Goal: Task Accomplishment & Management: Complete application form

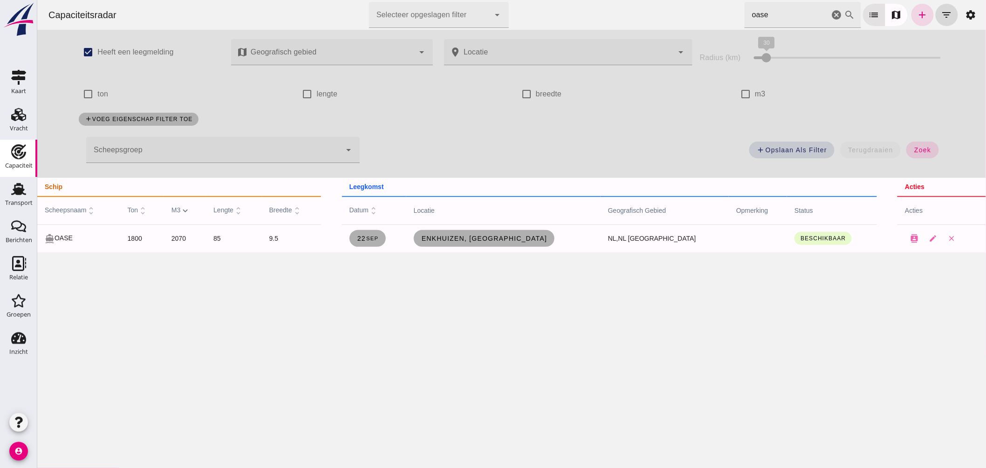
click icon "cancel"
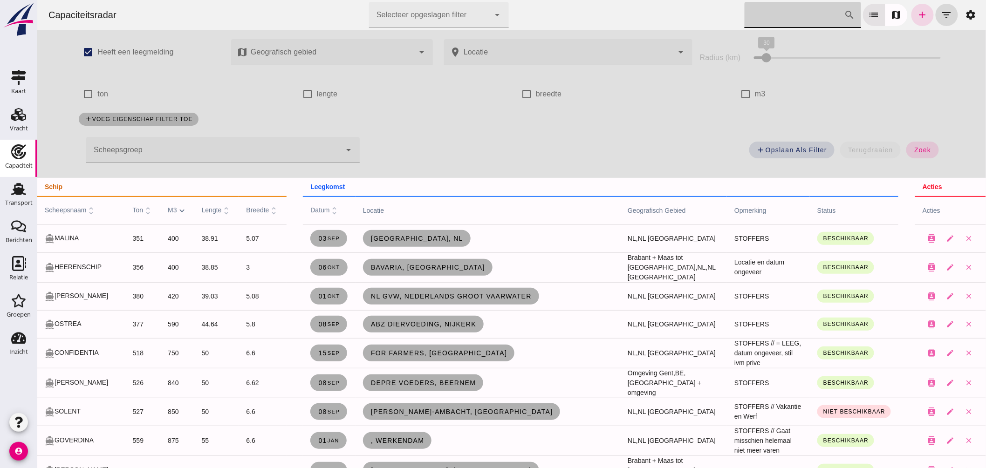
click at [69, 210] on span "scheepsnaam unfold_more" at bounding box center [70, 209] width 52 height 7
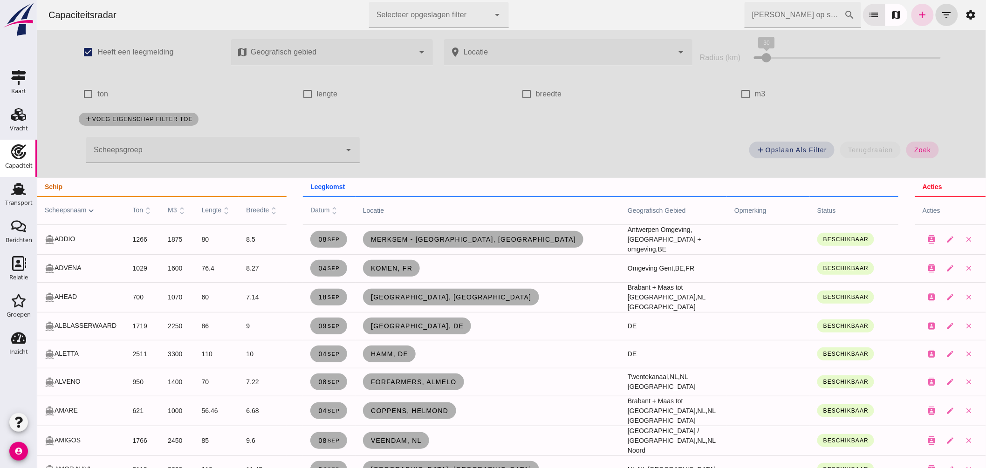
drag, startPoint x: 314, startPoint y: 210, endPoint x: 321, endPoint y: 214, distance: 8.4
click at [314, 210] on span "datum unfold_more" at bounding box center [324, 209] width 29 height 7
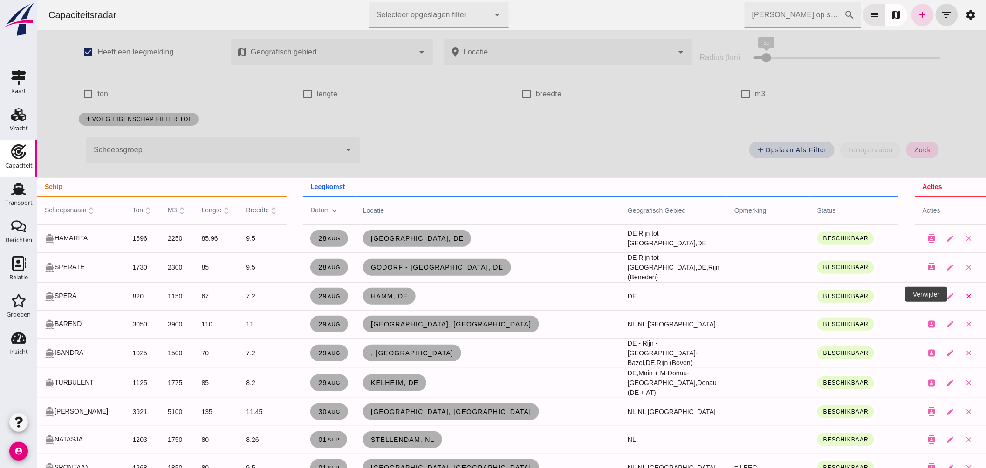
click at [964, 293] on icon "close" at bounding box center [968, 296] width 8 height 8
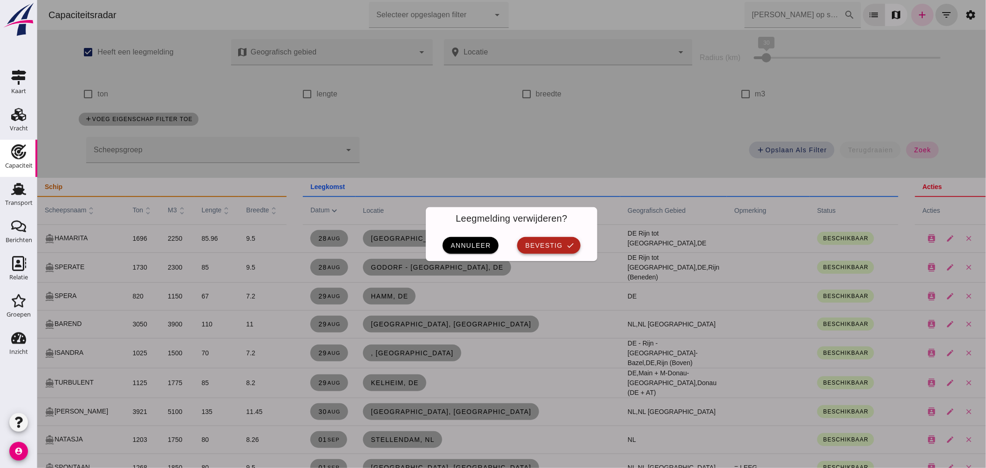
click span "bevestig"
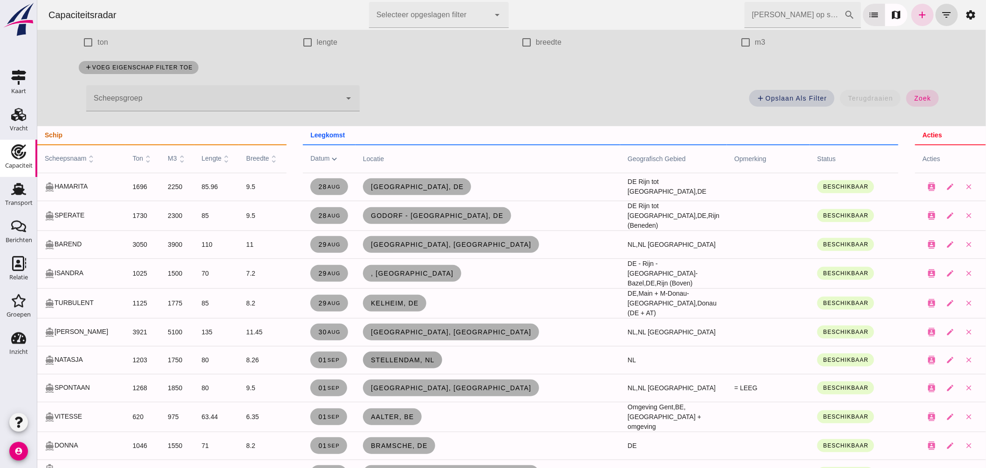
scroll to position [103, 0]
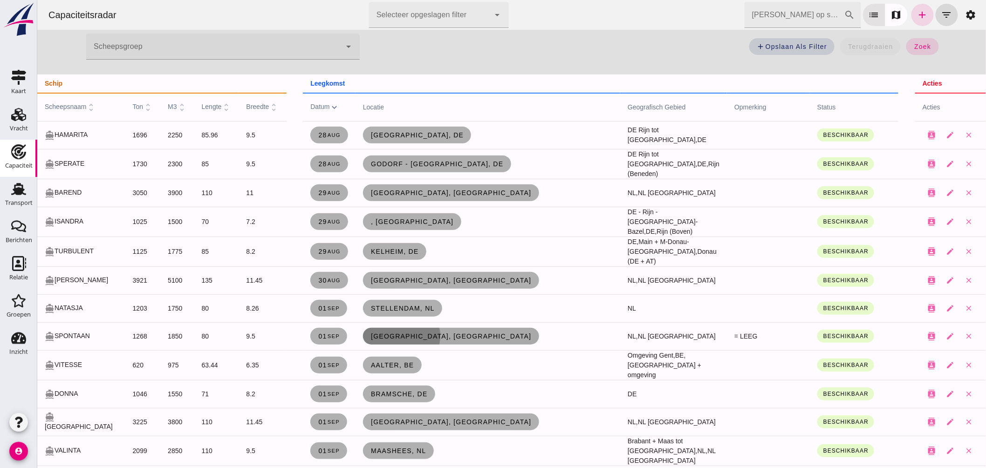
click span "Rotterdam, nl"
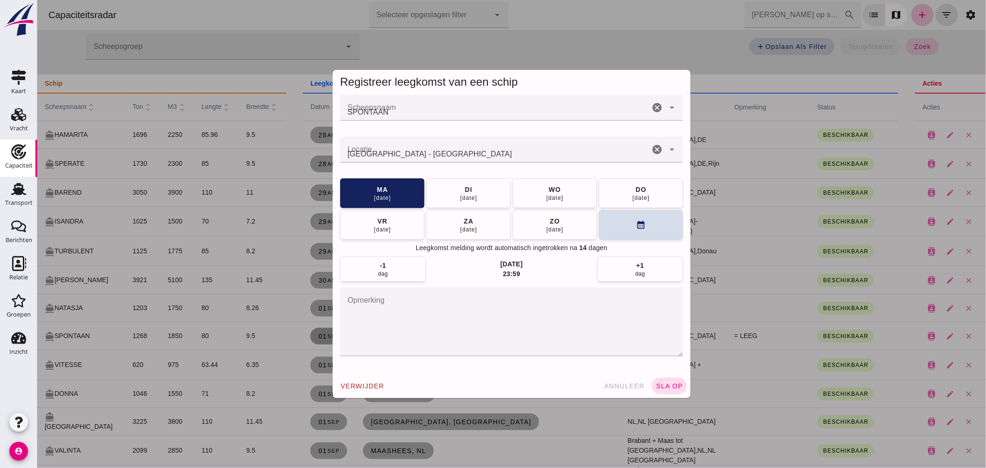
scroll to position [0, 0]
drag, startPoint x: 453, startPoint y: 155, endPoint x: 225, endPoint y: 126, distance: 230.5
click div "Registreer leegkomst van een schip Scheepsnaam Scheepsnaam SPONTAAN cancel arro…"
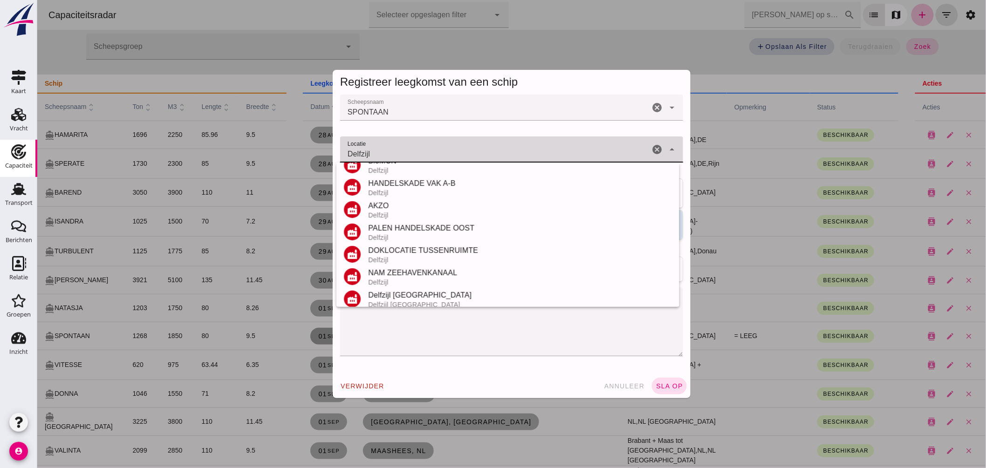
scroll to position [109, 0]
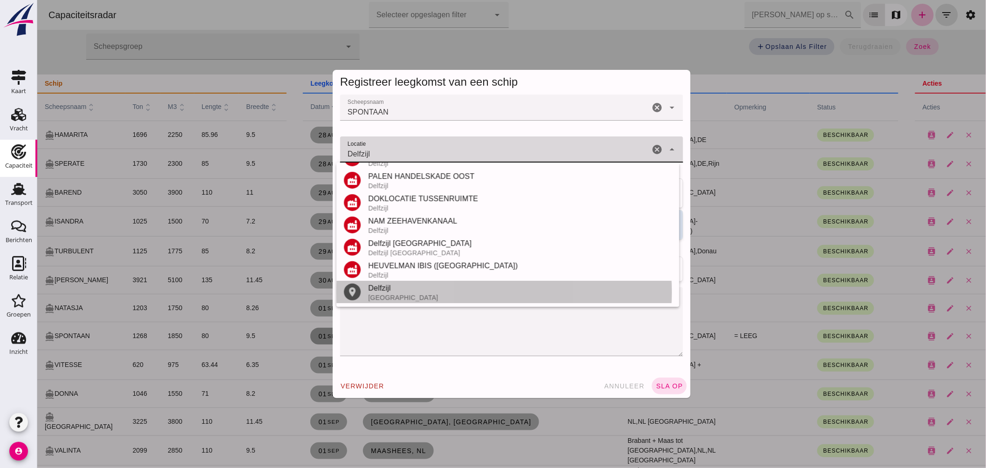
click at [396, 286] on div "Delfzijl" at bounding box center [519, 288] width 304 height 11
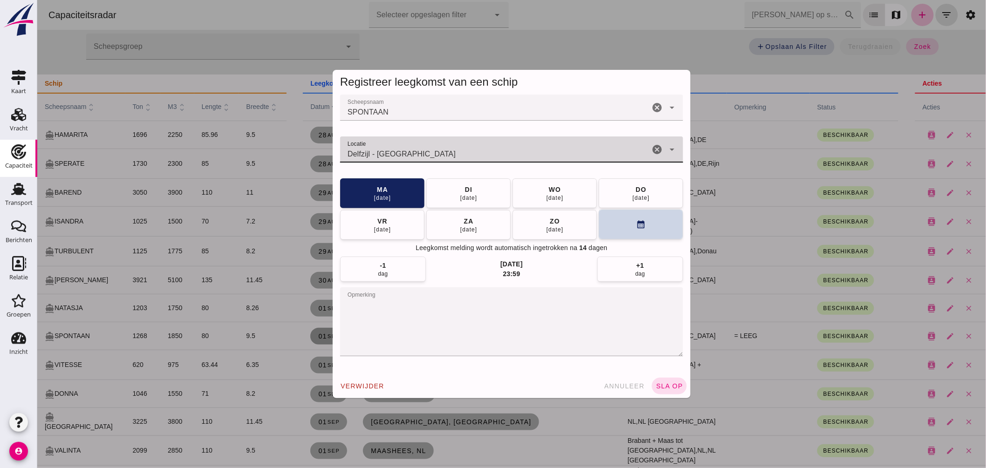
type input "Delfzijl - Groningen"
click button "calendar_month"
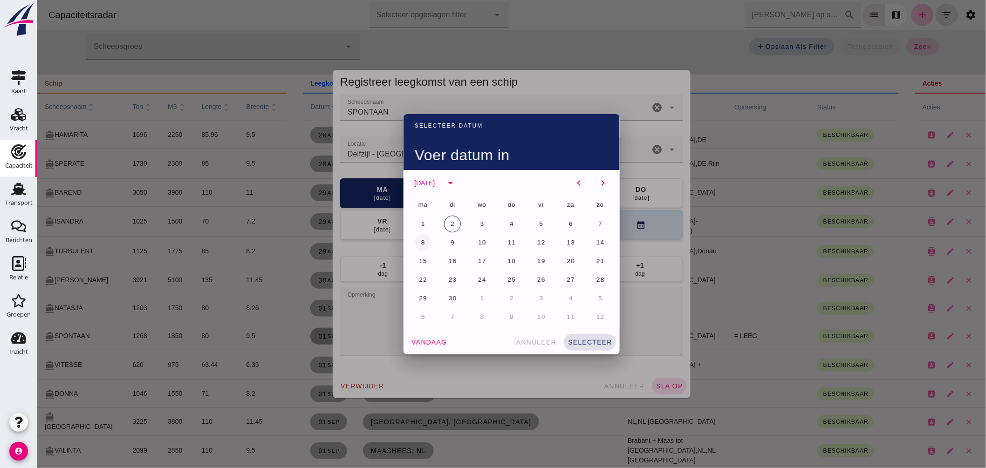
click span "8"
click div "ma di wo do vr za zo 1 2 3 4 5 6 7 8 9 10 11 12 13 14 15 16 17 18 19 20 21 22 2…"
click button "selecteer"
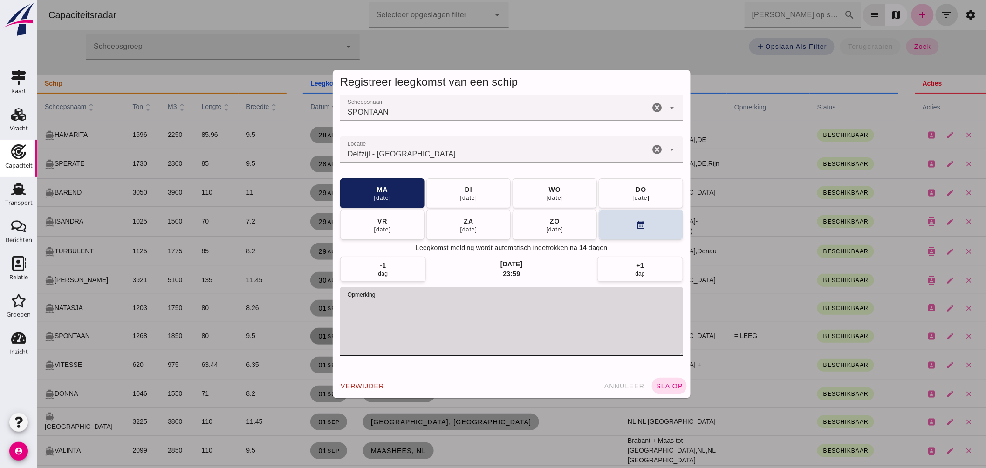
drag, startPoint x: 383, startPoint y: 308, endPoint x: 160, endPoint y: 271, distance: 226.7
click div "Registreer leegkomst van een schip Scheepsnaam Scheepsnaam SPONTAAN cancel arro…"
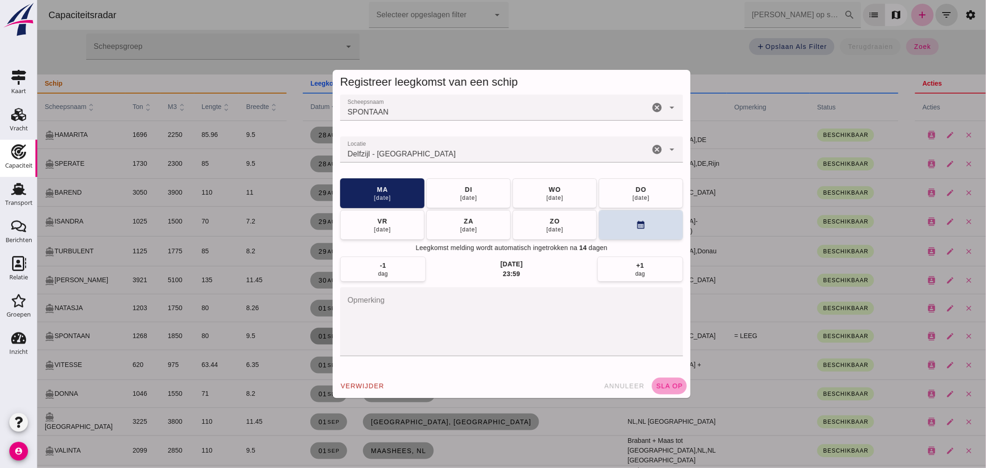
click span "sla op"
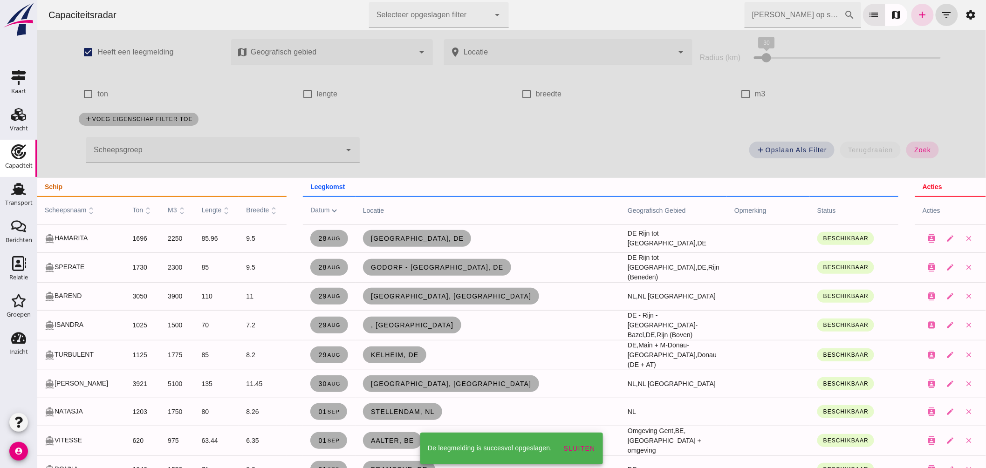
scroll to position [103, 0]
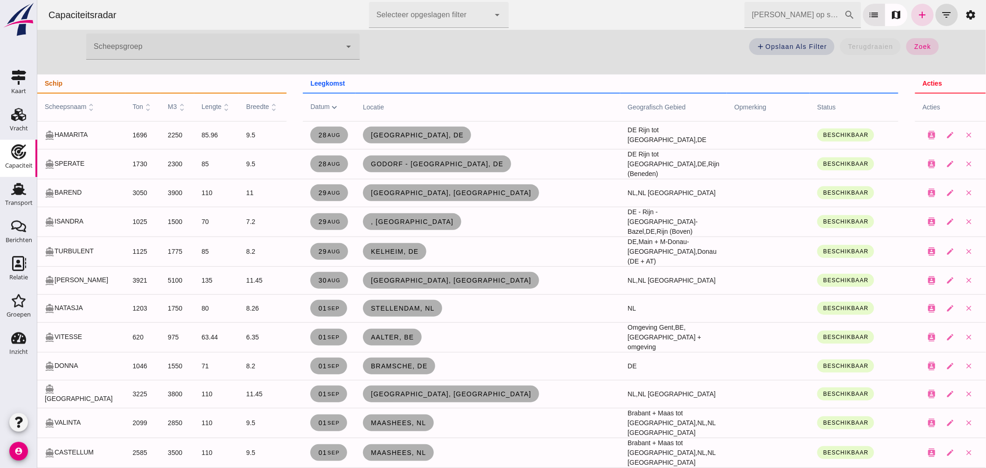
click at [453, 207] on td ", Basel" at bounding box center [487, 222] width 265 height 30
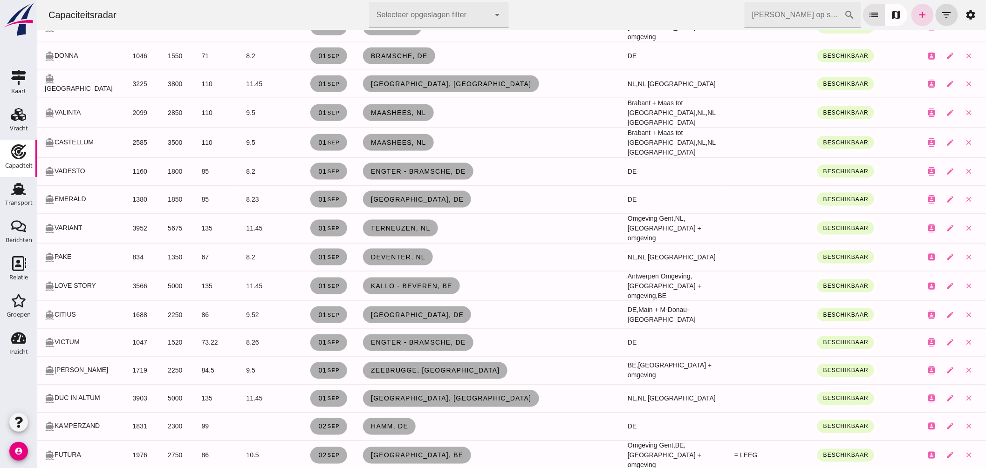
scroll to position [310, 0]
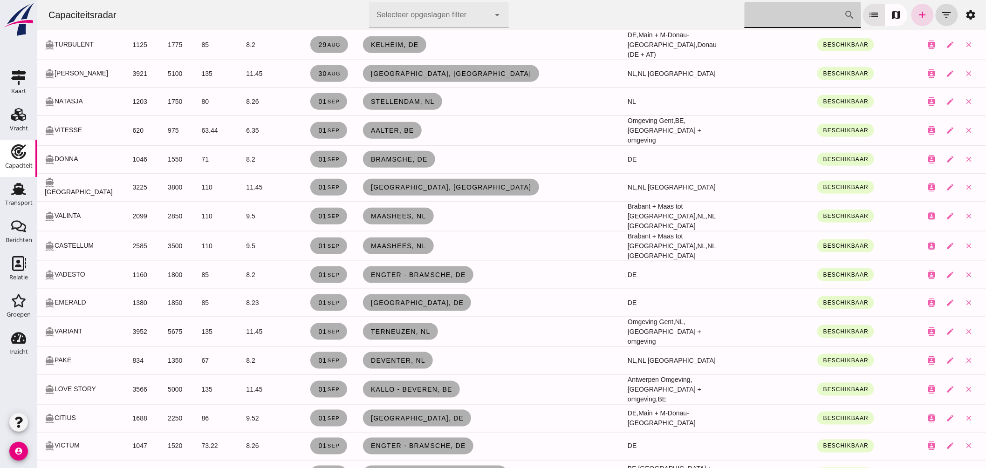
click input "Zoek op scheepsnaam"
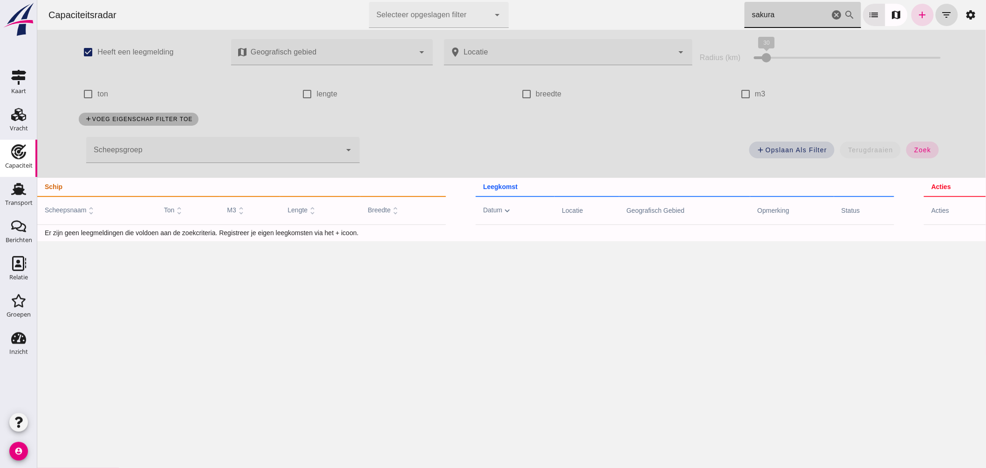
scroll to position [0, 0]
type input "sakura"
click link "add"
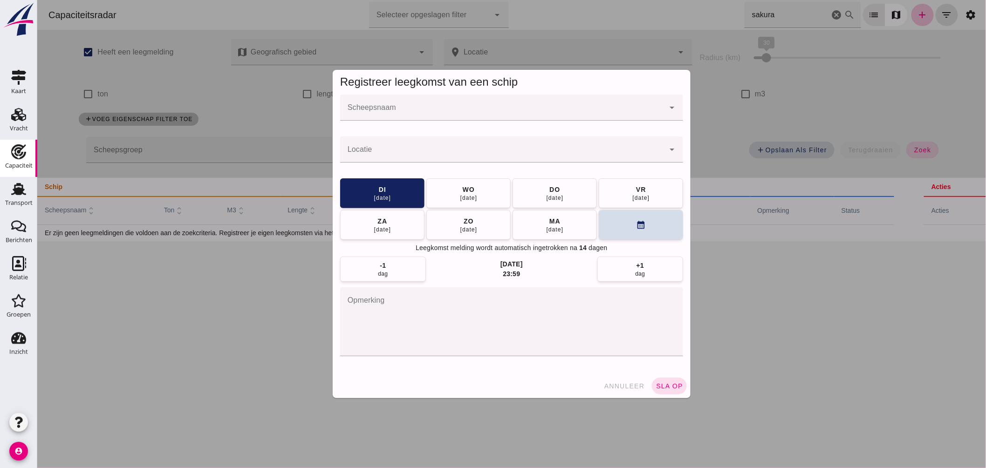
click input "Scheepsnaam"
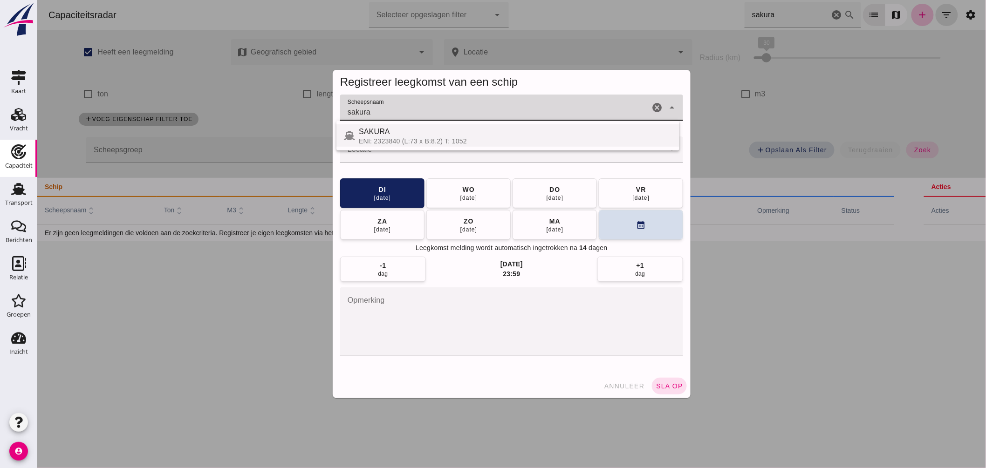
click at [412, 137] on div "ENI: 2323840 (L:73 x B:8.2) T: 1052" at bounding box center [514, 140] width 313 height 7
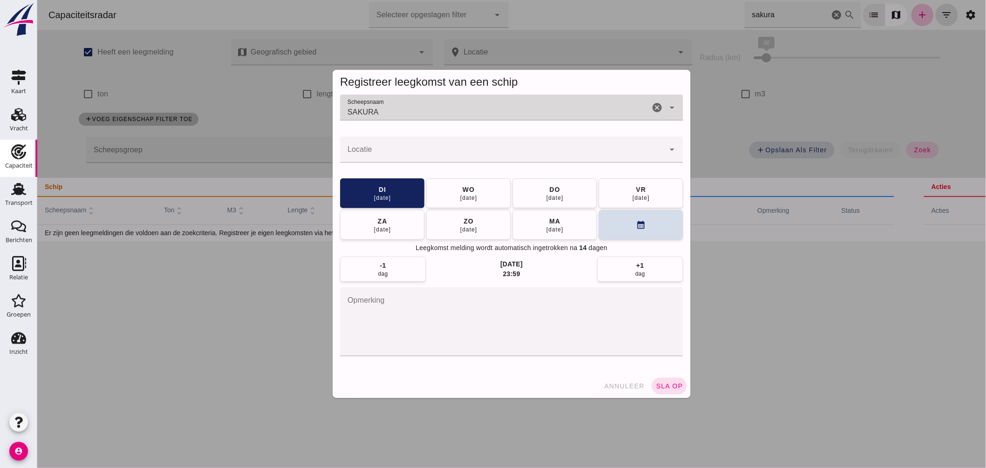
type input "SAKURA"
click div
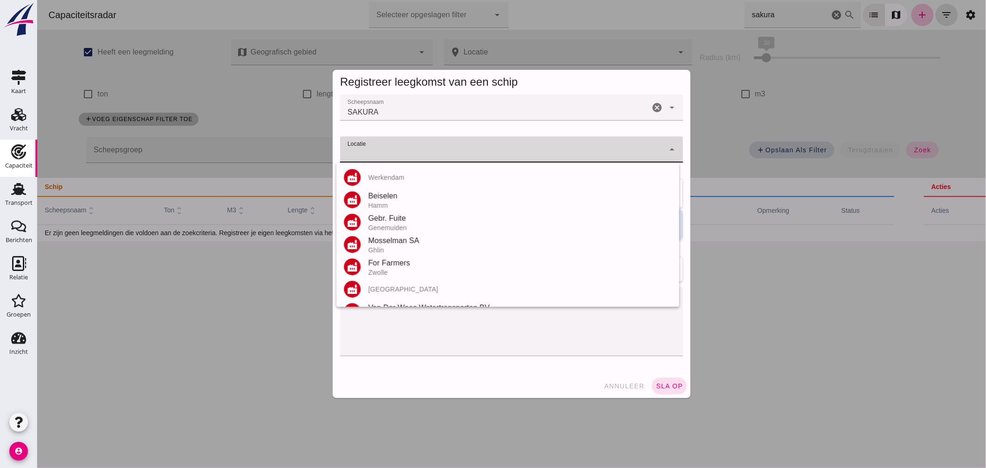
click input "Locatie"
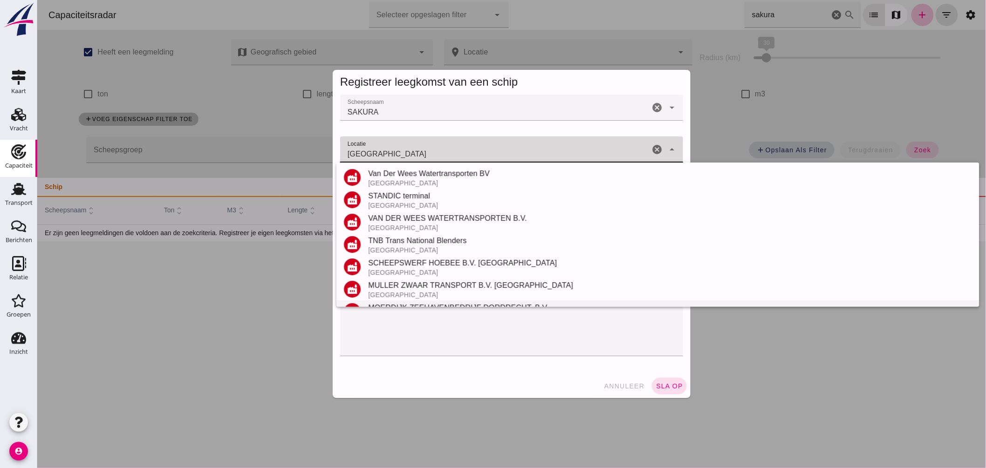
scroll to position [103, 0]
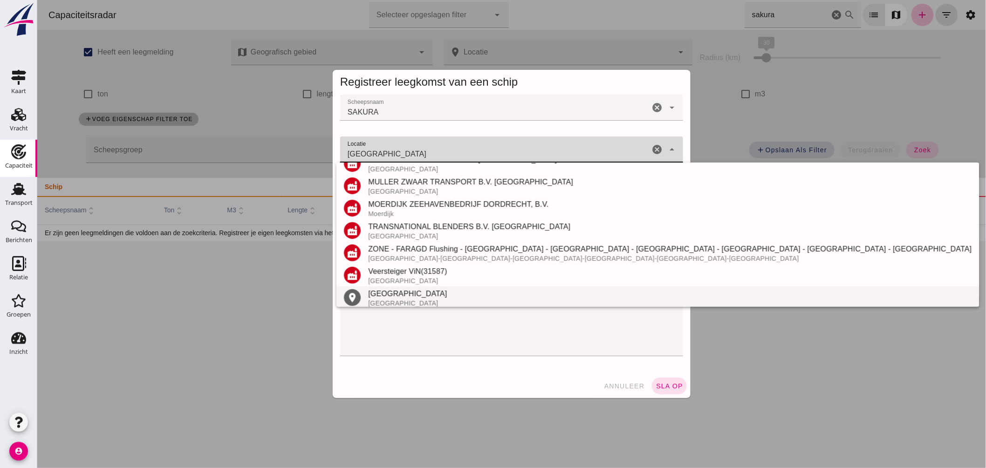
click at [388, 290] on div "Dordrecht" at bounding box center [668, 293] width 603 height 11
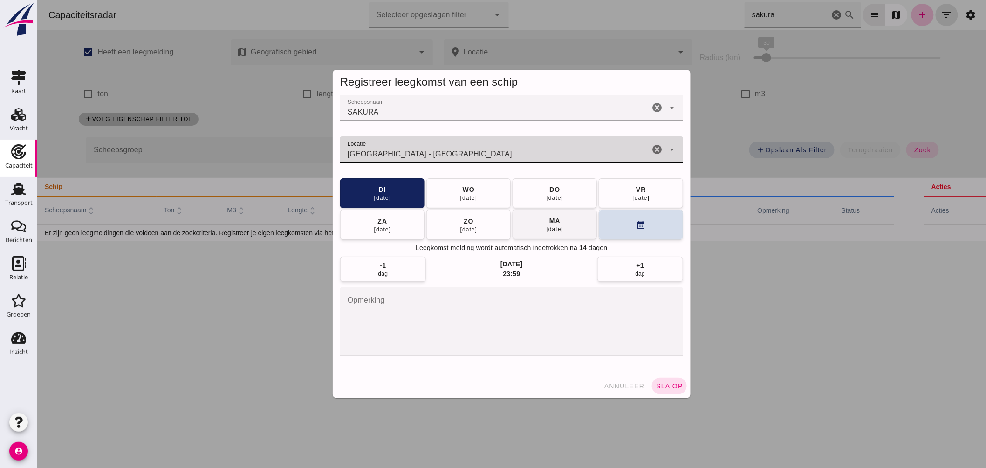
type input "Dordrecht - Zuid-Holland"
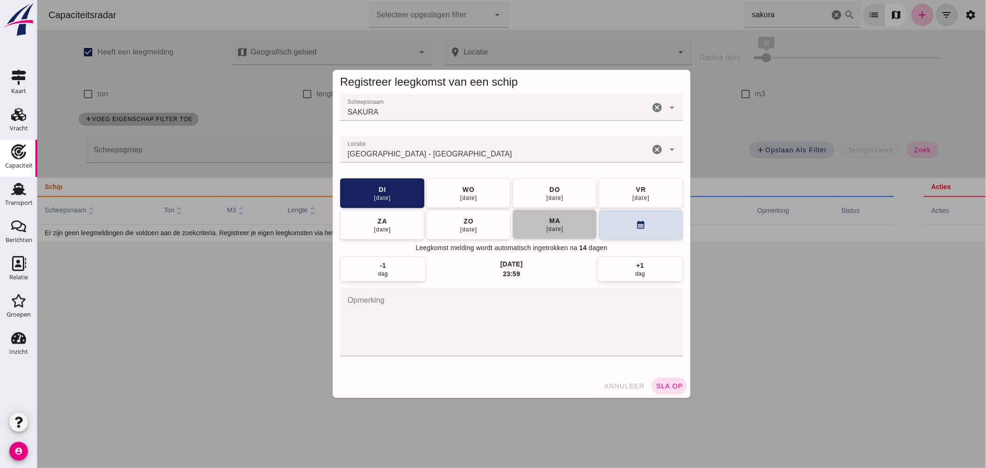
click span "ma 08 sep"
click button "sla op"
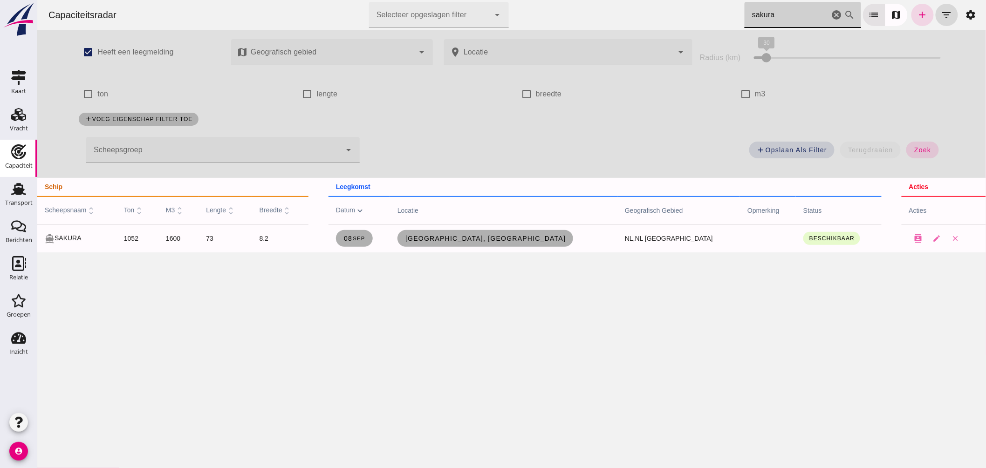
drag, startPoint x: 767, startPoint y: 11, endPoint x: 551, endPoint y: -20, distance: 217.8
click at [551, 0] on html "Capaciteitsradar Selecteer opgeslagen filter Selecteer opgeslagen filter cancel…" at bounding box center [511, 234] width 948 height 468
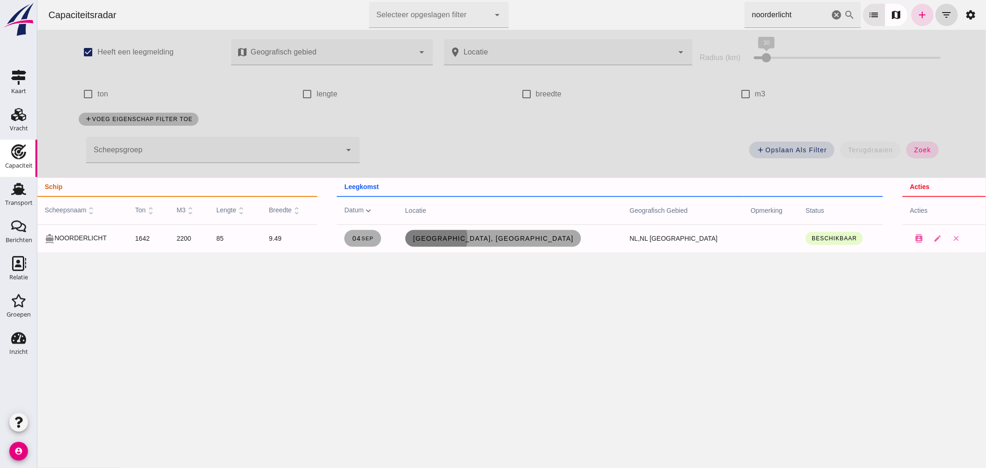
click at [517, 231] on link "Kampen, nl" at bounding box center [493, 238] width 176 height 17
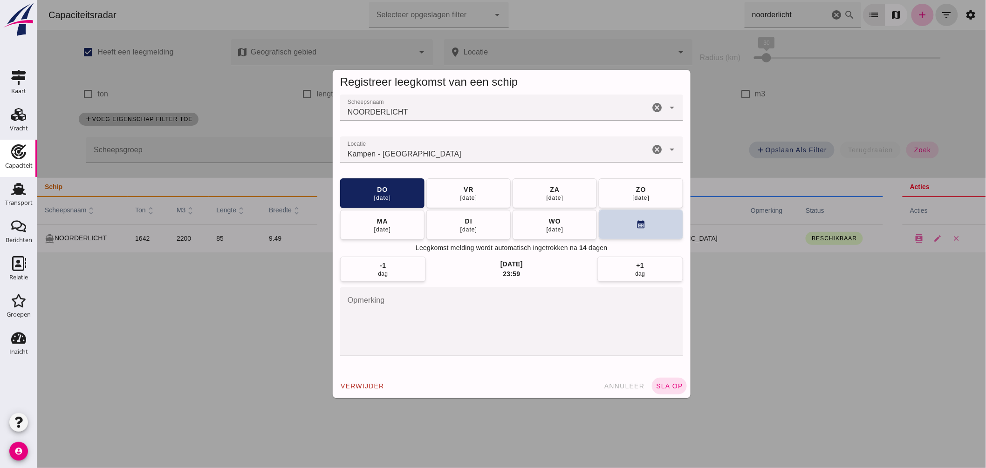
click button "calendar_month"
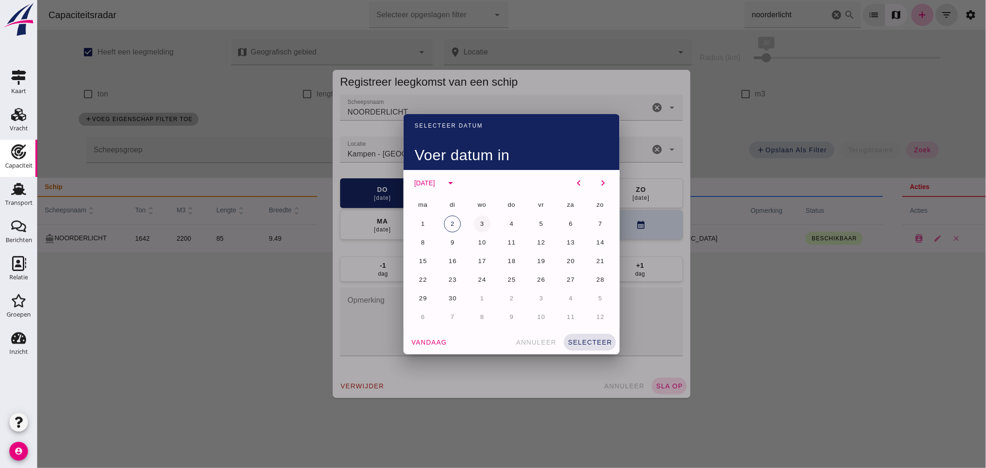
click button "3"
click span "selecteer"
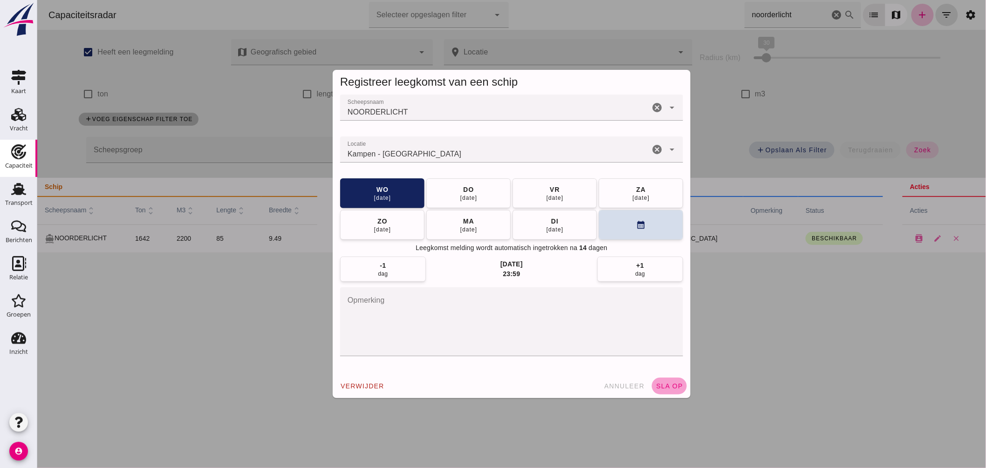
click span "sla op"
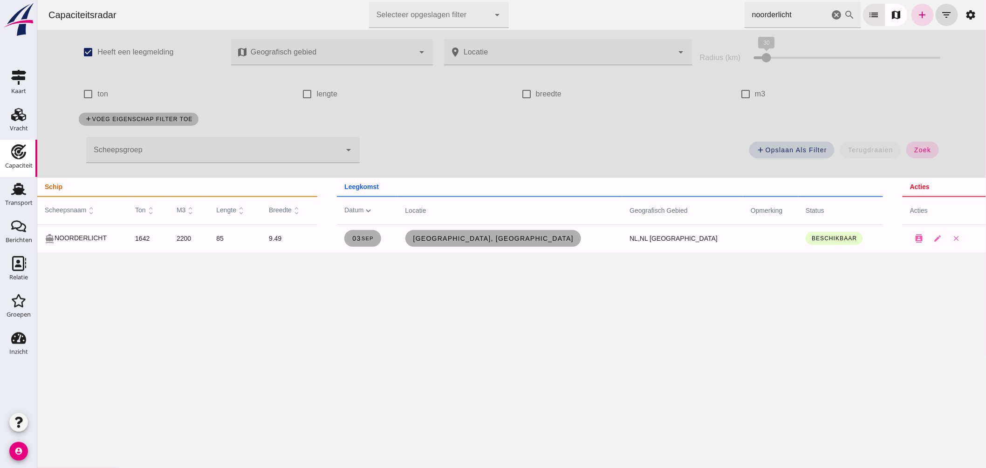
click at [466, 0] on html "Capaciteitsradar Selecteer opgeslagen filter Selecteer opgeslagen filter cancel…" at bounding box center [511, 234] width 948 height 468
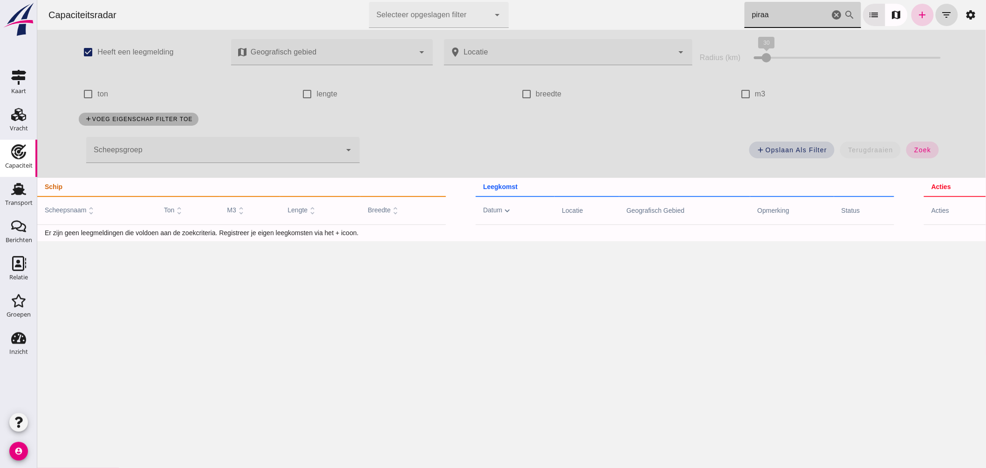
type input "piraa"
click link "add"
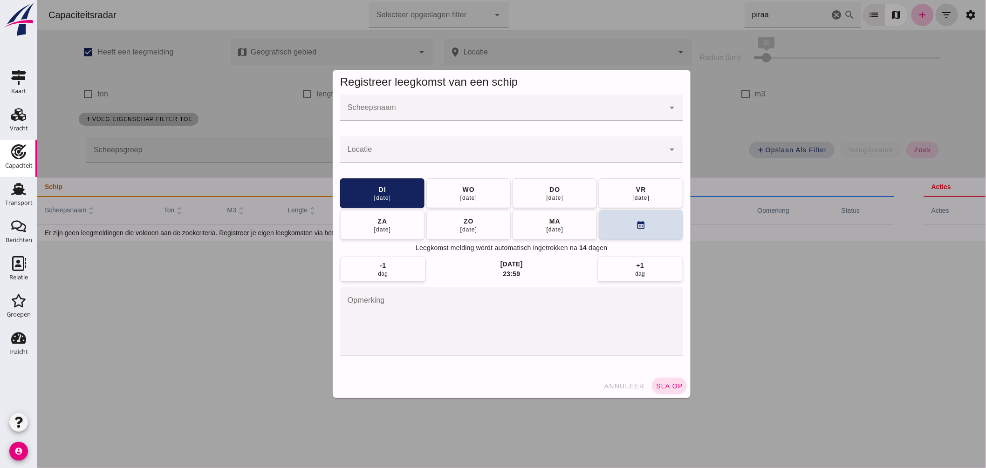
click input "Scheepsnaam"
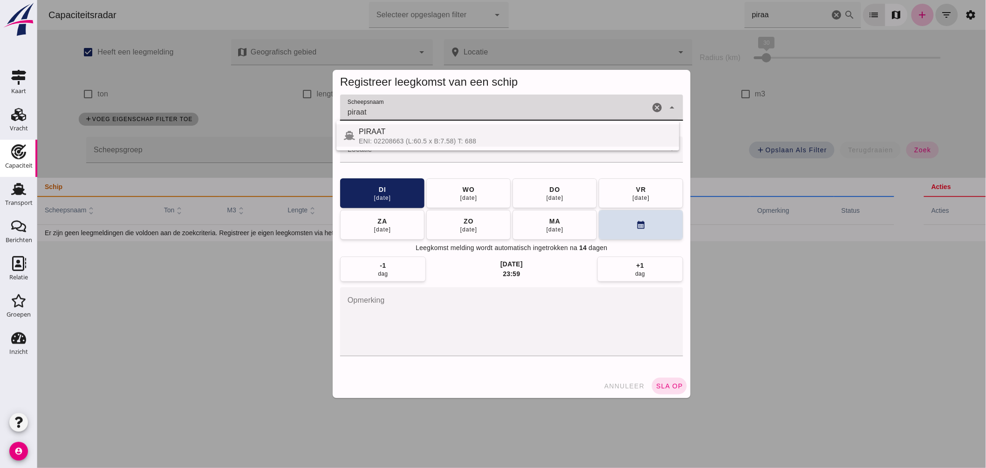
click div "PIRAAT ENI: 02208663 (L:60.5 x B:7.58) T: 688"
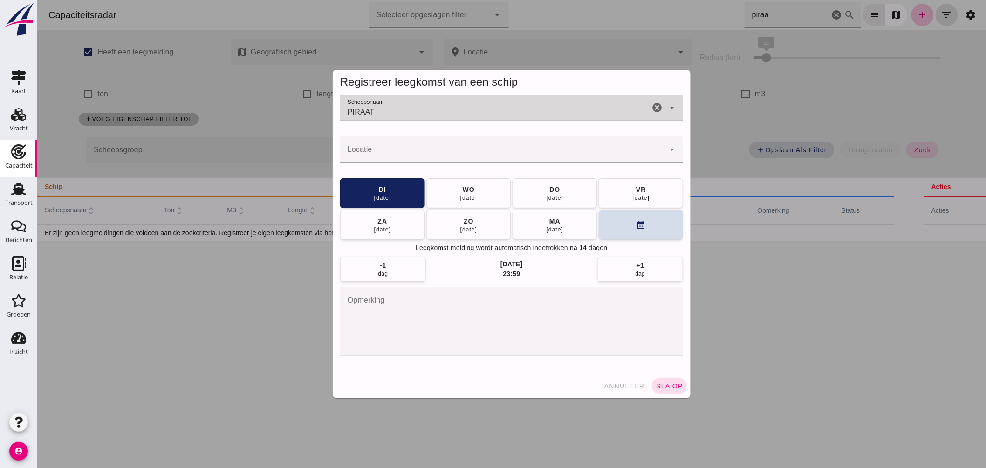
type input "PIRAAT"
click input "Locatie"
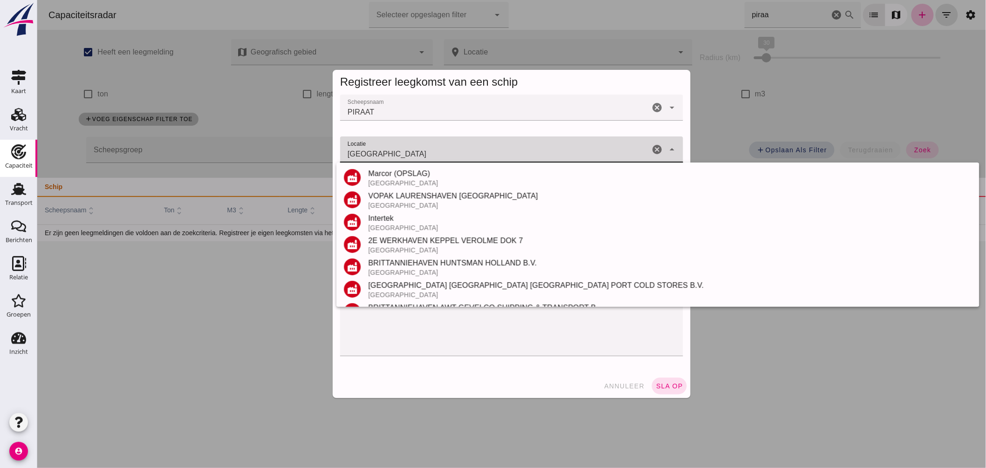
scroll to position [207, 0]
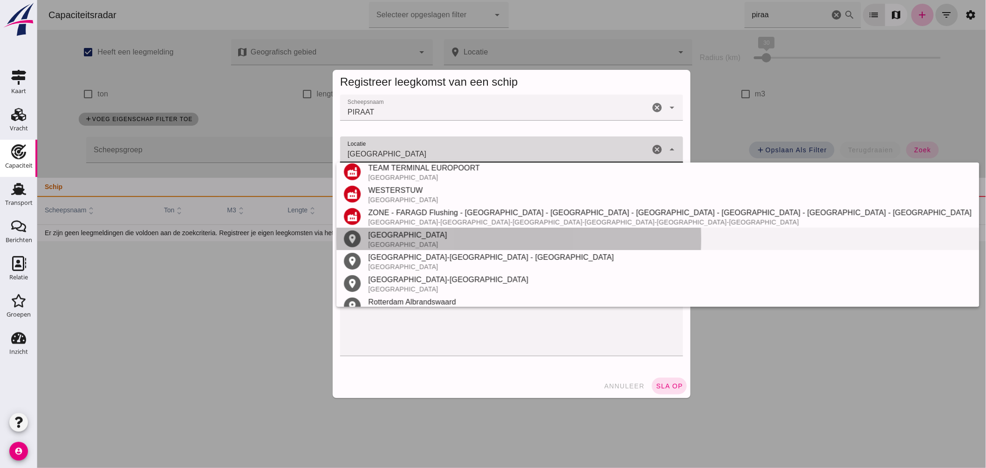
click at [417, 245] on div "[GEOGRAPHIC_DATA]" at bounding box center [668, 244] width 603 height 7
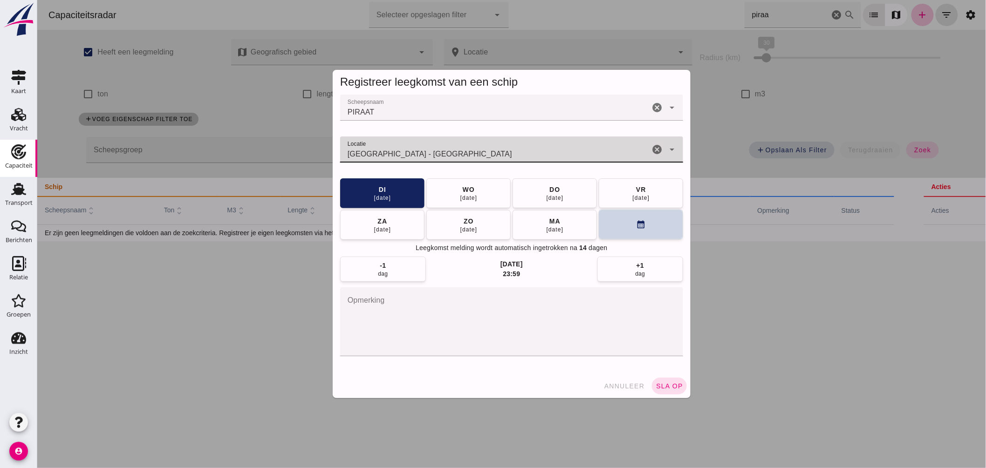
type input "Rotterdam - Zuid-Holland"
click button "calendar_month"
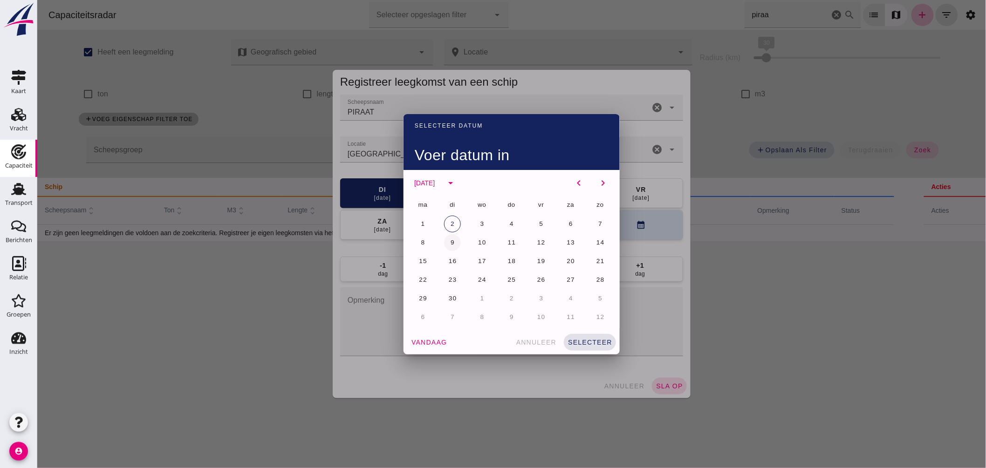
click button "9"
click button "selecteer"
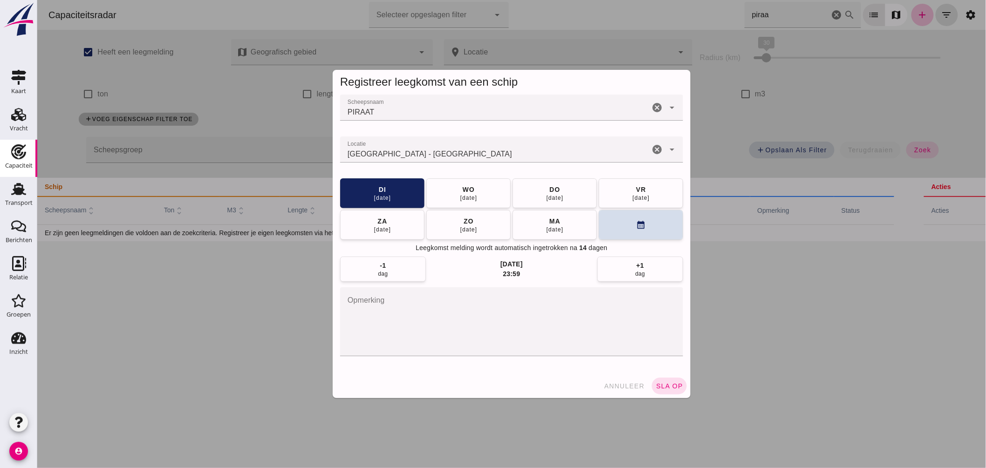
click button "sla op"
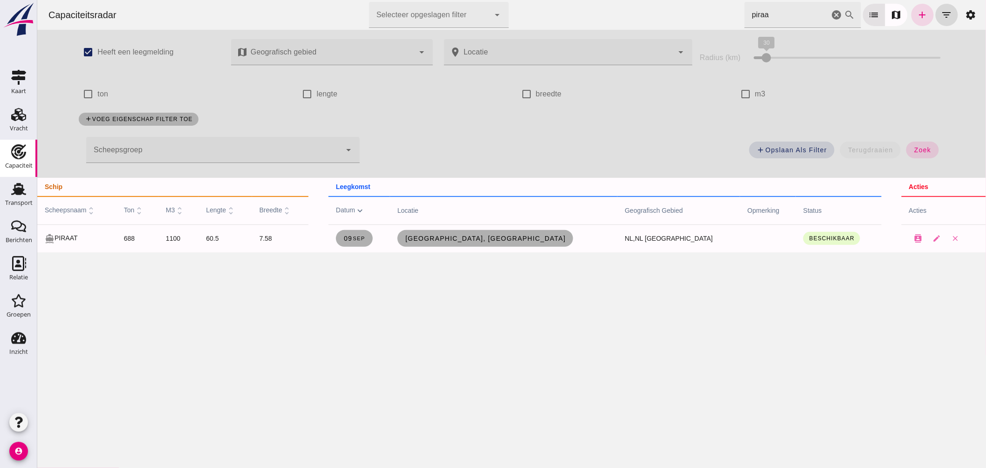
click icon "cancel"
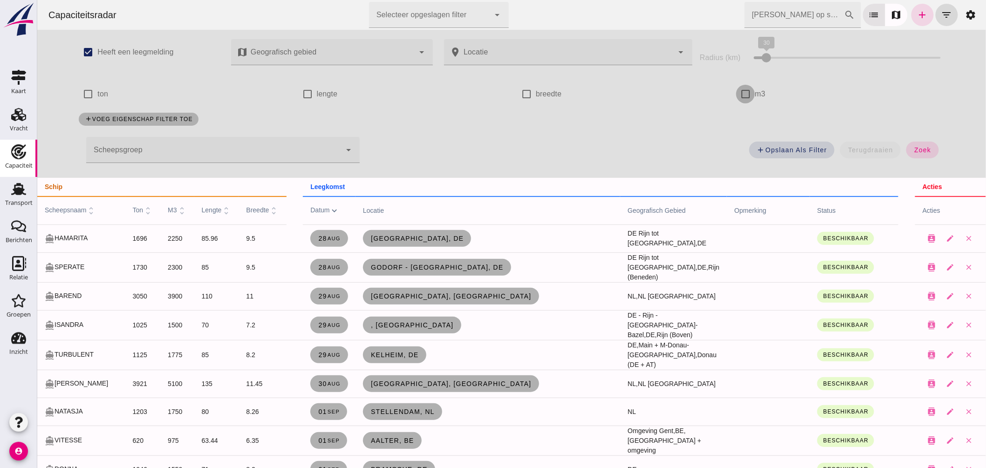
click input "m3"
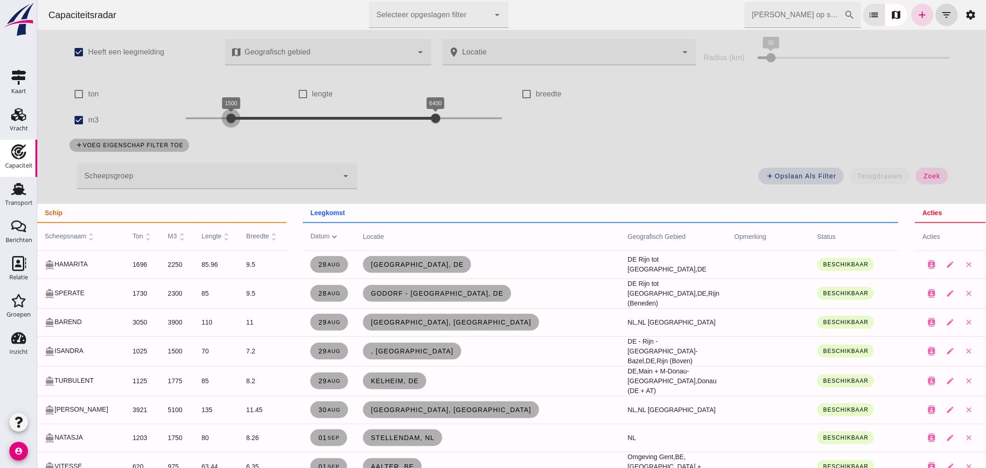
drag, startPoint x: 180, startPoint y: 118, endPoint x: 227, endPoint y: 113, distance: 46.9
click at [227, 113] on div at bounding box center [230, 118] width 19 height 19
drag, startPoint x: 430, startPoint y: 115, endPoint x: 247, endPoint y: 128, distance: 183.5
click at [247, 128] on div "1500 2000 1500 2000" at bounding box center [343, 120] width 335 height 26
drag, startPoint x: 928, startPoint y: 170, endPoint x: 922, endPoint y: 168, distance: 6.5
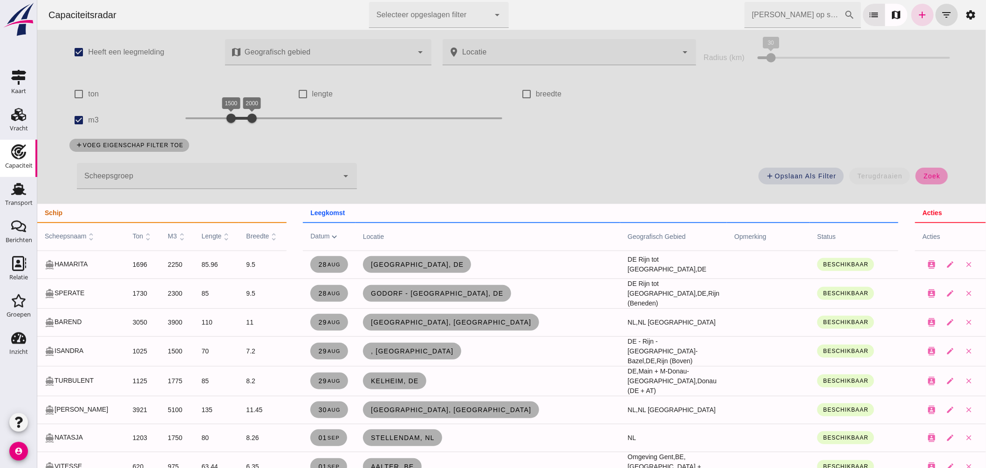
click button "zoek"
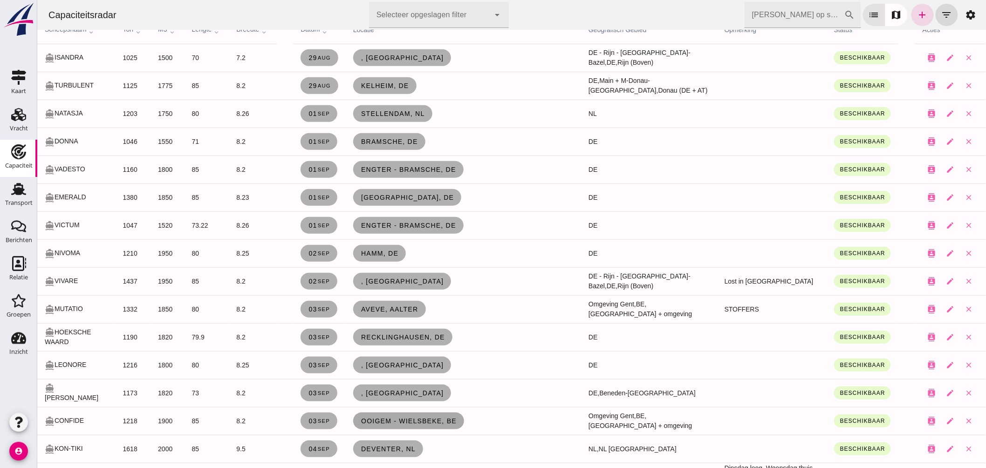
scroll to position [259, 0]
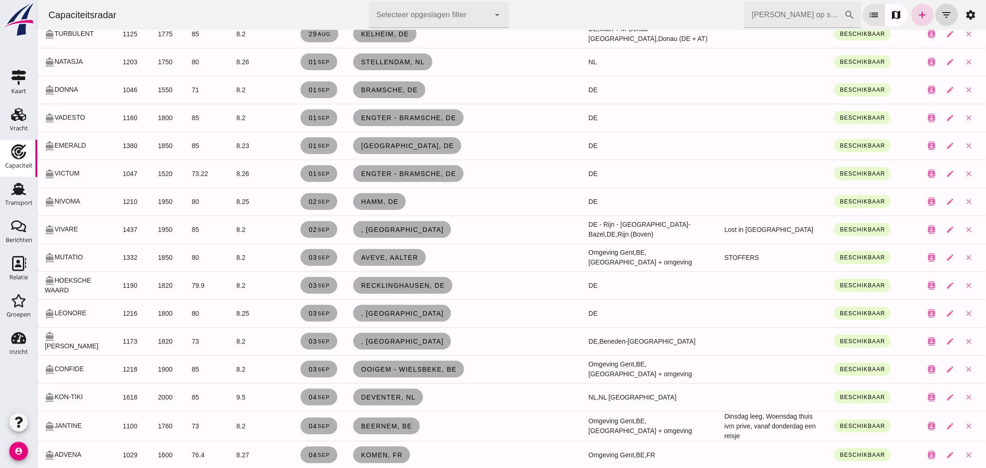
click at [728, 389] on td at bounding box center [770, 397] width 109 height 28
click at [783, 425] on td "Dinsdag leeg, Woensdag thuis ivm prive, vanaf donderdag een reisje" at bounding box center [770, 426] width 109 height 30
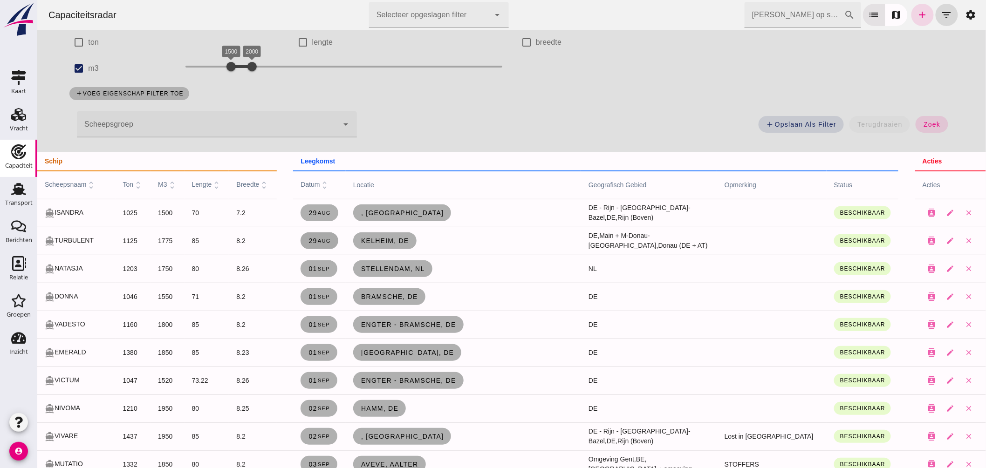
scroll to position [155, 0]
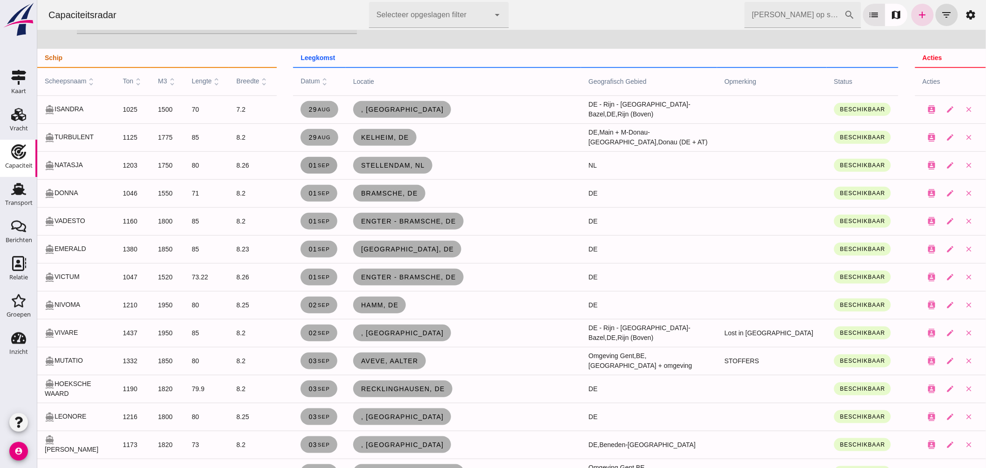
click span "01 sep"
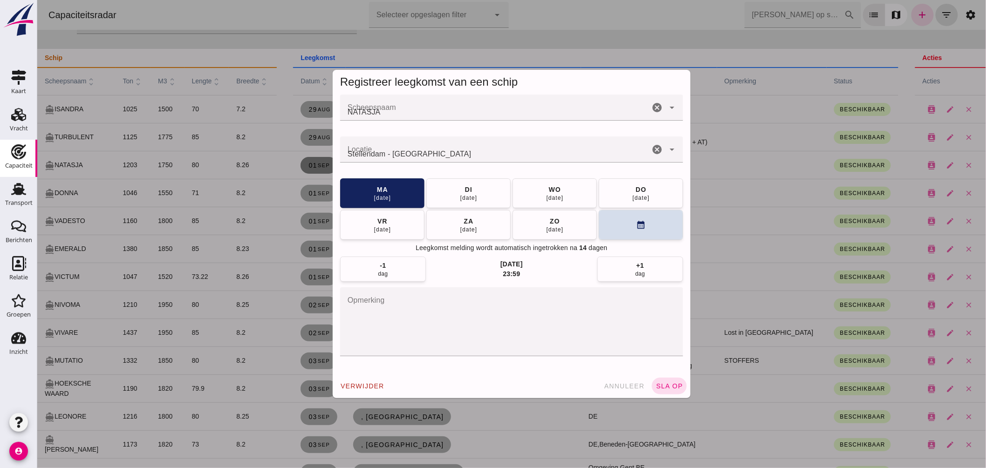
scroll to position [0, 0]
click div "02 sep"
click span "sla op"
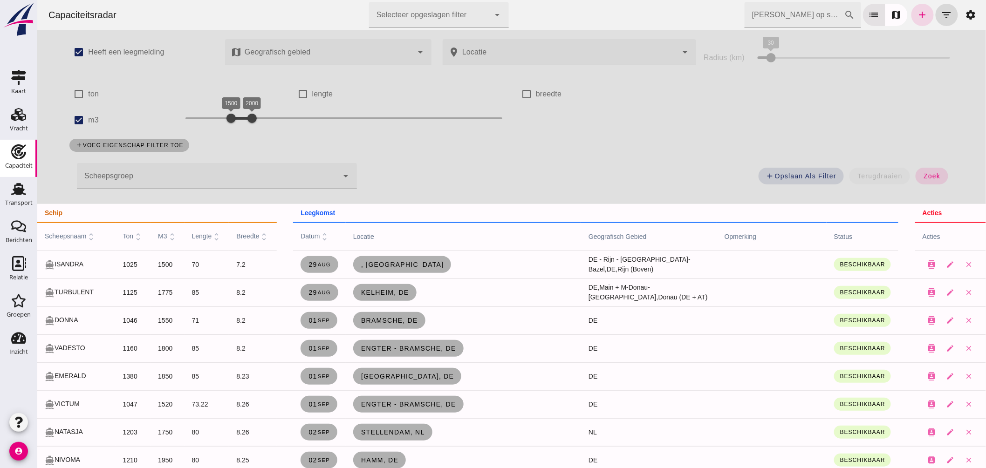
scroll to position [52, 0]
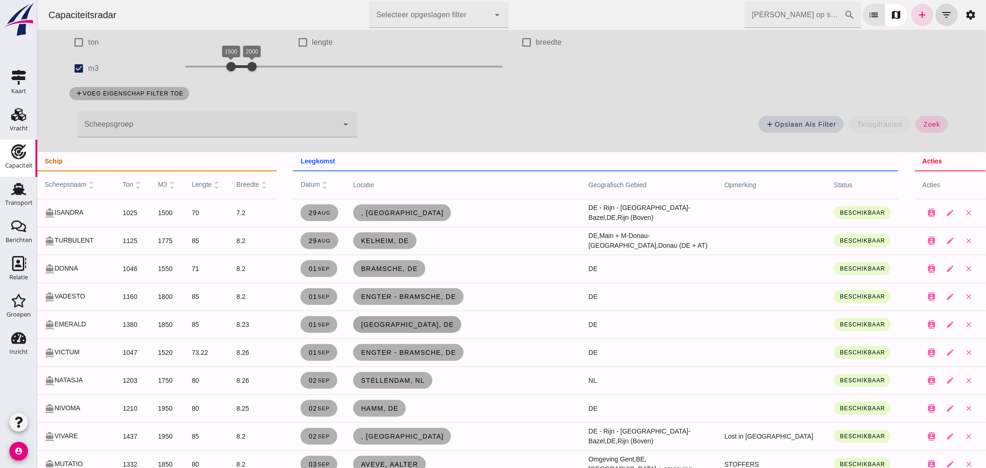
click at [386, 318] on link "Gelsenkirchen, de" at bounding box center [407, 324] width 108 height 17
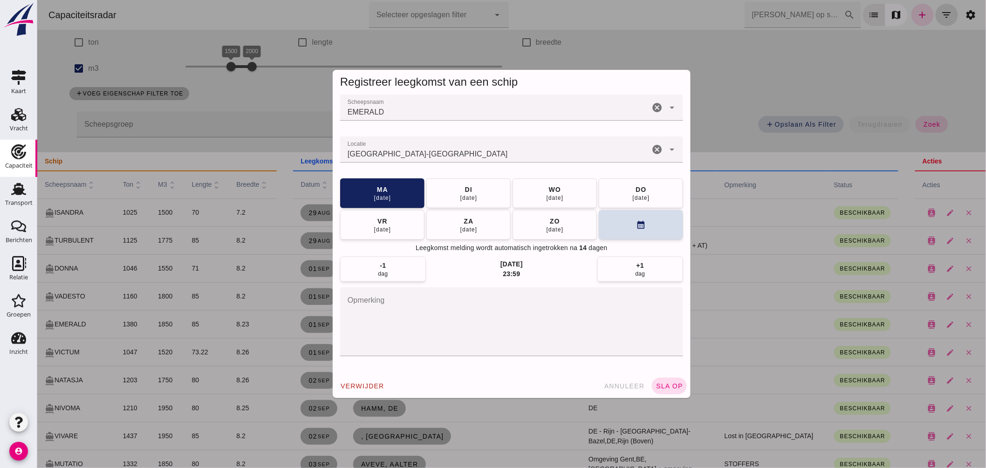
scroll to position [0, 0]
click button "annuleer"
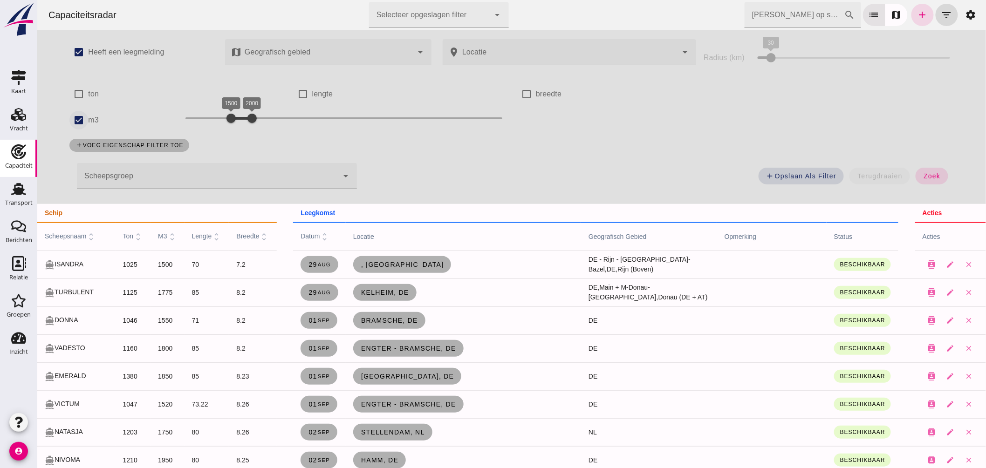
click input "m3"
checkbox input "false"
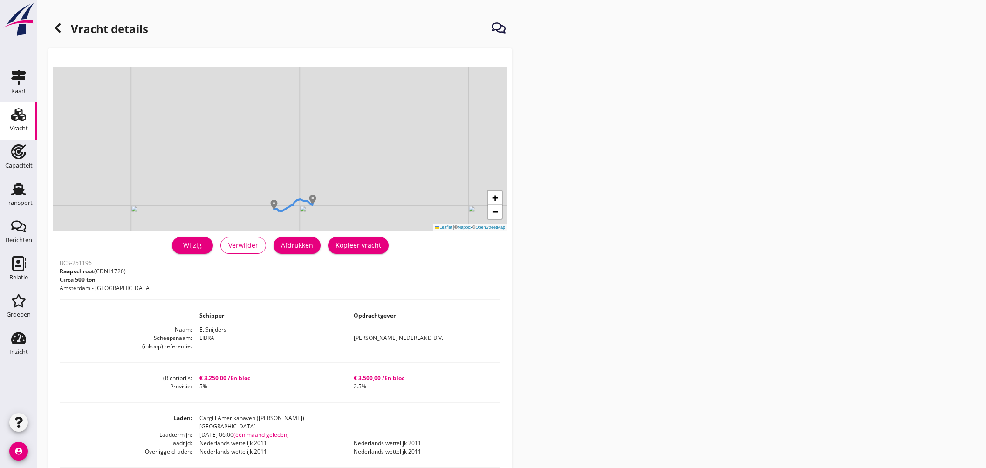
scroll to position [52, 0]
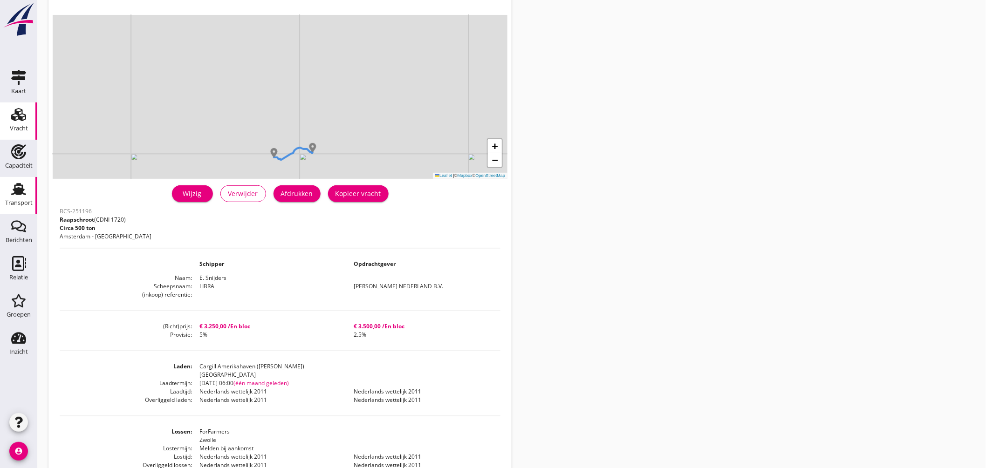
click at [25, 188] on icon "Transport" at bounding box center [18, 189] width 15 height 15
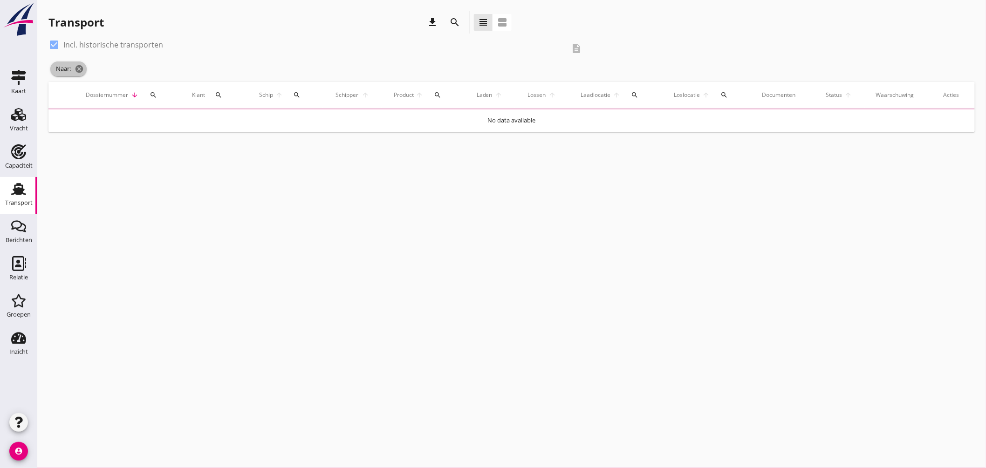
click at [85, 72] on span "Naar: cancel" at bounding box center [68, 68] width 36 height 15
click at [81, 67] on icon "cancel" at bounding box center [79, 68] width 9 height 9
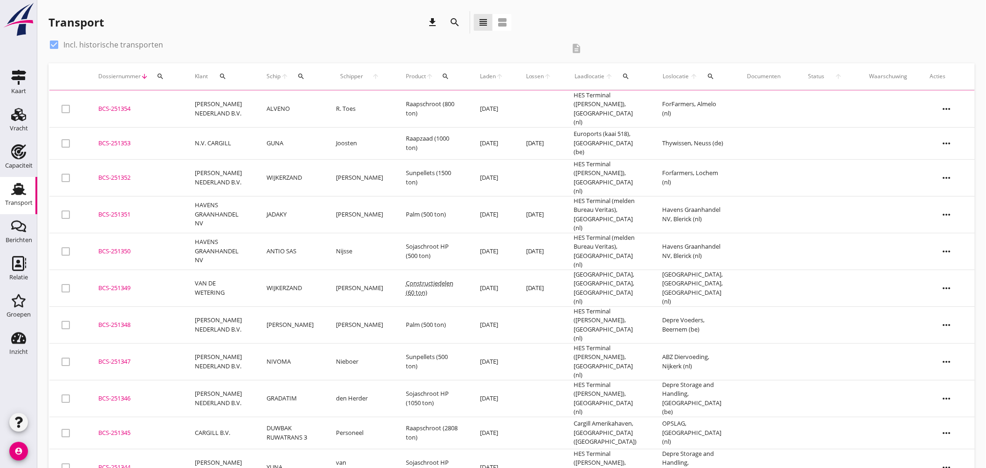
click at [57, 43] on div at bounding box center [54, 45] width 16 height 16
checkbox input "false"
click at [305, 80] on icon "search" at bounding box center [300, 76] width 7 height 7
click at [327, 98] on input "Zoek op (scheeps)naam" at bounding box center [349, 103] width 97 height 15
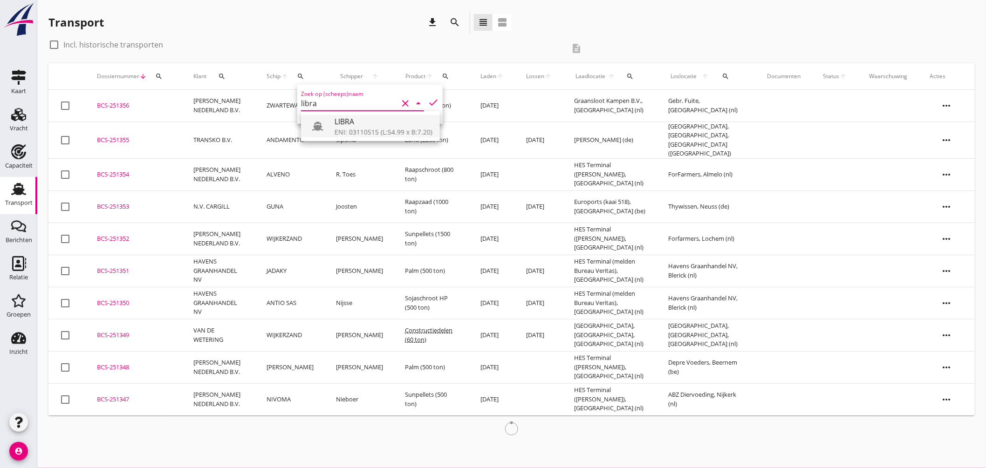
click at [347, 125] on div "LIBRA" at bounding box center [383, 121] width 98 height 11
click at [428, 99] on icon "check" at bounding box center [433, 102] width 11 height 11
type input "LIBRA"
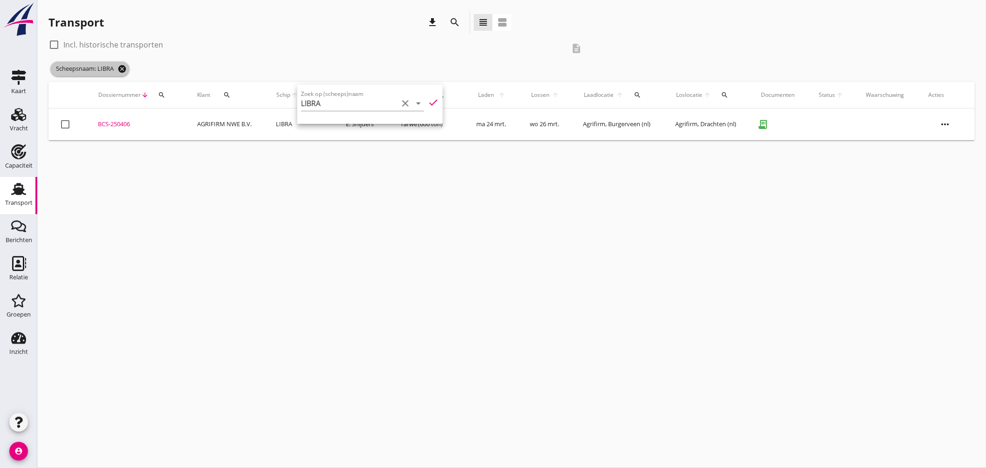
click at [122, 69] on icon "cancel" at bounding box center [121, 68] width 9 height 9
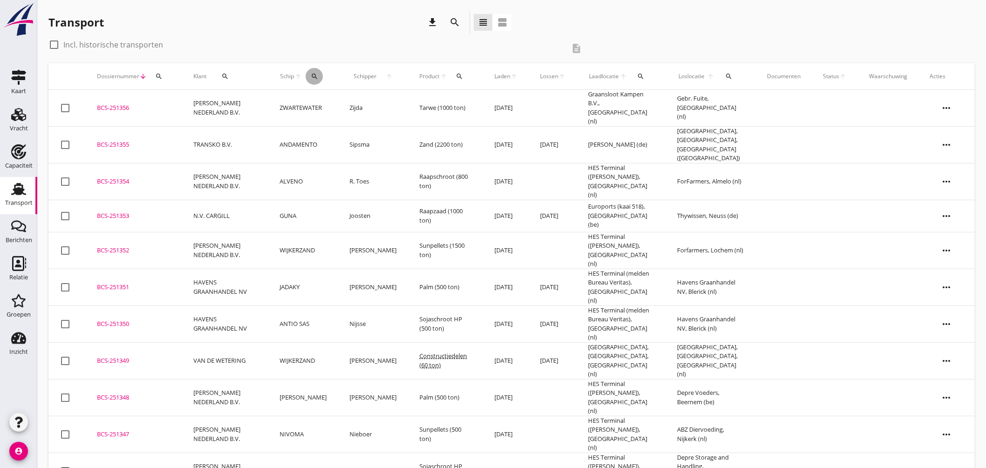
drag, startPoint x: 315, startPoint y: 72, endPoint x: 331, endPoint y: 82, distance: 18.5
click at [316, 73] on icon "search" at bounding box center [314, 76] width 7 height 7
click at [390, 101] on input "Zoek op (scheeps)naam" at bounding box center [361, 103] width 97 height 15
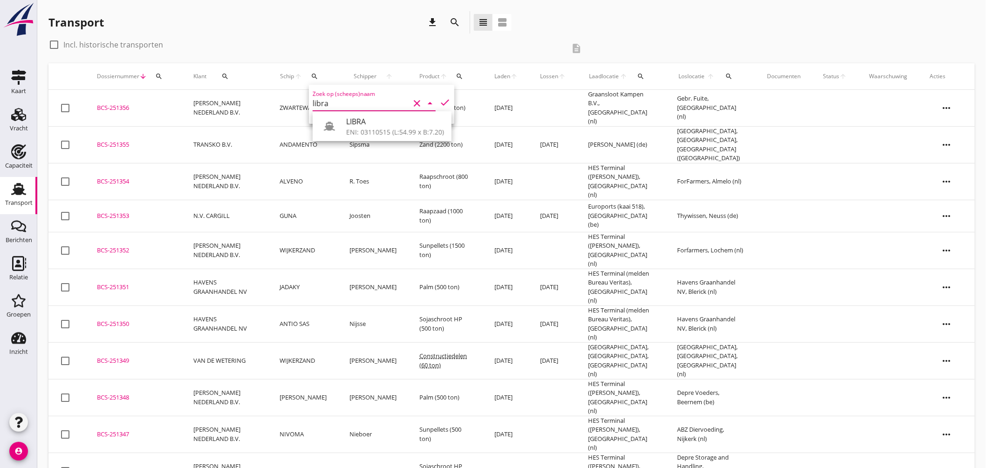
click at [368, 132] on div "ENI: 03110515 (L:54.99 x B:7.20)" at bounding box center [395, 132] width 98 height 10
click at [440, 99] on icon "check" at bounding box center [444, 102] width 11 height 11
type input "LIBRA"
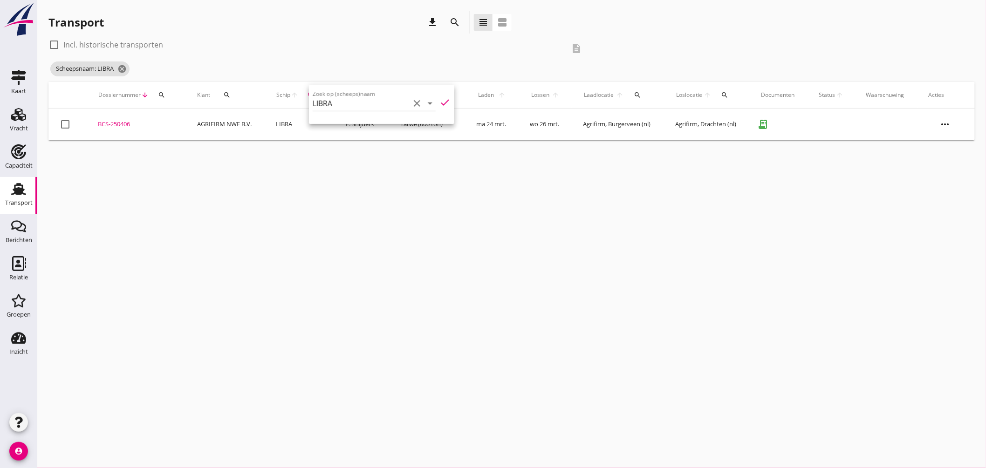
click at [247, 171] on div "cancel You are impersonating another user. Transport download search view_headl…" at bounding box center [511, 234] width 948 height 468
click at [86, 43] on label "Incl. historische transporten" at bounding box center [113, 44] width 100 height 9
checkbox input "true"
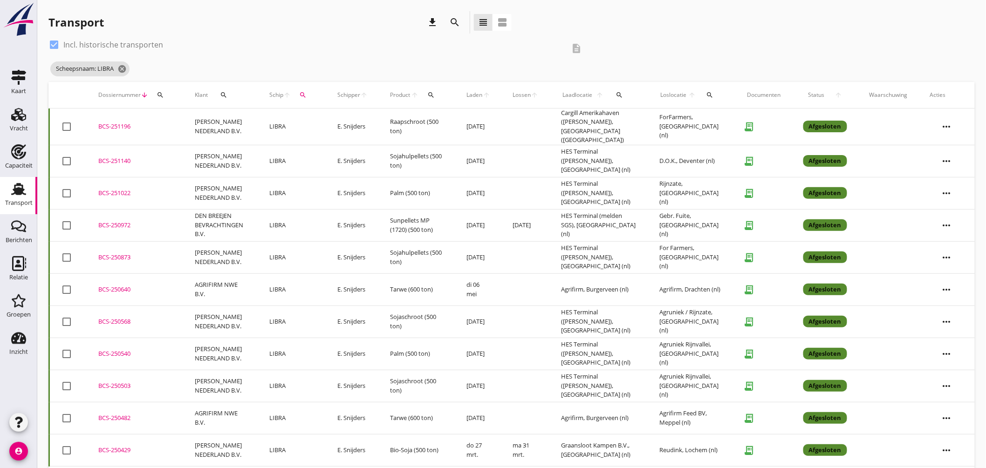
click at [123, 122] on div "BCS-251196" at bounding box center [135, 126] width 74 height 9
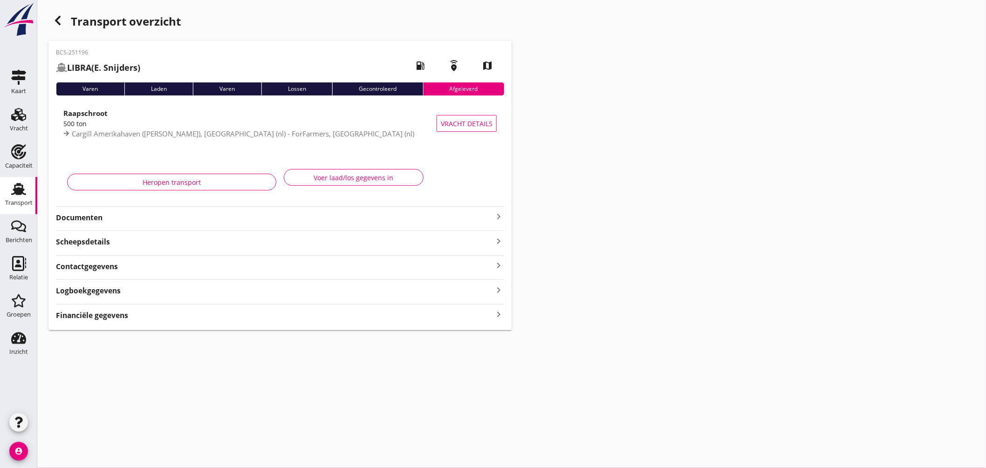
click at [500, 214] on icon "keyboard_arrow_right" at bounding box center [498, 216] width 11 height 11
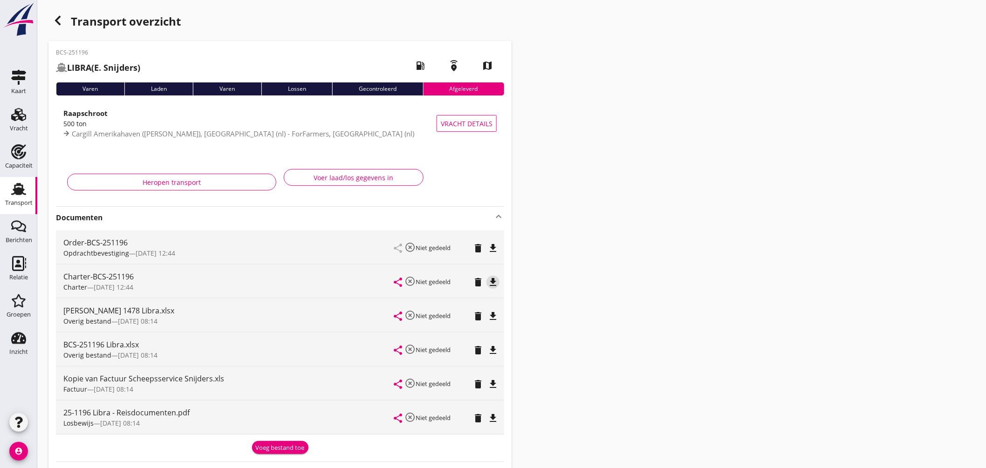
drag, startPoint x: 495, startPoint y: 277, endPoint x: 505, endPoint y: 275, distance: 11.0
click at [495, 278] on icon "file_download" at bounding box center [492, 282] width 11 height 11
click at [25, 113] on icon "Vracht" at bounding box center [18, 114] width 15 height 15
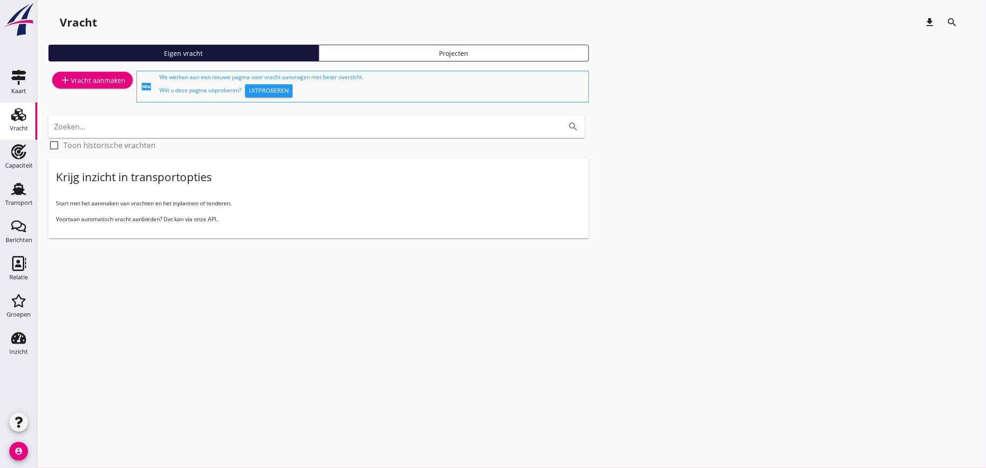
click at [108, 77] on div "add Vracht aanmaken" at bounding box center [93, 80] width 66 height 11
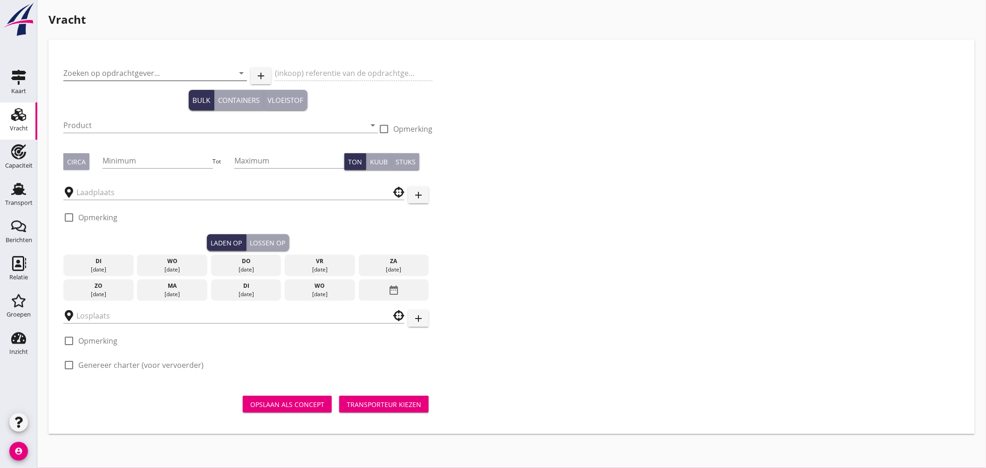
click at [156, 75] on input "Zoeken op opdrachtgever..." at bounding box center [141, 73] width 157 height 15
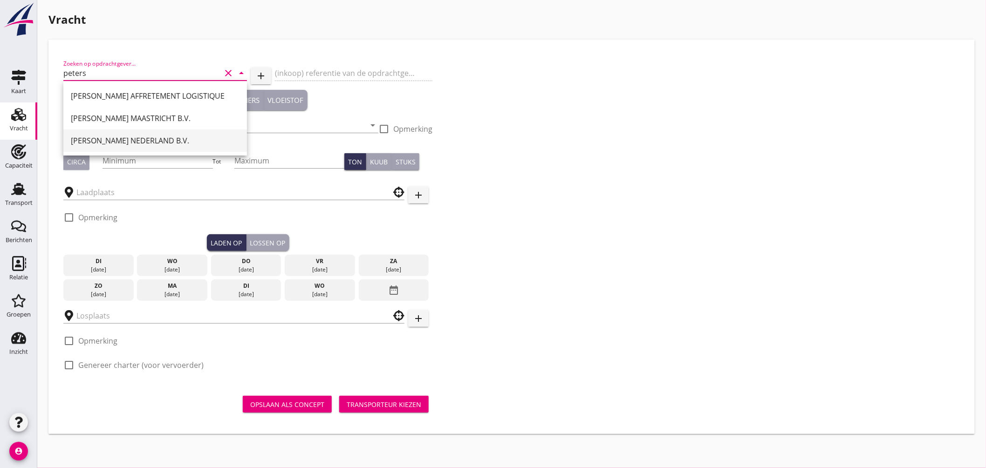
click at [142, 138] on div "[PERSON_NAME] NEDERLAND B.V." at bounding box center [155, 140] width 169 height 11
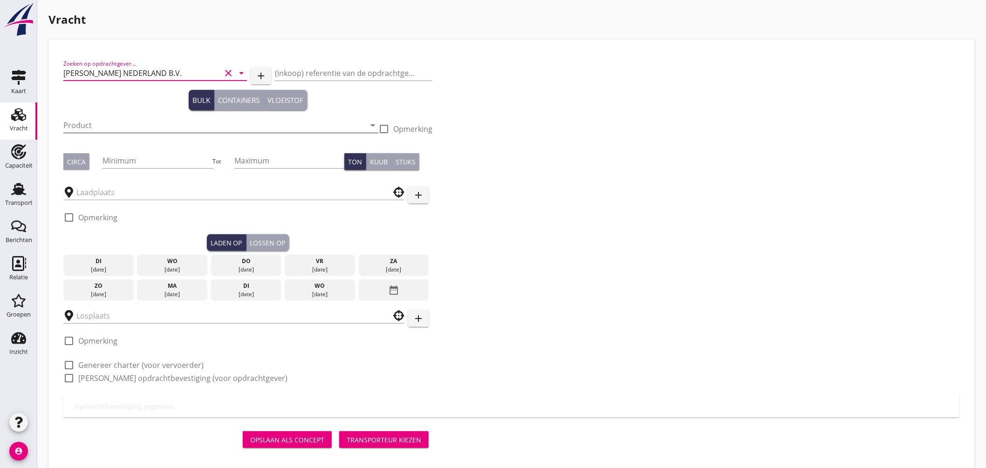
type input "[PERSON_NAME] NEDERLAND B.V."
click at [87, 120] on input "Product" at bounding box center [214, 125] width 302 height 15
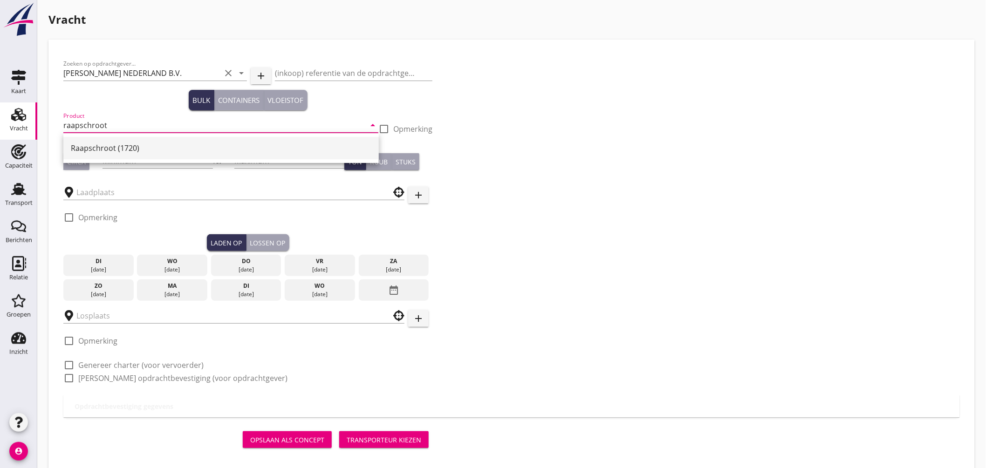
click at [109, 147] on div "Raapschroot (1720)" at bounding box center [221, 148] width 300 height 11
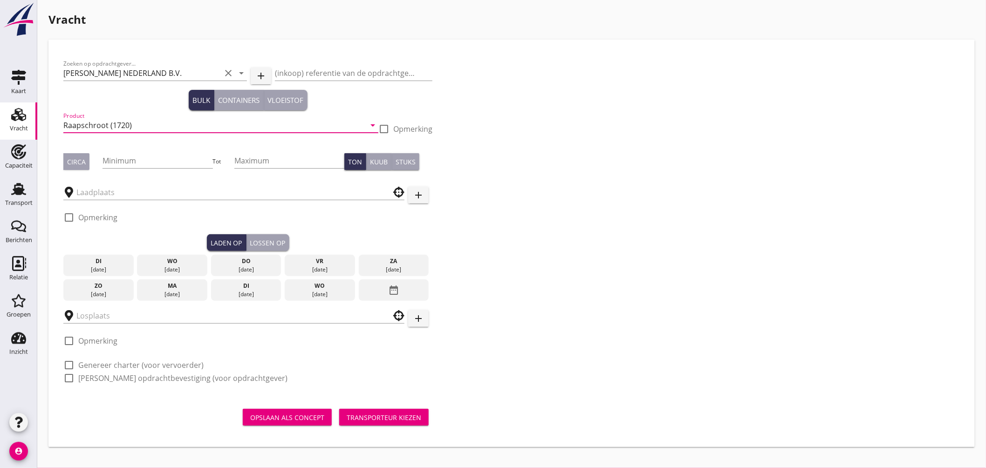
type input "Raapschroot (1720)"
drag, startPoint x: 80, startPoint y: 162, endPoint x: 102, endPoint y: 163, distance: 22.4
click at [80, 163] on div "Circa" at bounding box center [76, 162] width 19 height 10
click at [114, 160] on input "Minimum" at bounding box center [157, 160] width 110 height 15
type input "525"
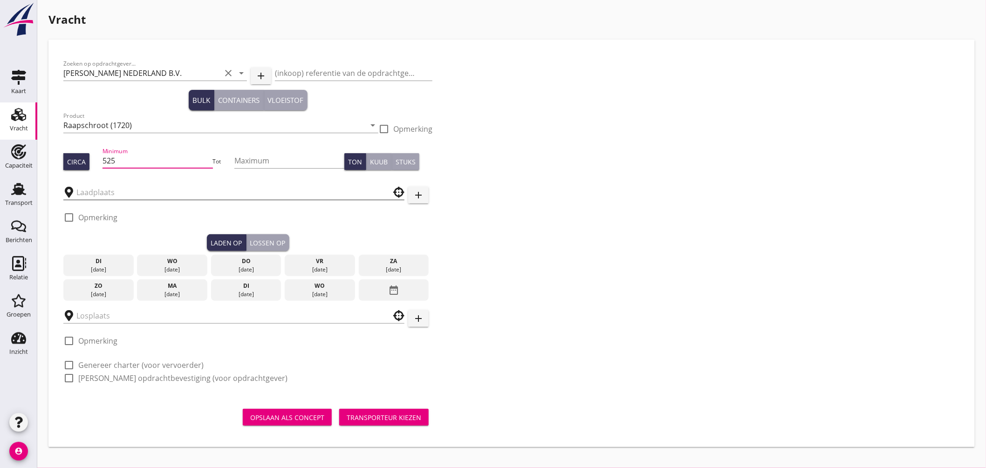
click at [127, 196] on input "text" at bounding box center [227, 192] width 302 height 15
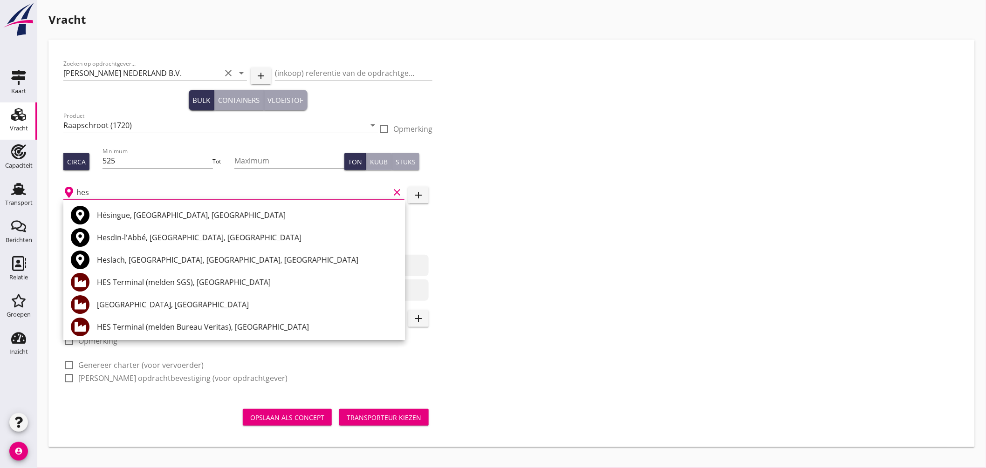
scroll to position [52, 0]
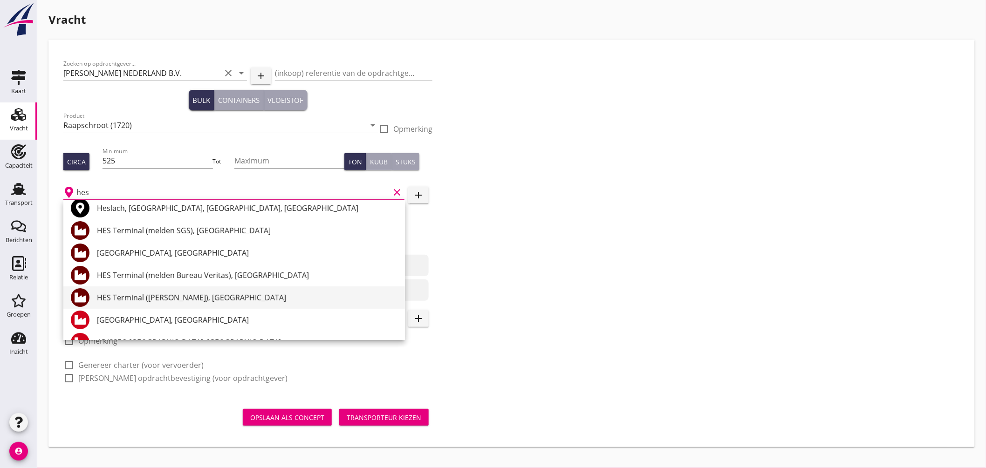
click at [210, 295] on div "HES Terminal ([PERSON_NAME]), [GEOGRAPHIC_DATA]" at bounding box center [247, 297] width 300 height 11
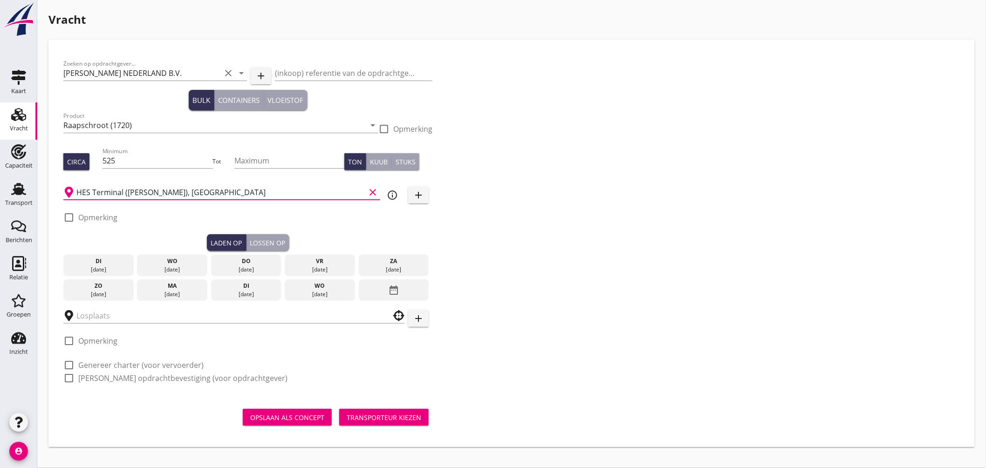
type input "HES Terminal ([PERSON_NAME]), [GEOGRAPHIC_DATA]"
click at [71, 217] on div at bounding box center [69, 218] width 16 height 16
checkbox input "true"
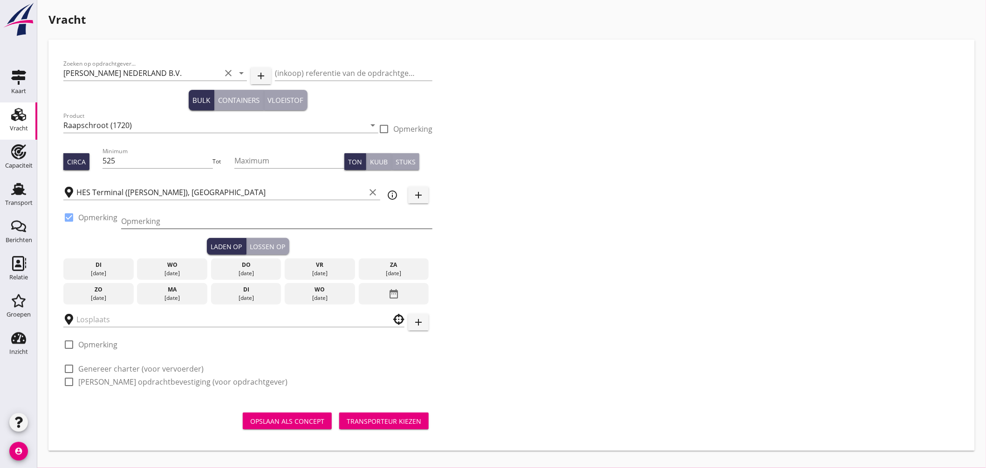
click at [136, 225] on input "Opmerking" at bounding box center [276, 221] width 311 height 15
type input "ex. opslag, [GEOGRAPHIC_DATA]"
click at [246, 270] on div "[DATE]" at bounding box center [246, 273] width 66 height 8
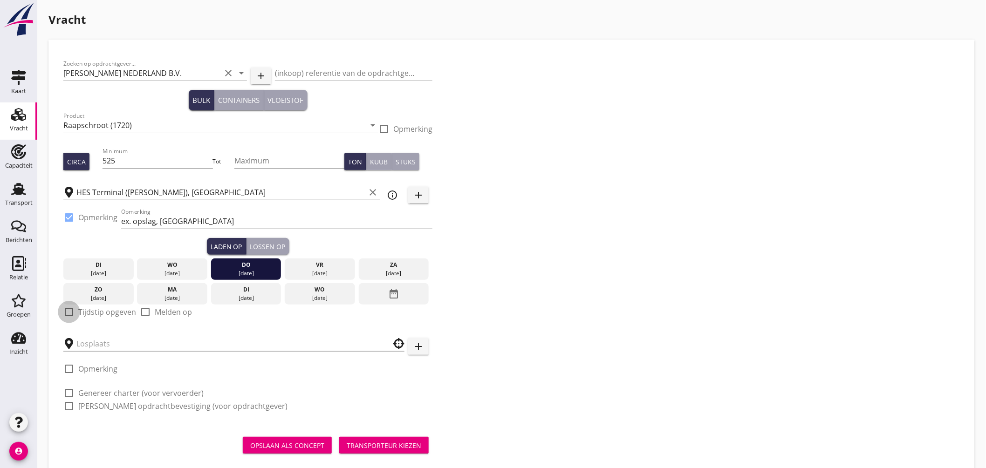
click at [71, 315] on div at bounding box center [69, 312] width 16 height 16
checkbox input "true"
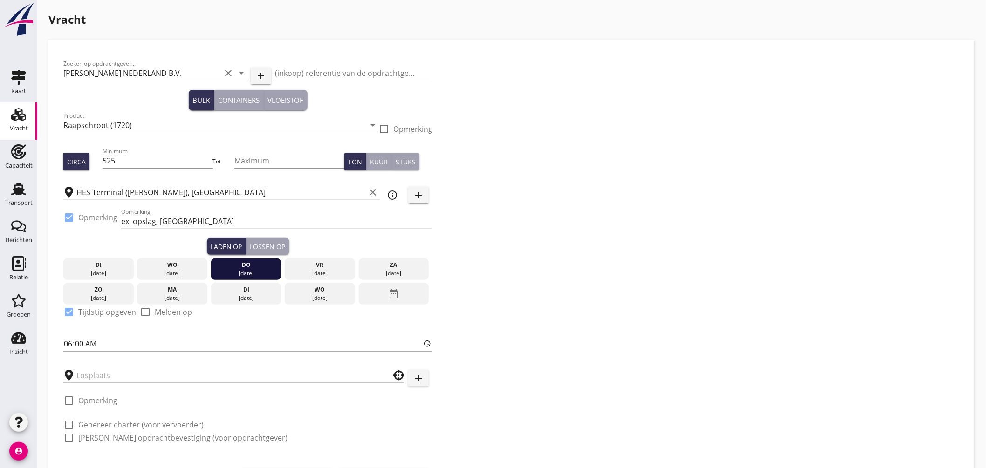
click at [109, 376] on input "text" at bounding box center [227, 375] width 302 height 15
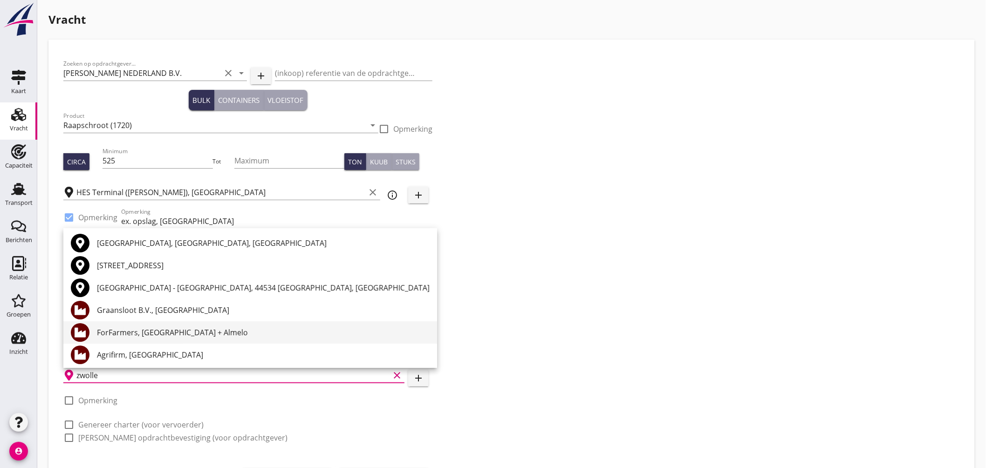
scroll to position [103, 0]
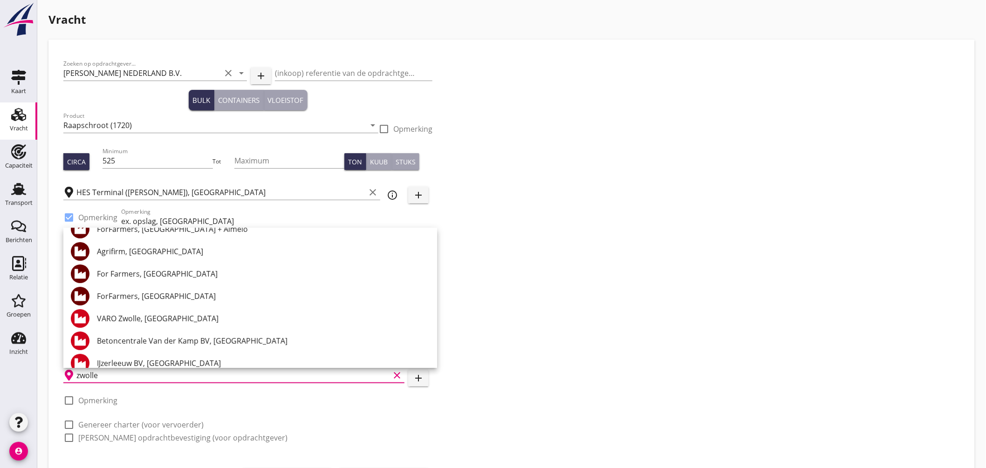
click at [155, 295] on div "ForFarmers, [GEOGRAPHIC_DATA]" at bounding box center [263, 296] width 333 height 11
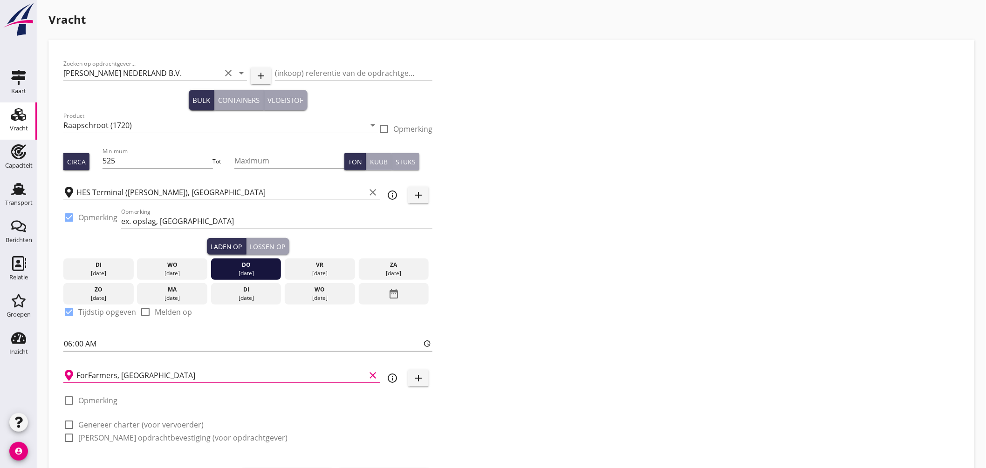
scroll to position [49, 0]
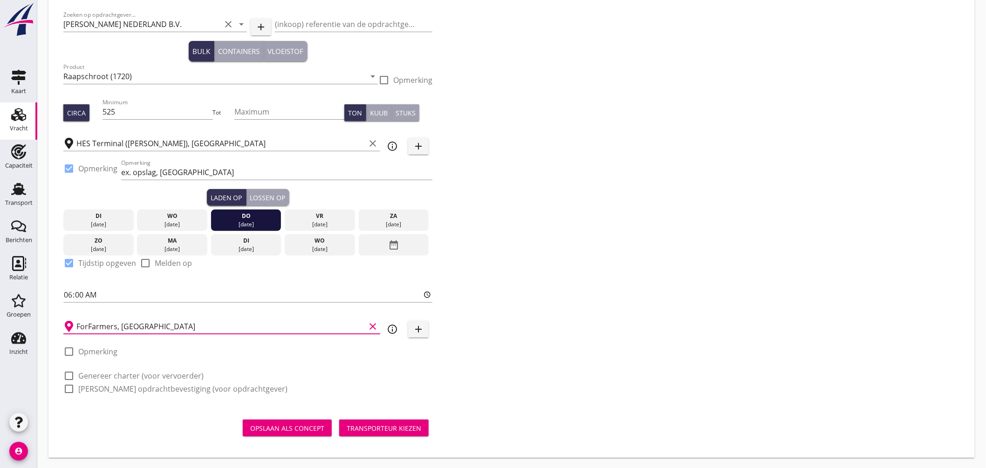
type input "ForFarmers, [GEOGRAPHIC_DATA]"
click at [124, 372] on label "Genereer charter (voor vervoerder)" at bounding box center [140, 375] width 125 height 9
checkbox input "true"
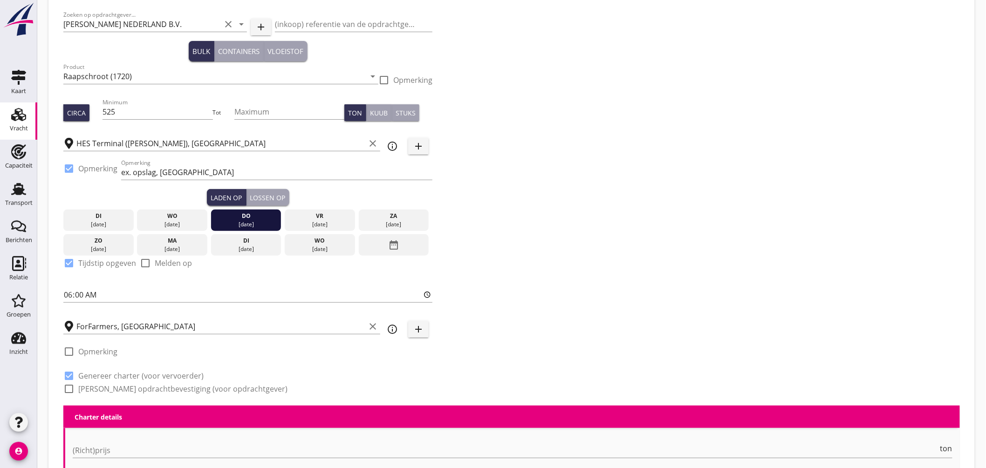
drag, startPoint x: 118, startPoint y: 388, endPoint x: 145, endPoint y: 381, distance: 27.9
click at [118, 388] on label "[PERSON_NAME] opdrachtbevestiging (voor opdrachtgever)" at bounding box center [182, 388] width 209 height 9
checkbox input "true"
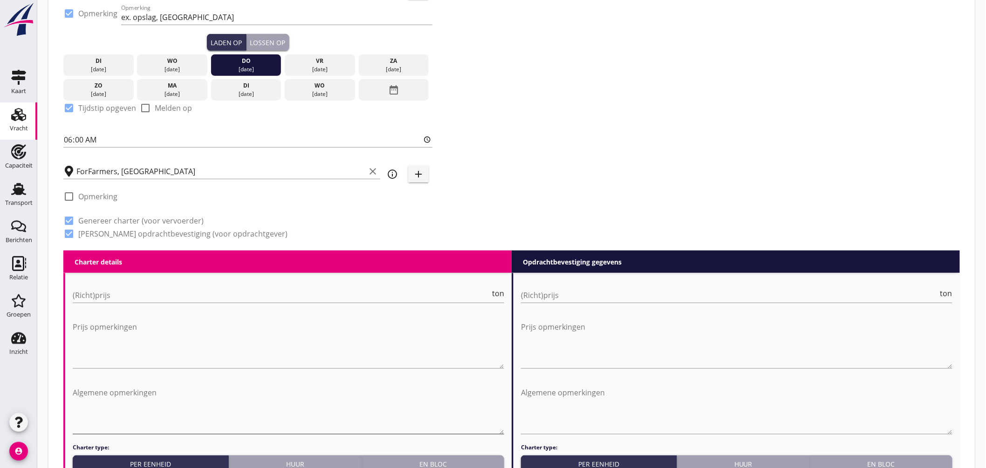
scroll to position [256, 0]
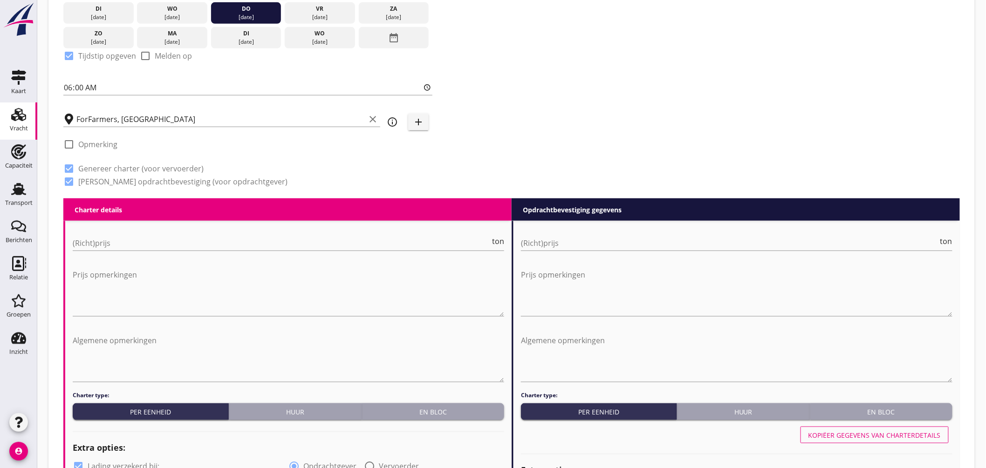
click at [422, 410] on div "En bloc" at bounding box center [433, 412] width 135 height 10
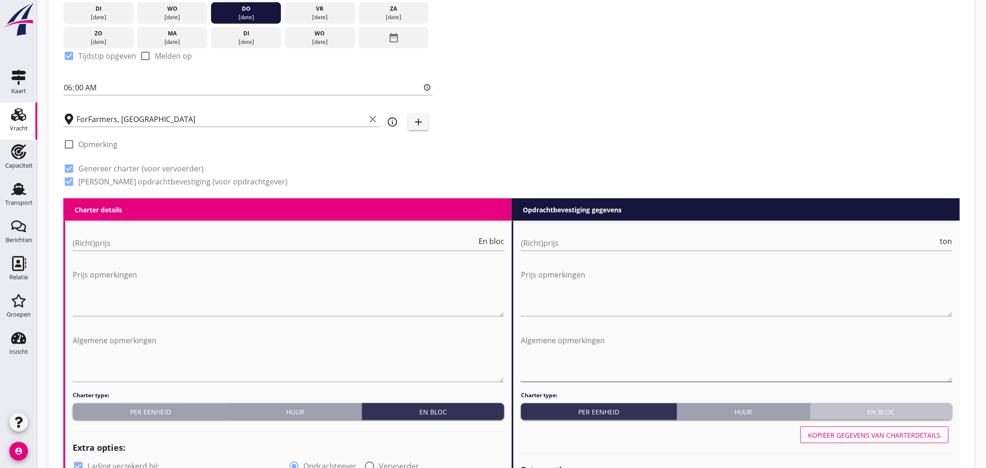
drag, startPoint x: 897, startPoint y: 411, endPoint x: 832, endPoint y: 365, distance: 79.9
click at [897, 411] on div "En bloc" at bounding box center [881, 412] width 135 height 10
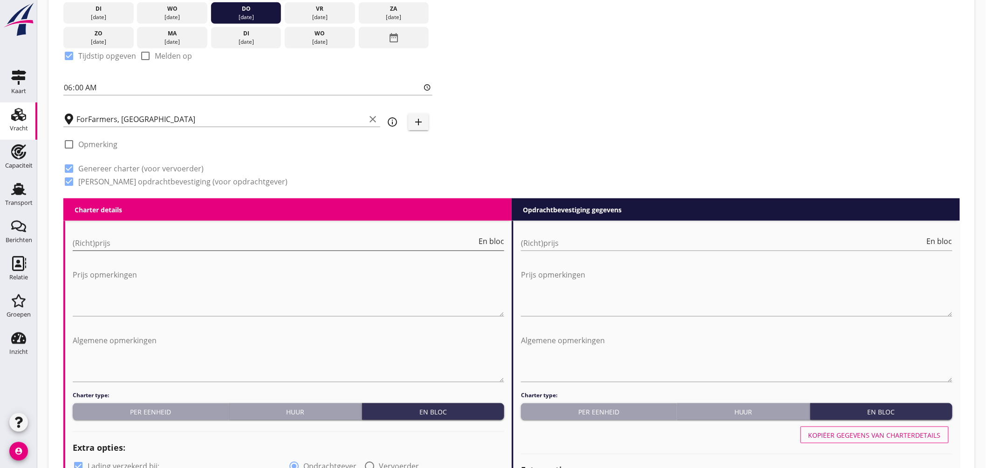
click at [201, 243] on input "(Richt)prijs" at bounding box center [275, 243] width 404 height 15
type input "3350"
click at [546, 243] on input "(Richt)prijs" at bounding box center [723, 243] width 404 height 15
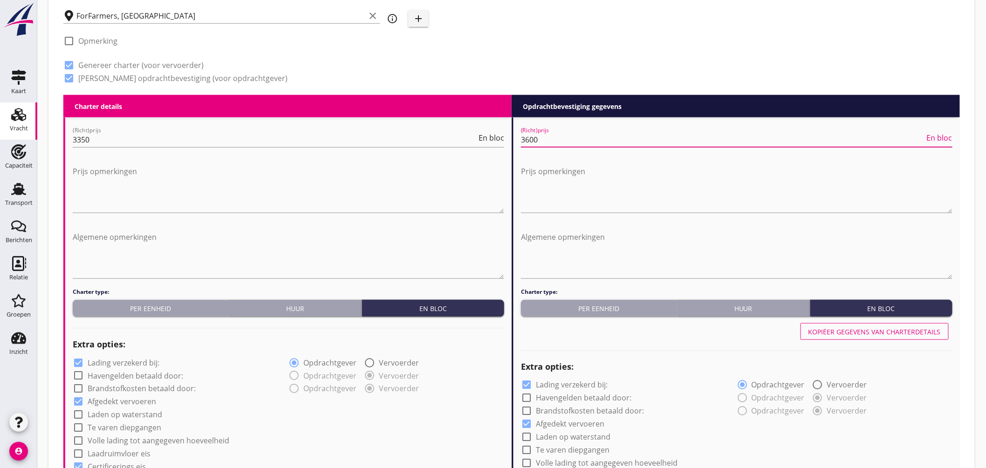
scroll to position [411, 0]
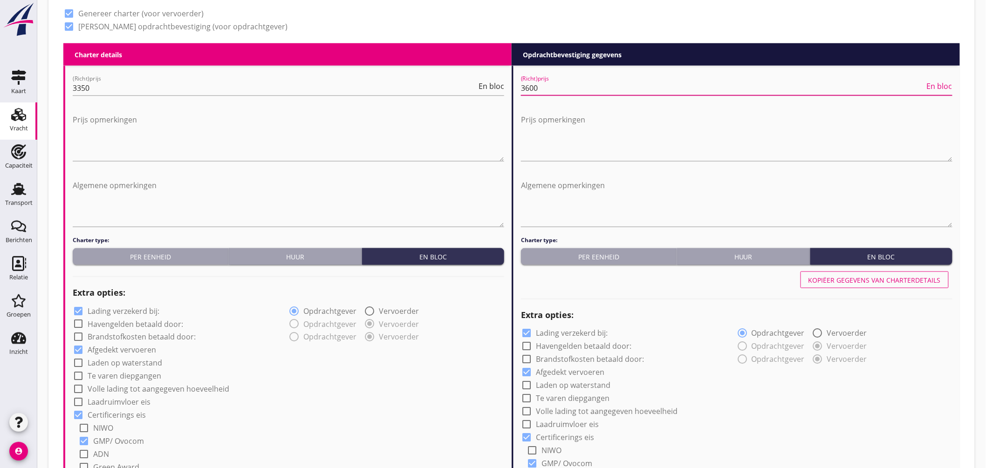
type input "3600"
drag, startPoint x: 149, startPoint y: 311, endPoint x: 157, endPoint y: 310, distance: 7.6
click at [150, 311] on label "Lading verzekerd bij:" at bounding box center [124, 310] width 72 height 9
checkbox input "false"
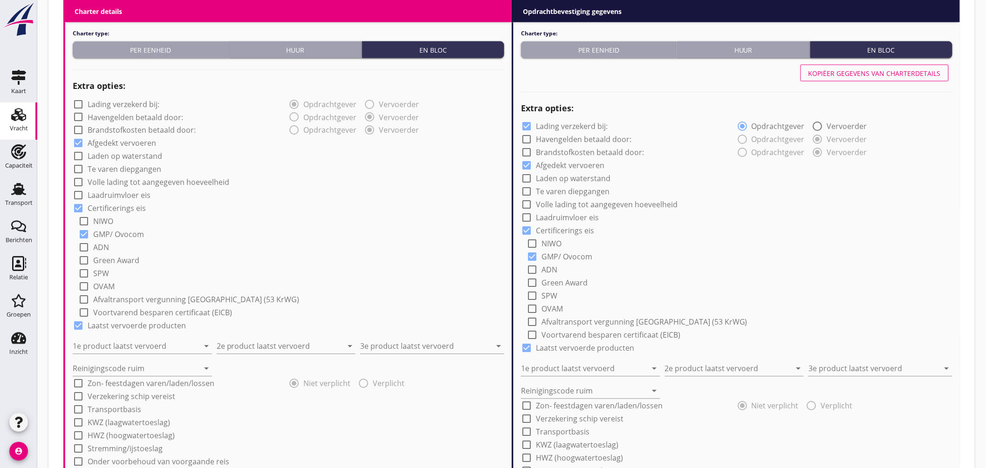
scroll to position [722, 0]
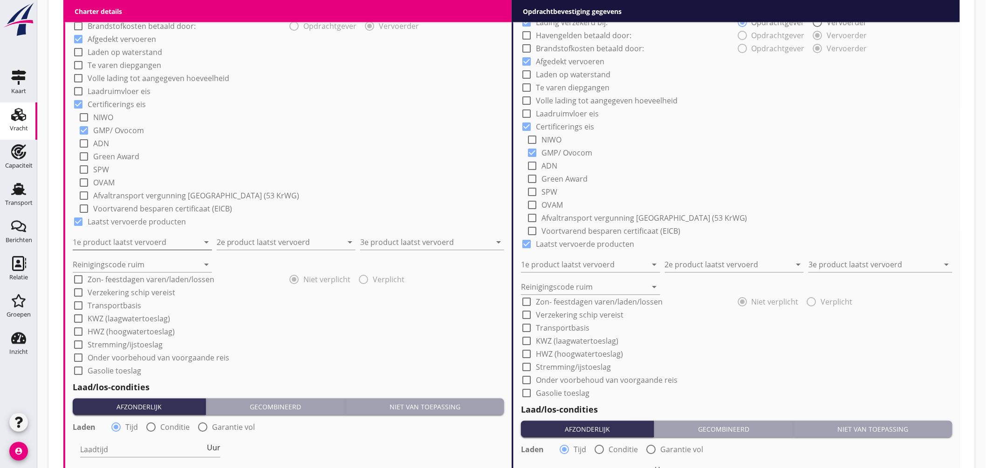
click at [157, 242] on input "1e product laatst vervoerd" at bounding box center [136, 242] width 126 height 15
click at [109, 265] on div "Raapschroot (1720)" at bounding box center [142, 264] width 124 height 11
type input "Raapschroot (1720)"
click at [233, 238] on input "2e product laatst vervoerd" at bounding box center [280, 242] width 126 height 15
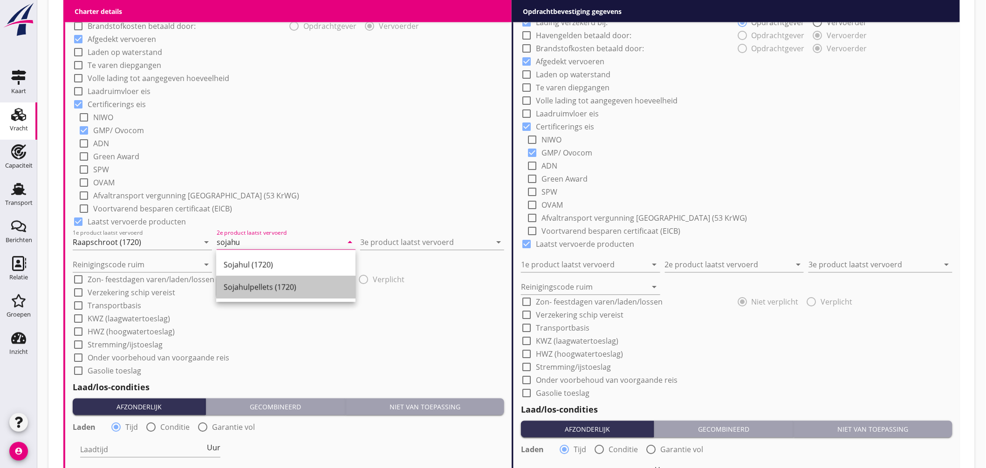
drag, startPoint x: 250, startPoint y: 292, endPoint x: 367, endPoint y: 252, distance: 123.1
click at [255, 291] on div "Sojahulpellets (1720)" at bounding box center [286, 287] width 124 height 11
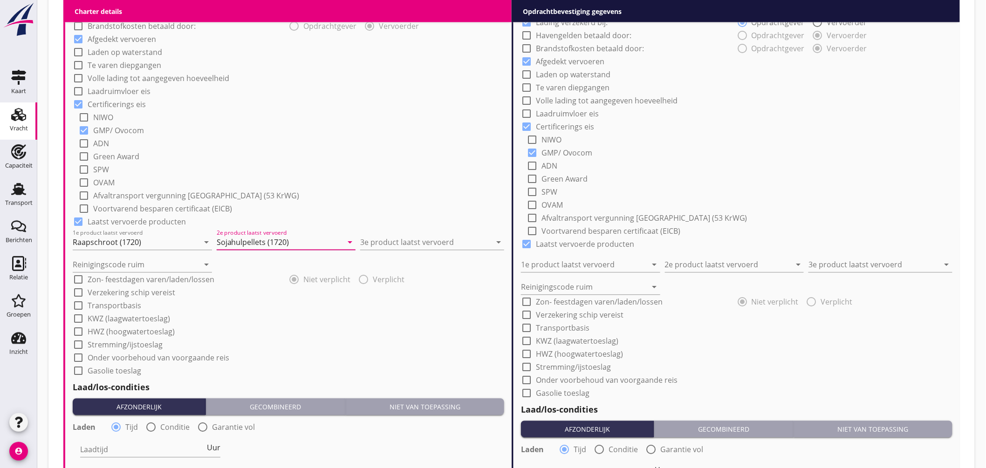
type input "Sojahulpellets (1720)"
drag, startPoint x: 402, startPoint y: 231, endPoint x: 403, endPoint y: 236, distance: 4.7
click at [402, 231] on div "3e product laatst vervoerd arrow_drop_down" at bounding box center [432, 240] width 144 height 20
click at [402, 236] on input "3e product laatst vervoerd" at bounding box center [425, 242] width 131 height 15
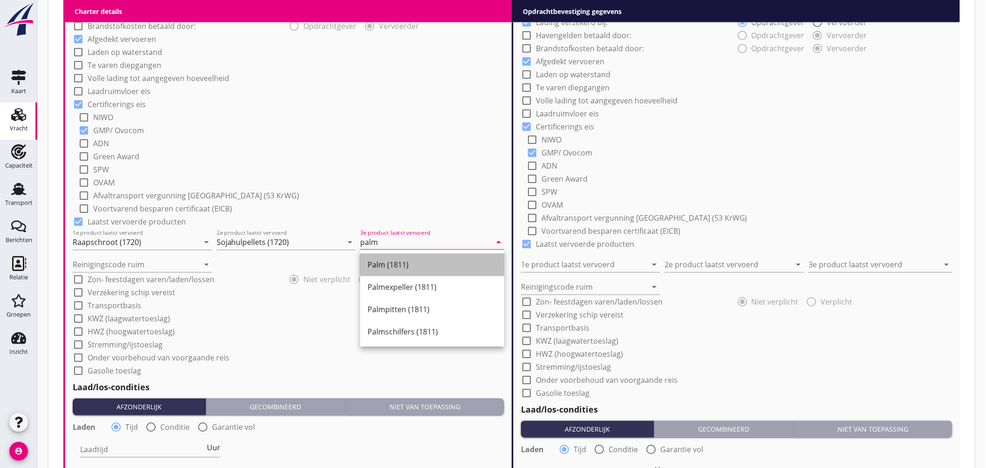
click at [388, 269] on div "Palm (1811)" at bounding box center [431, 264] width 129 height 11
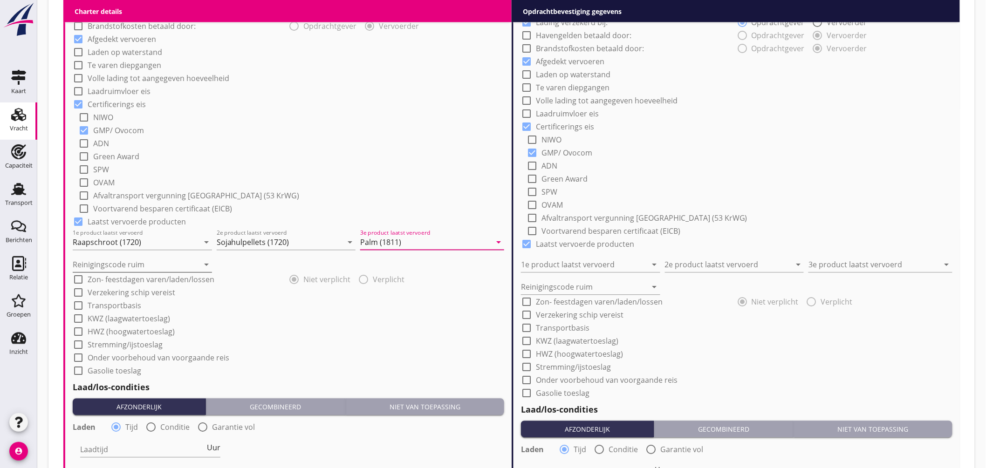
type input "Palm (1811)"
click at [103, 259] on input "Reinigingscode ruim" at bounding box center [136, 265] width 126 height 15
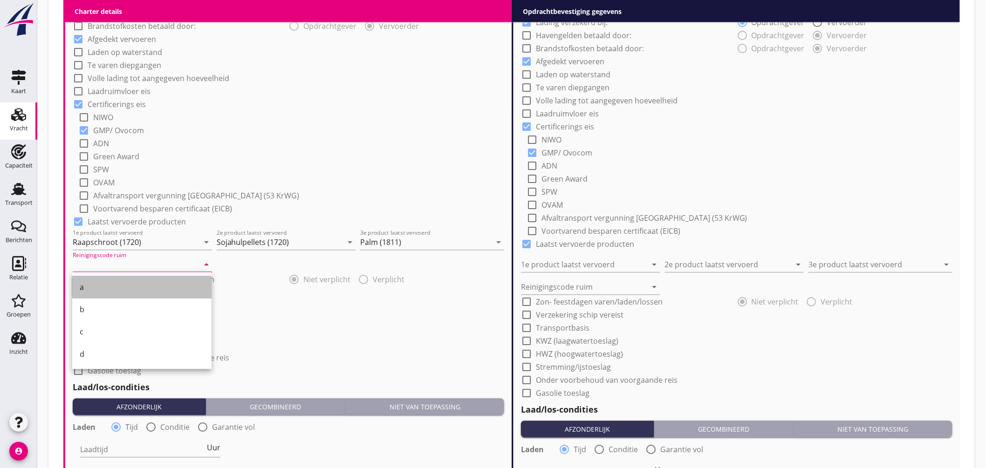
click at [91, 286] on div "a" at bounding box center [142, 287] width 124 height 11
type input "a"
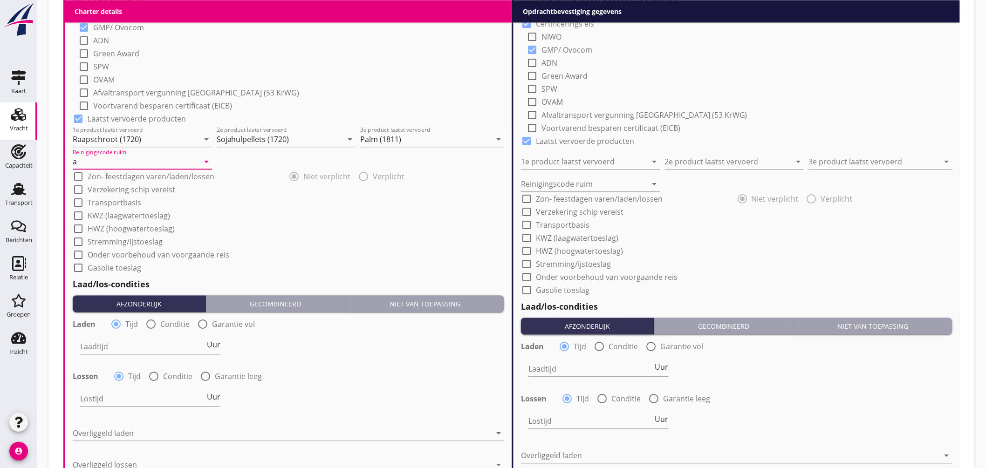
scroll to position [877, 0]
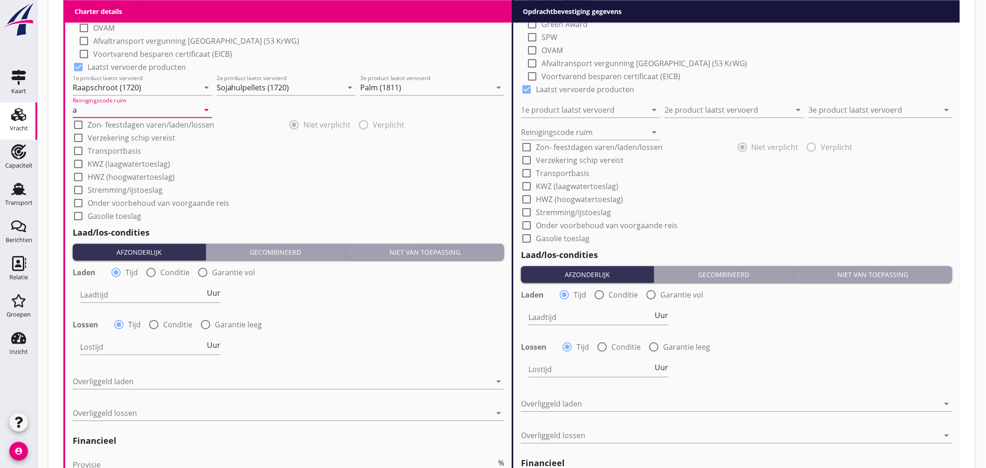
click at [147, 267] on div at bounding box center [151, 273] width 16 height 16
radio input "false"
radio input "true"
click at [155, 296] on div at bounding box center [179, 294] width 198 height 15
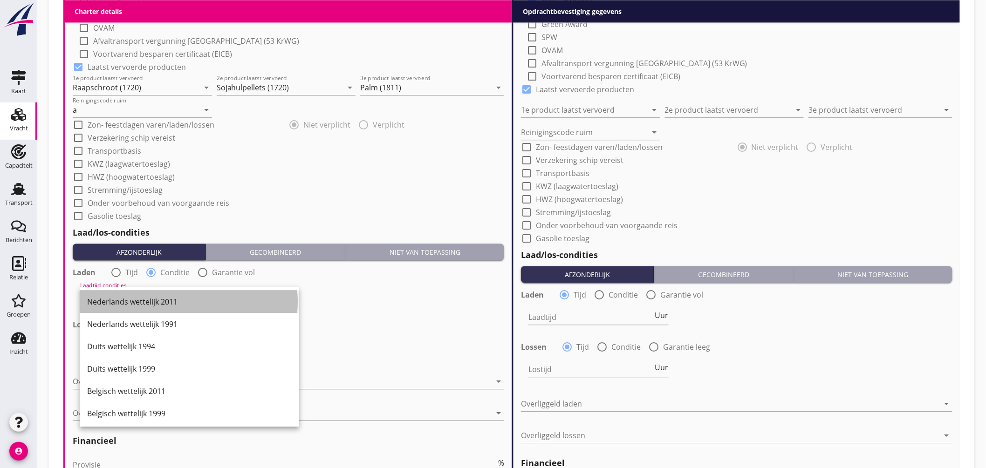
click at [161, 303] on div "Nederlands wettelijk 2011" at bounding box center [189, 301] width 204 height 11
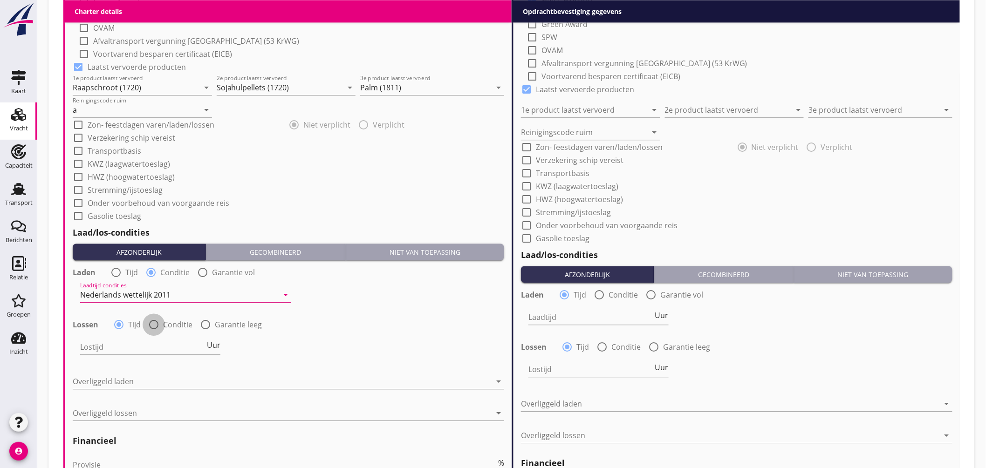
click at [156, 324] on div at bounding box center [154, 325] width 16 height 16
radio input "false"
radio input "true"
click at [165, 349] on div at bounding box center [179, 347] width 198 height 15
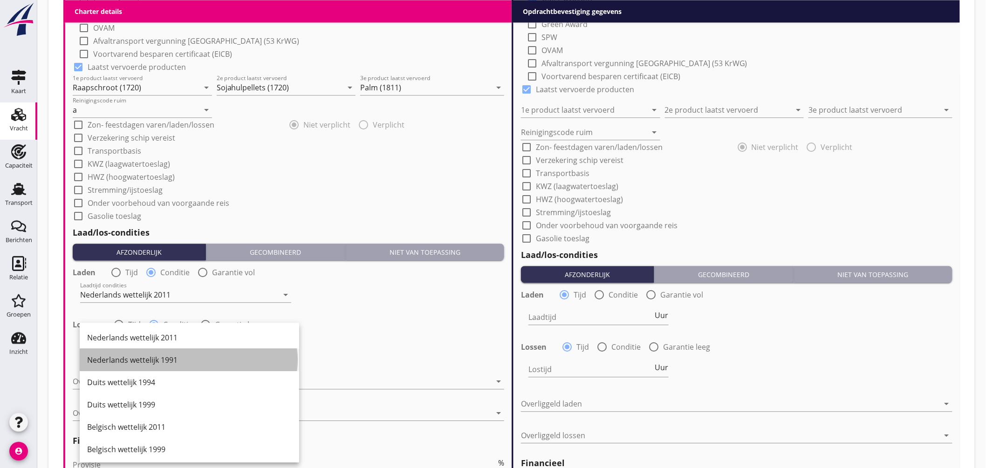
click at [166, 354] on div "Nederlands wettelijk 1991" at bounding box center [189, 360] width 204 height 22
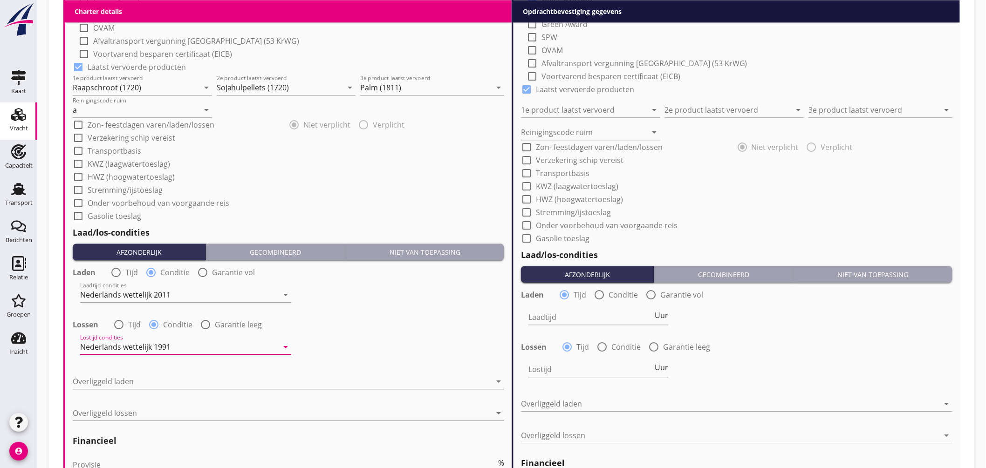
click at [170, 345] on div "Nederlands wettelijk 1991" at bounding box center [179, 347] width 198 height 15
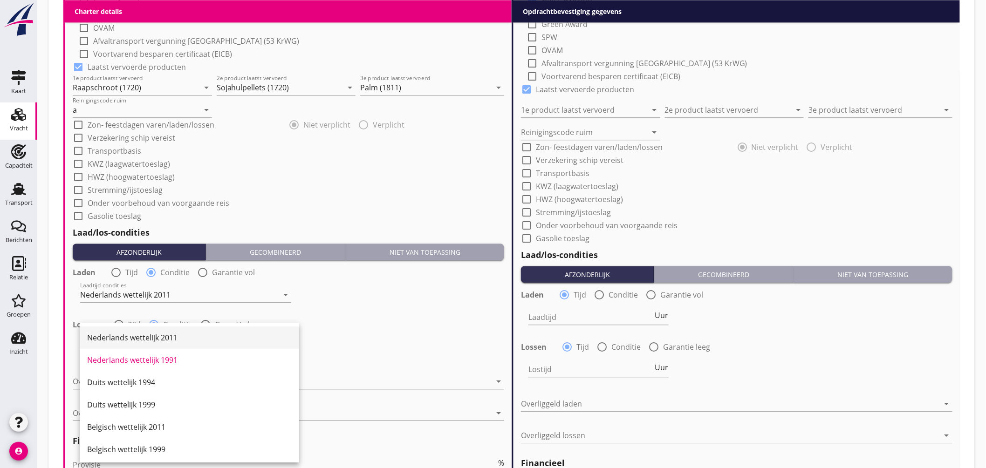
click at [166, 339] on div "Nederlands wettelijk 2011" at bounding box center [189, 337] width 204 height 11
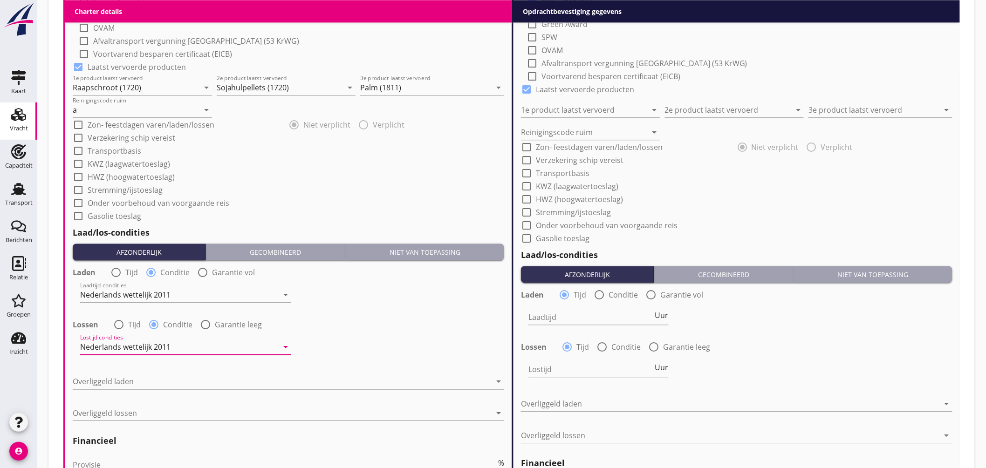
click at [136, 380] on div at bounding box center [282, 381] width 418 height 15
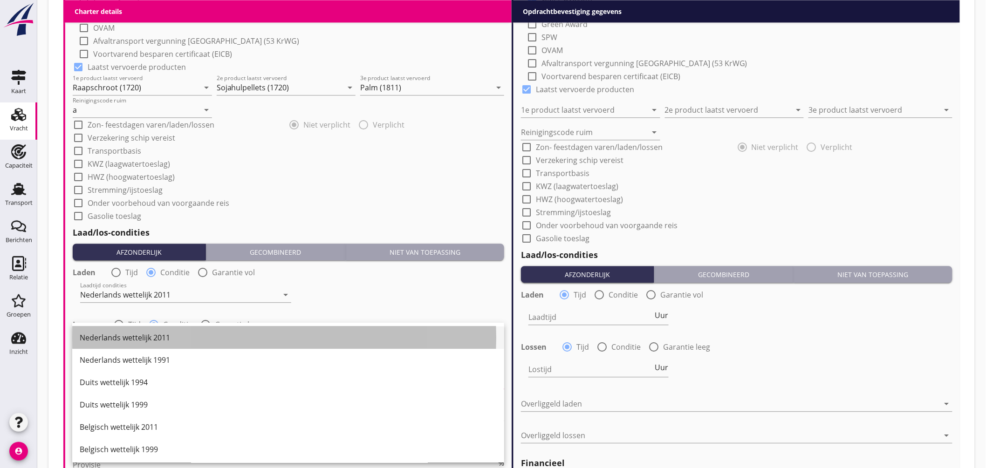
click at [155, 333] on div "Nederlands wettelijk 2011" at bounding box center [288, 337] width 417 height 11
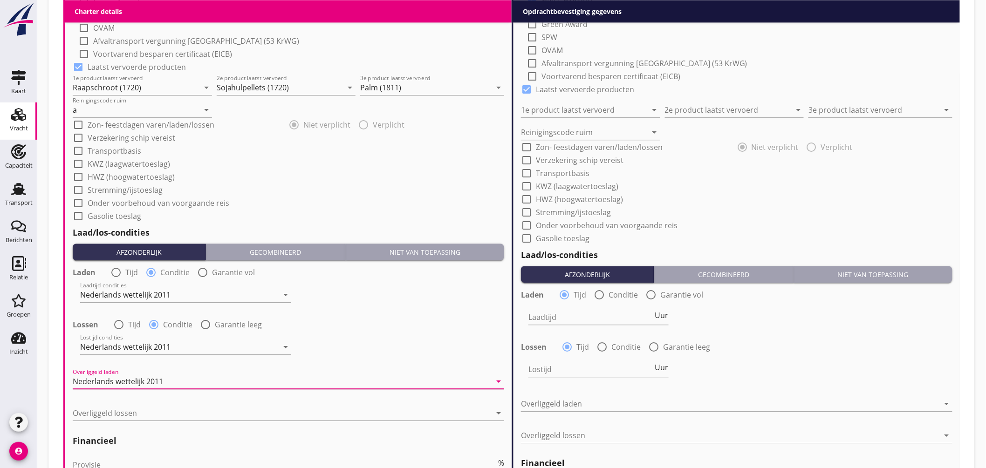
scroll to position [929, 0]
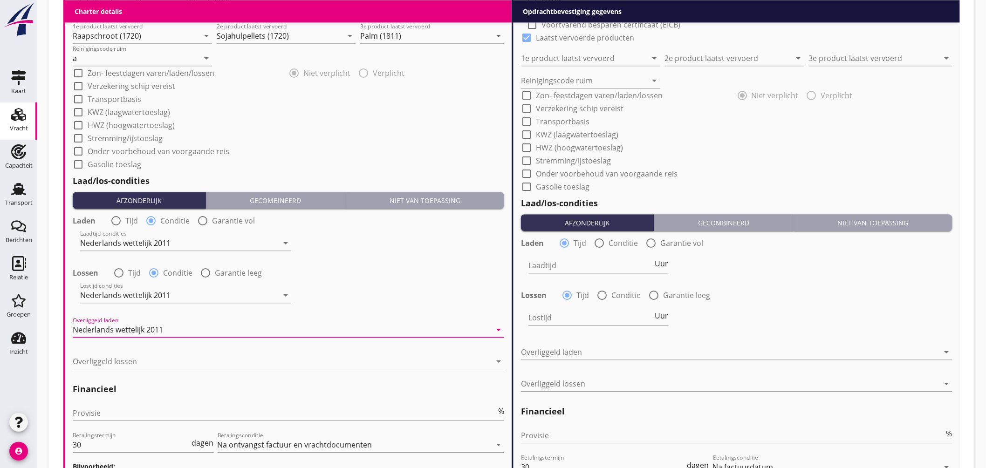
click at [146, 363] on div at bounding box center [282, 361] width 418 height 15
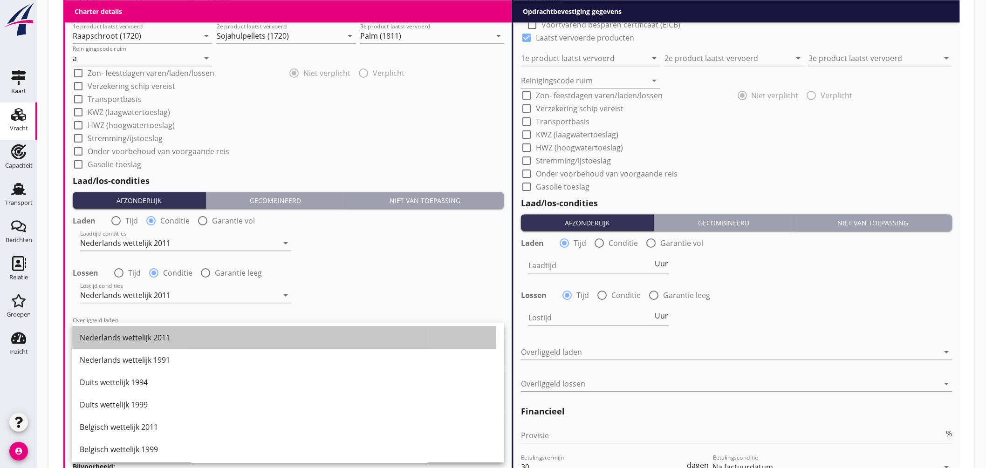
drag, startPoint x: 150, startPoint y: 329, endPoint x: 150, endPoint y: 336, distance: 7.0
click at [150, 334] on div "Nederlands wettelijk 2011" at bounding box center [288, 338] width 417 height 22
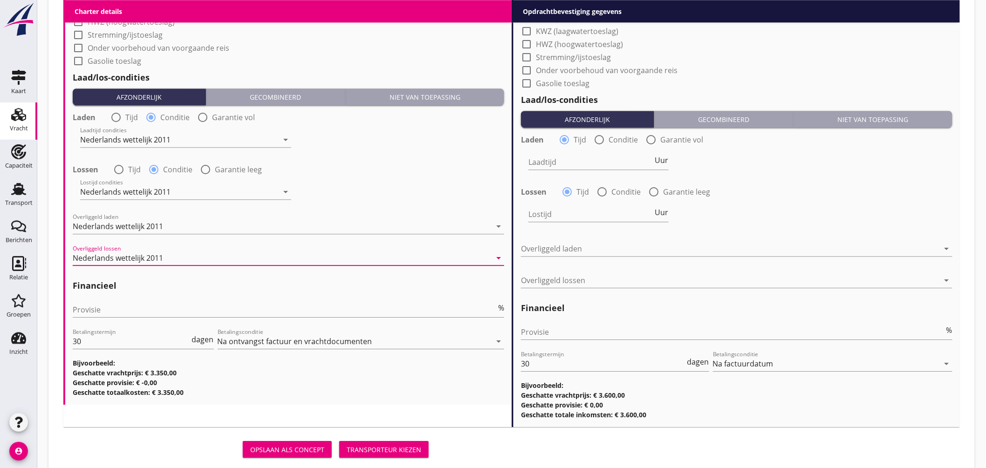
scroll to position [1054, 0]
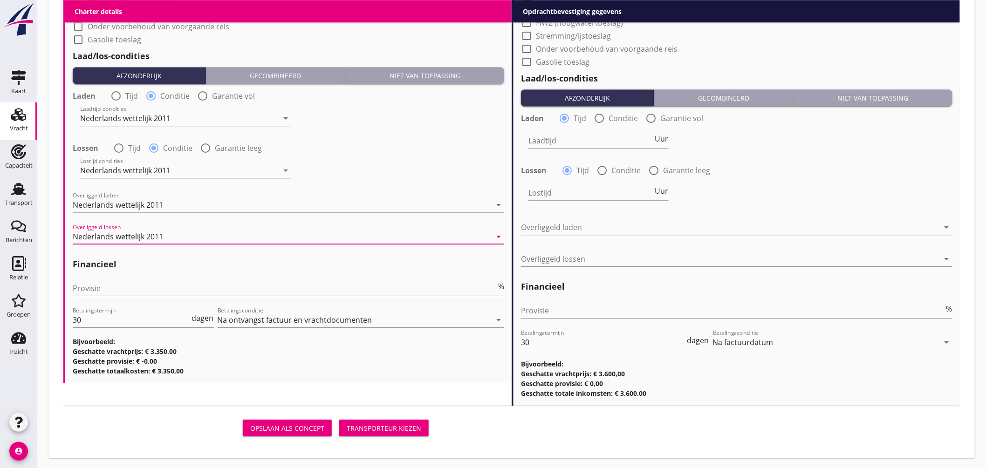
click at [110, 285] on input "Provisie" at bounding box center [284, 288] width 423 height 15
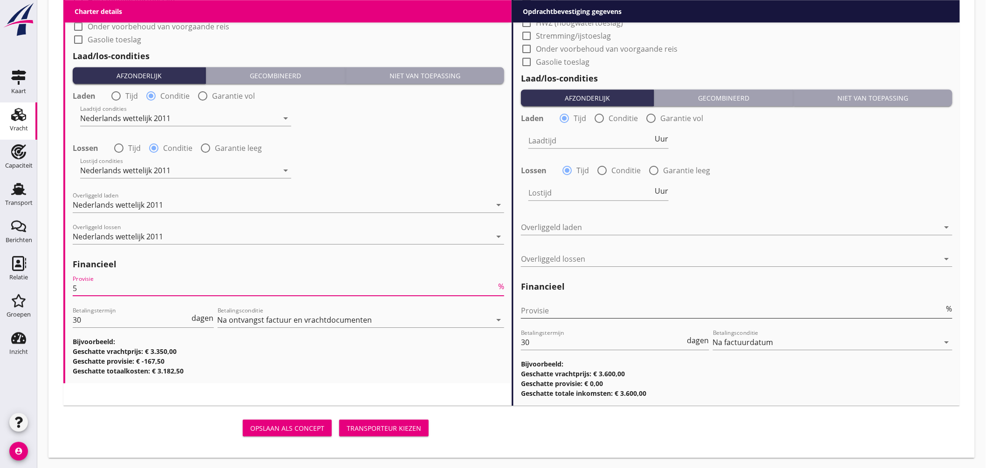
type input "5"
click at [538, 314] on input "Provisie" at bounding box center [732, 310] width 423 height 15
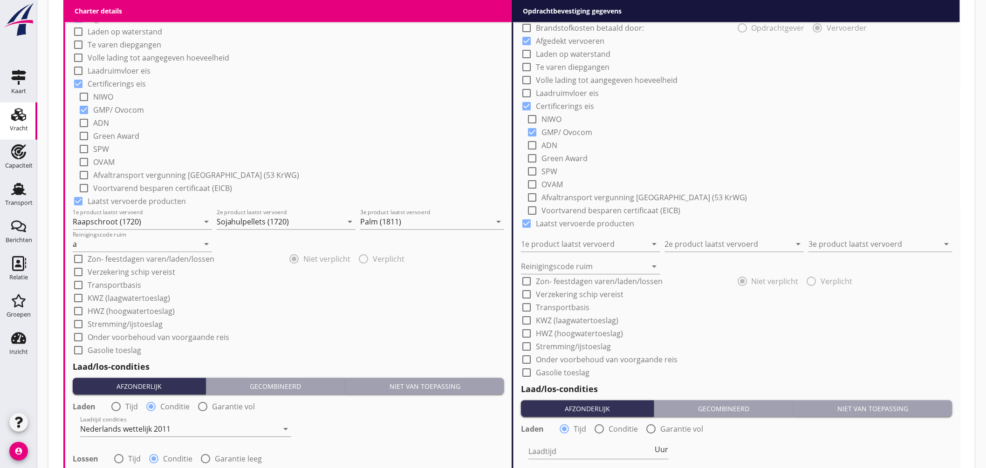
scroll to position [536, 0]
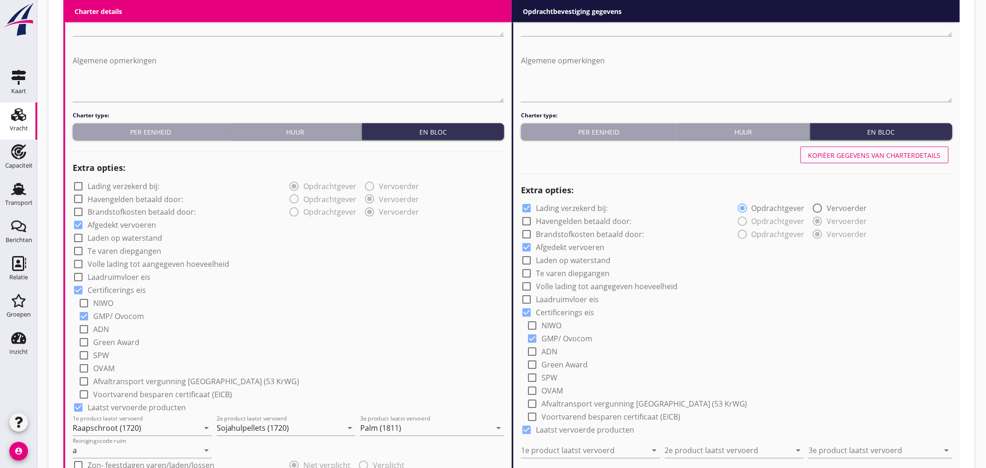
type input "2.50"
drag, startPoint x: 905, startPoint y: 157, endPoint x: 873, endPoint y: 155, distance: 32.7
click at [905, 157] on div "Kopiëer gegevens van charterdetails" at bounding box center [874, 155] width 132 height 10
checkbox input "false"
type input "Raapschroot (1720)"
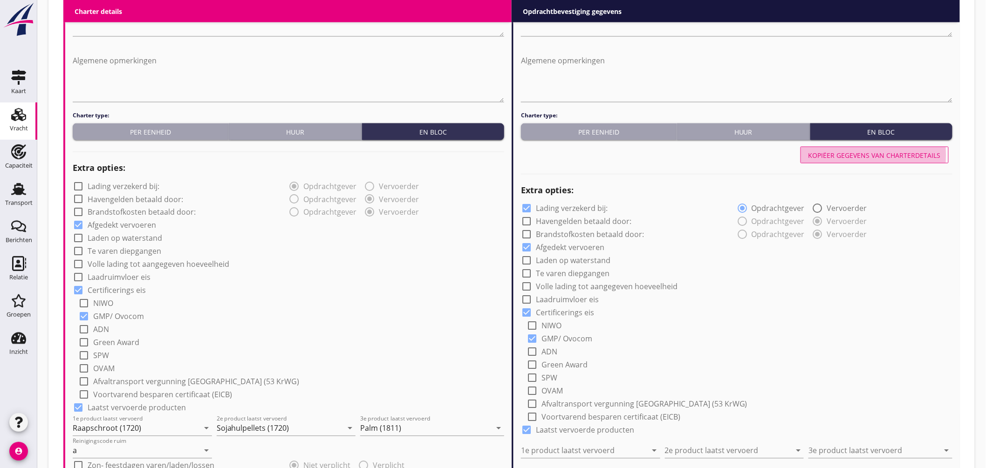
type input "Sojahulpellets (1720)"
type input "Palm (1811)"
type input "a"
radio input "false"
radio input "true"
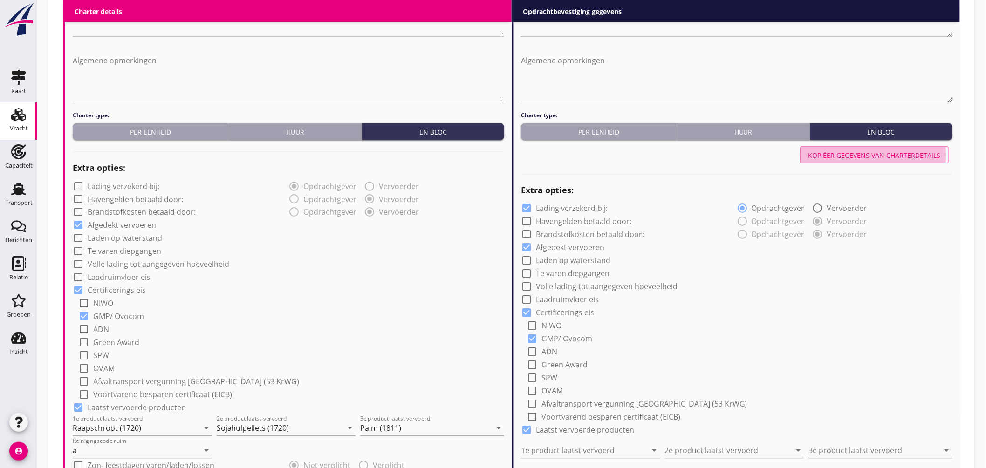
radio input "false"
radio input "true"
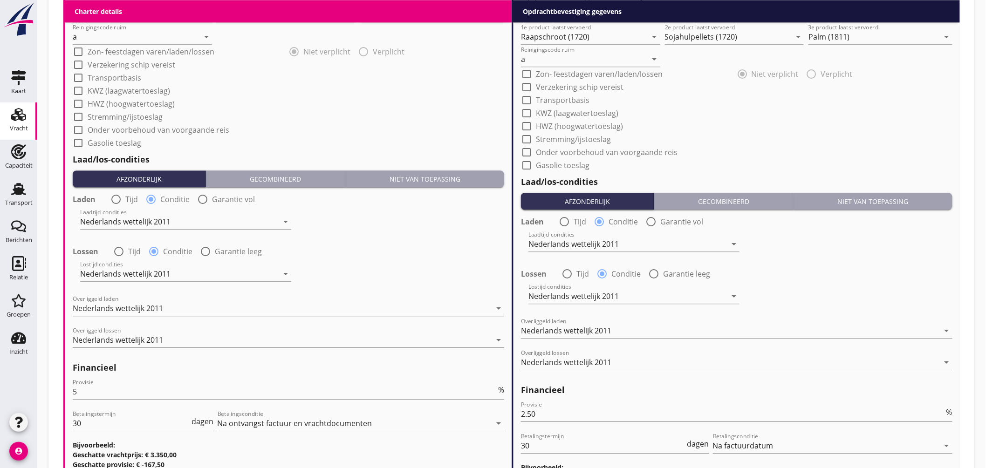
scroll to position [1054, 0]
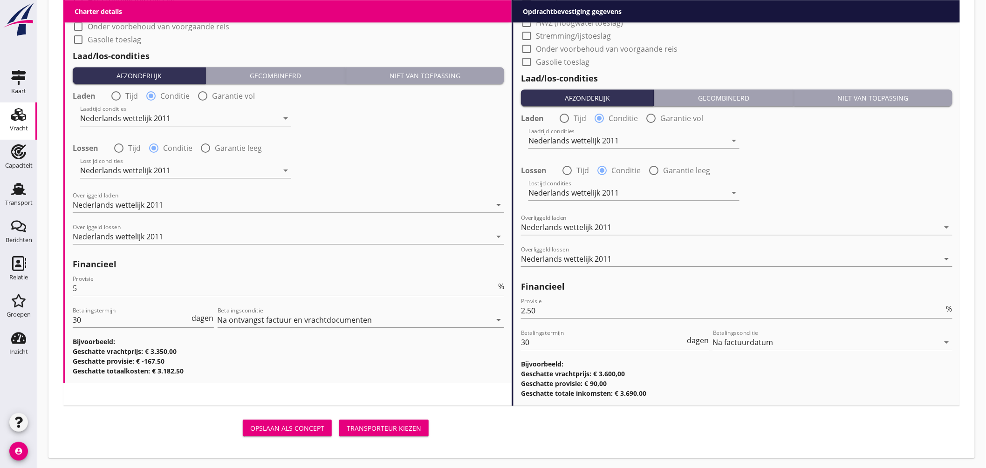
click at [394, 430] on div "Transporteur kiezen" at bounding box center [384, 428] width 75 height 10
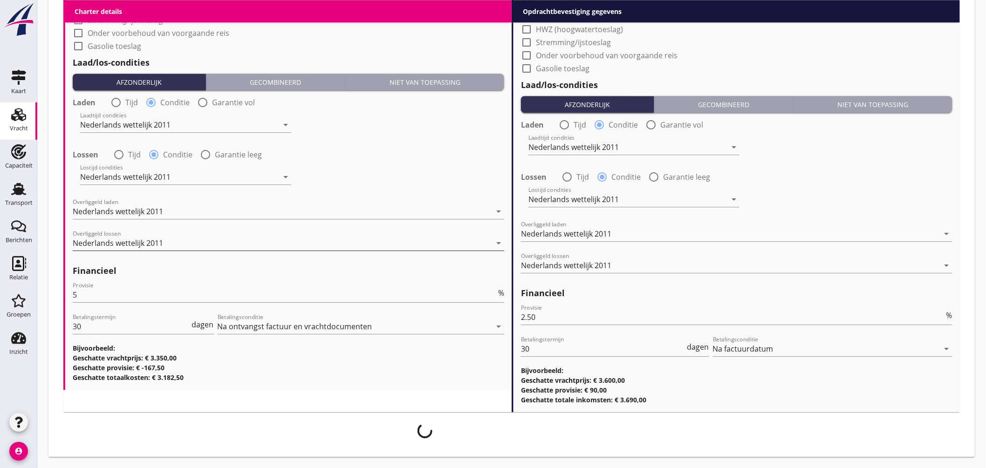
scroll to position [1046, 0]
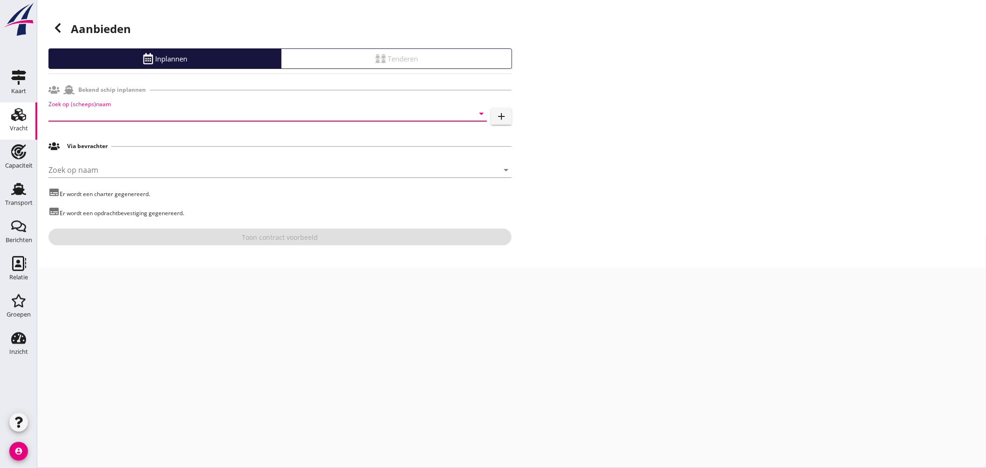
click at [191, 120] on div "Zoek op (scheeps)naam arrow_drop_down" at bounding box center [267, 113] width 438 height 15
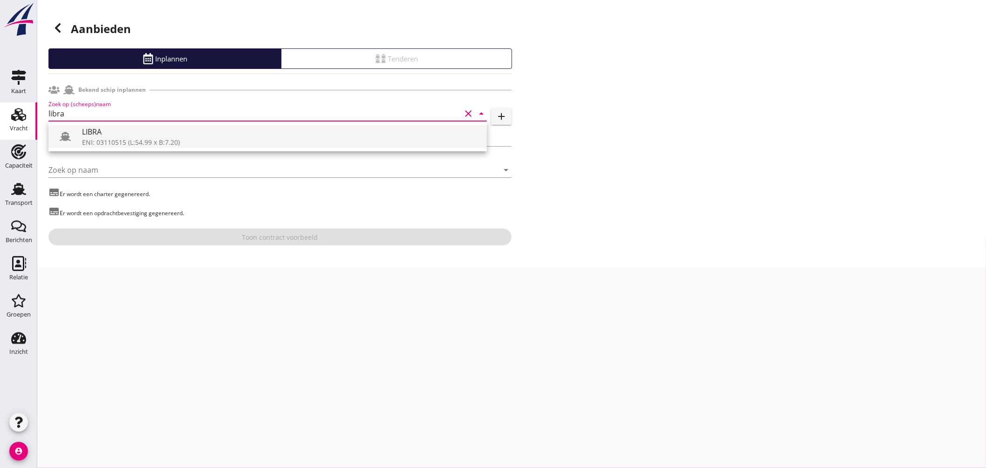
click at [105, 141] on div "ENI: 03110515 (L:54.99 x B:7.20)" at bounding box center [280, 142] width 397 height 10
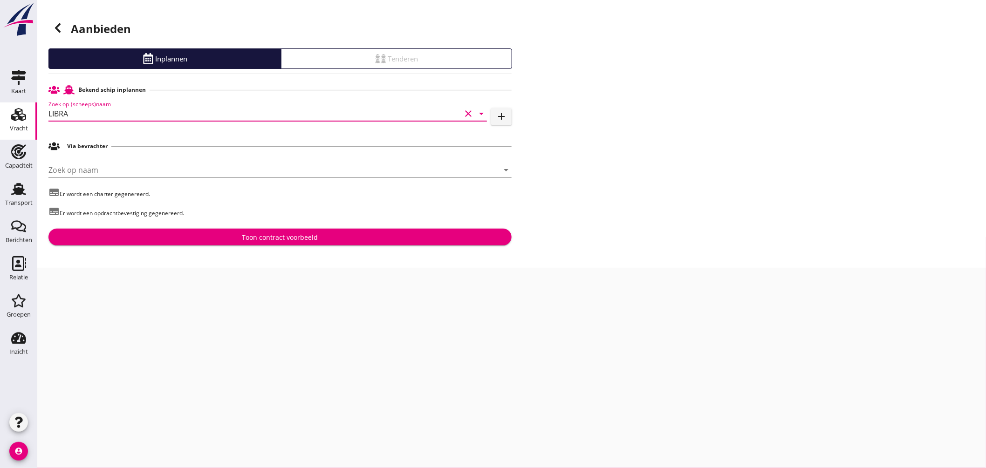
type input "LIBRA"
click at [241, 238] on div "Toon contract voorbeeld" at bounding box center [280, 237] width 448 height 10
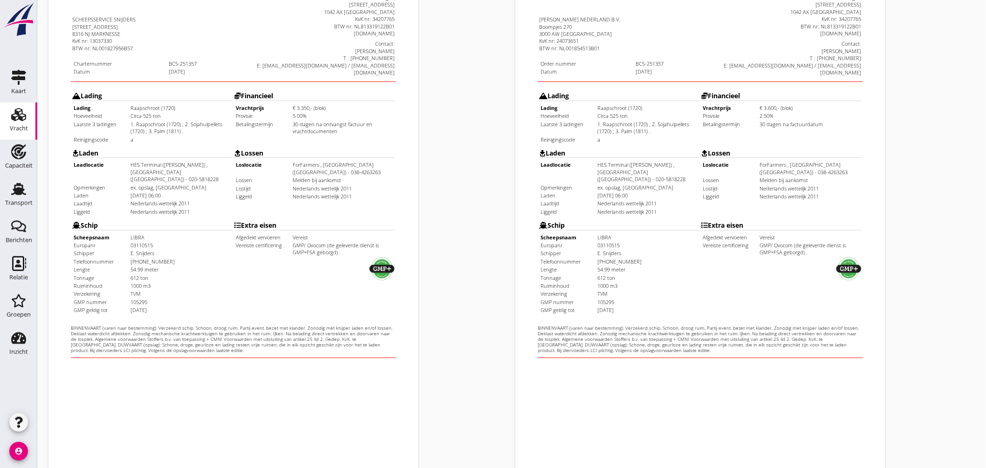
scroll to position [221, 0]
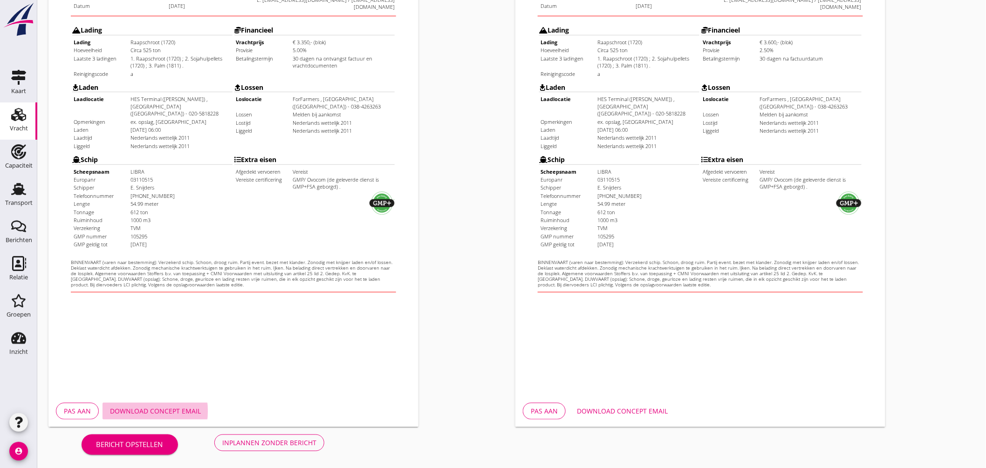
click at [177, 404] on button "Download concept email" at bounding box center [155, 411] width 106 height 17
click at [636, 410] on div "Download concept email" at bounding box center [622, 411] width 91 height 10
click at [261, 438] on div "Inplannen zonder bericht" at bounding box center [269, 443] width 94 height 10
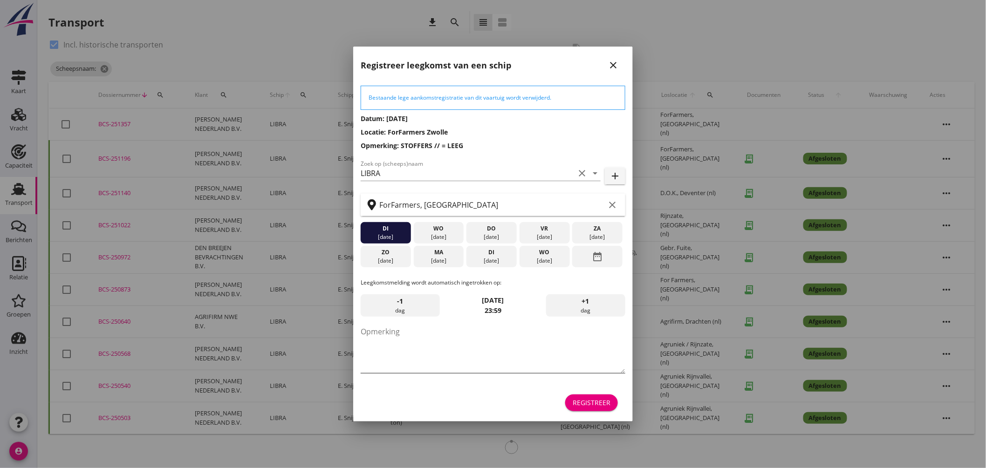
click at [468, 360] on textarea "Opmerking" at bounding box center [493, 348] width 265 height 49
type textarea "STOFFERS"
click at [450, 251] on div "ma" at bounding box center [438, 252] width 46 height 8
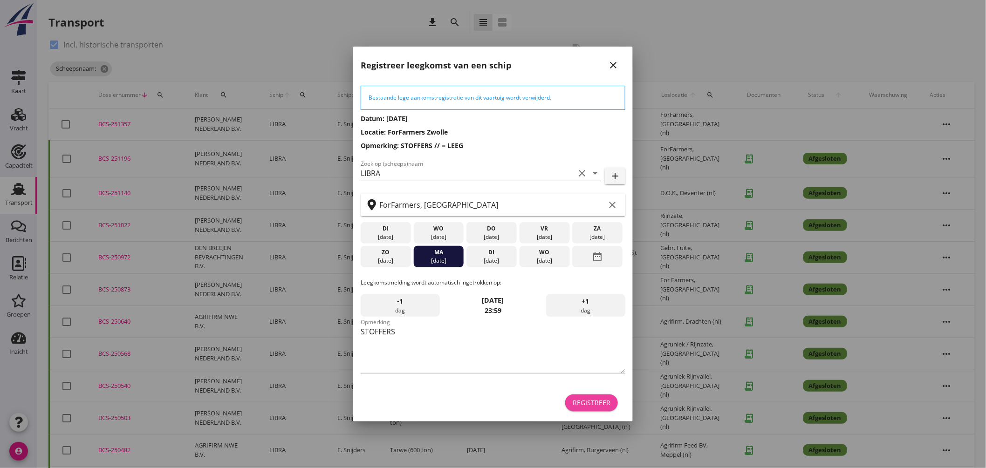
click at [595, 401] on div "Registreer" at bounding box center [591, 403] width 38 height 10
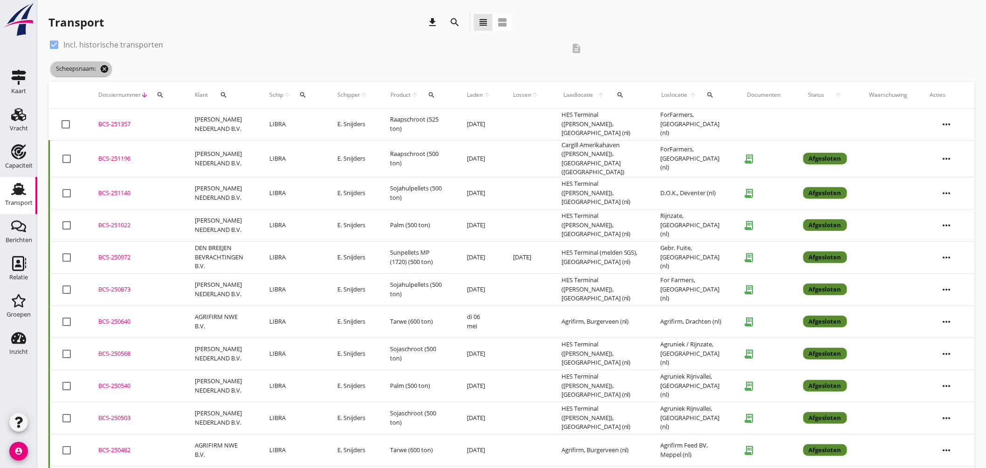
click at [108, 66] on icon "cancel" at bounding box center [104, 68] width 9 height 9
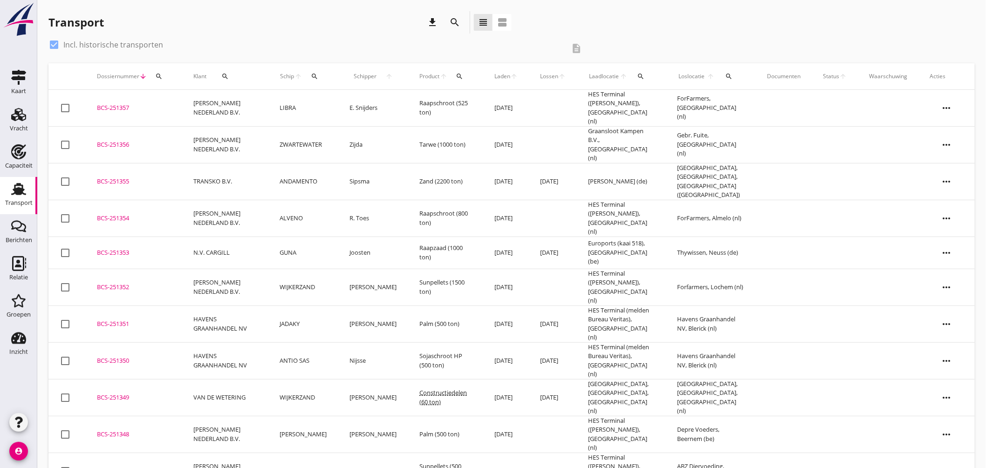
click at [53, 47] on div at bounding box center [54, 45] width 16 height 16
checkbox input "false"
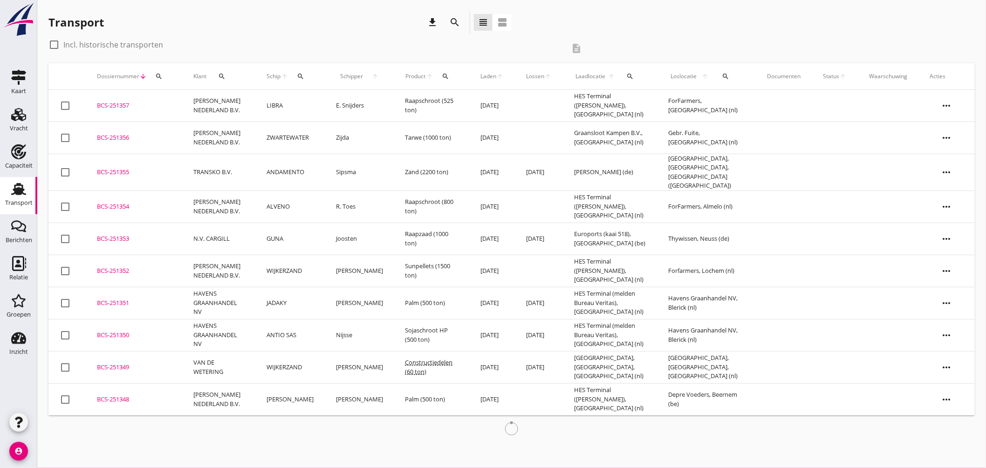
click at [310, 107] on td "LIBRA" at bounding box center [289, 106] width 69 height 32
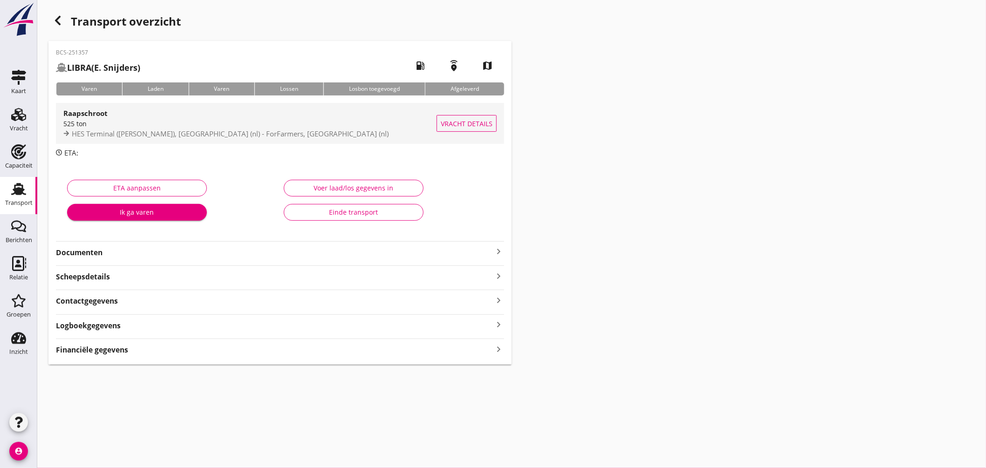
click at [294, 120] on div "525 ton" at bounding box center [249, 124] width 373 height 10
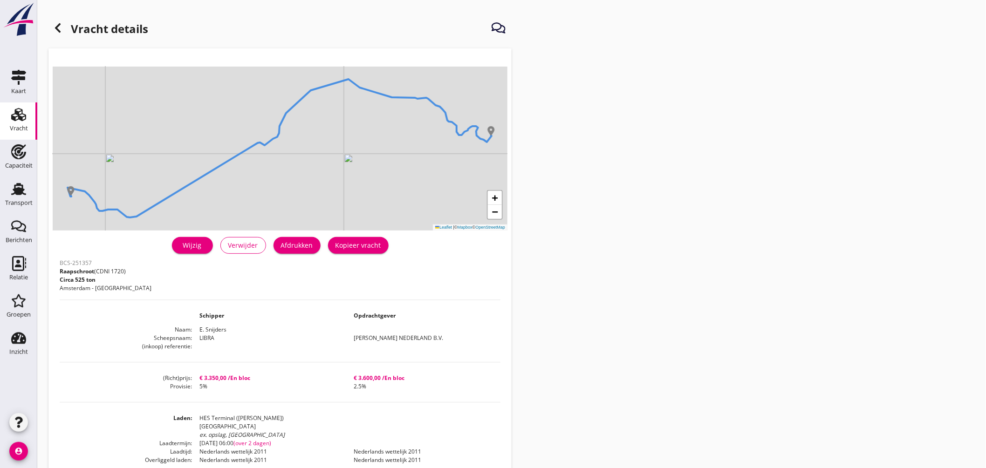
click at [308, 245] on div "Afdrukken" at bounding box center [297, 245] width 32 height 10
click at [57, 26] on use at bounding box center [58, 27] width 6 height 9
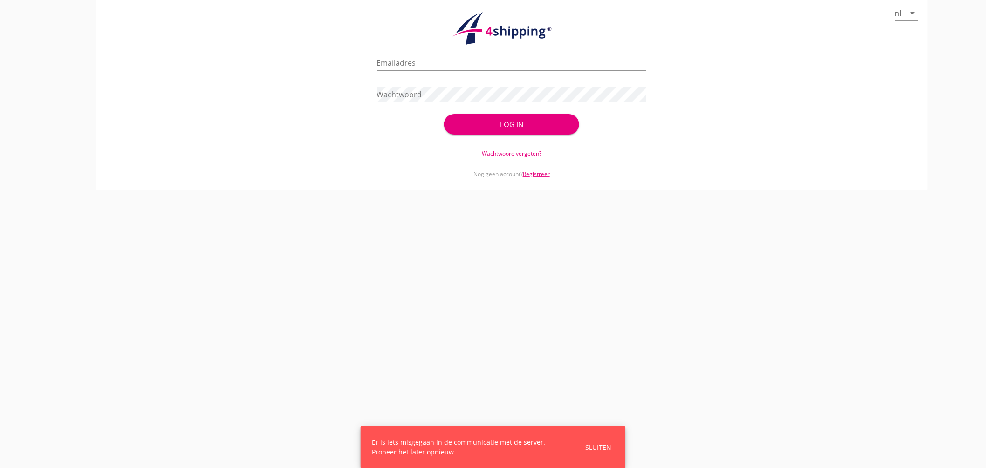
type input "[EMAIL_ADDRESS][DOMAIN_NAME]"
click at [489, 122] on div "Log in" at bounding box center [511, 124] width 105 height 11
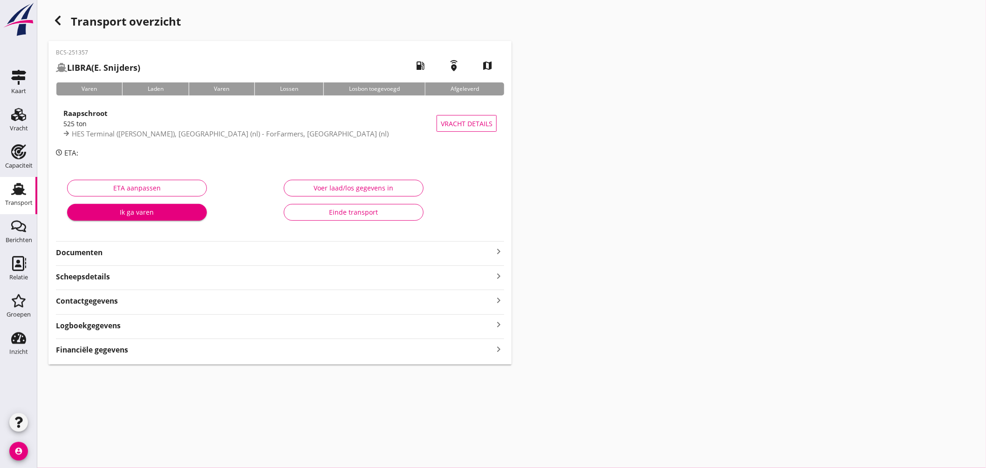
click at [244, 350] on div "Financiële gegevens keyboard_arrow_right" at bounding box center [280, 349] width 448 height 13
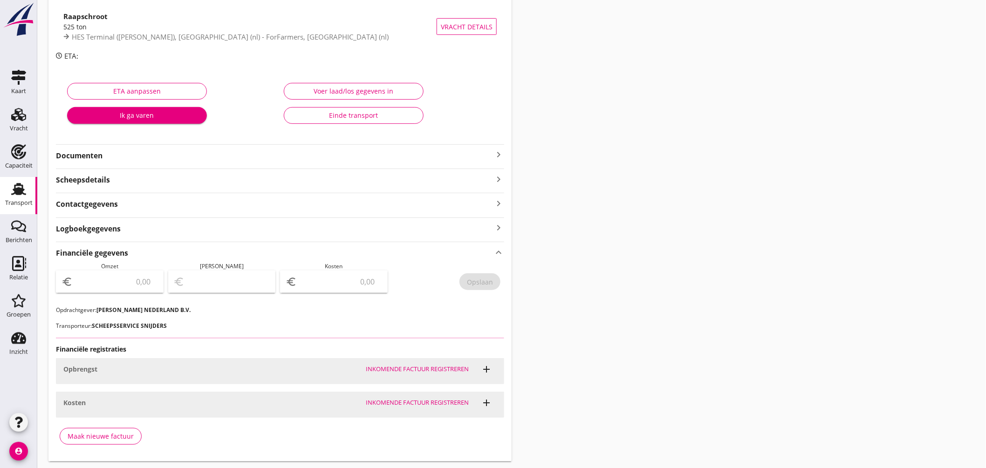
scroll to position [123, 0]
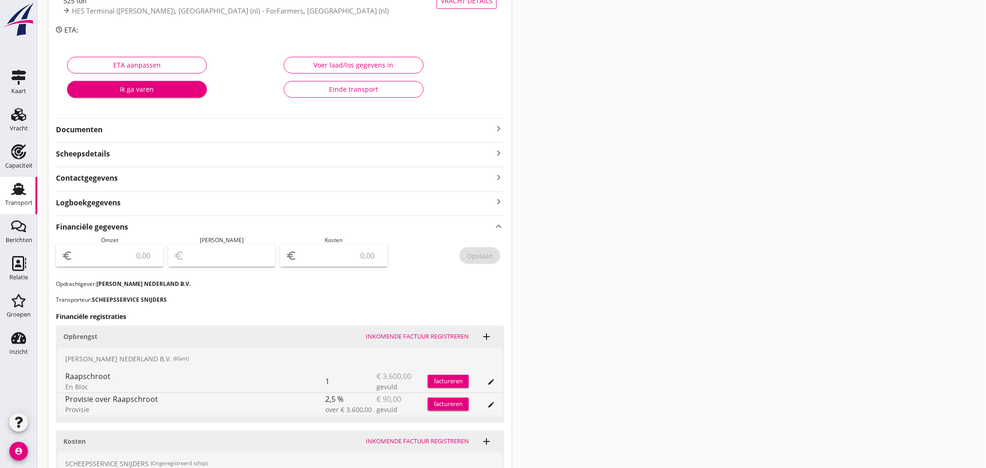
click at [148, 253] on input "number" at bounding box center [116, 255] width 83 height 15
type input "3510"
click at [339, 256] on input "number" at bounding box center [340, 255] width 83 height 15
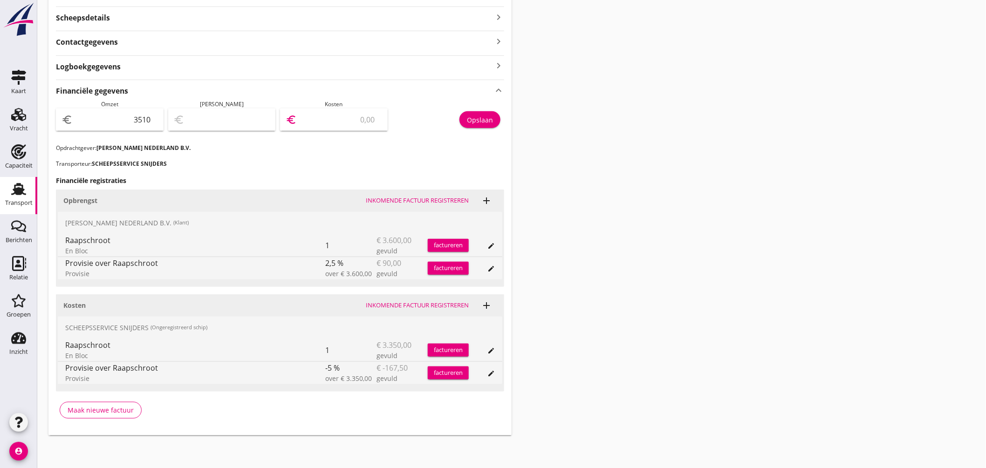
type input "3507.00"
type input "3"
type input "3479.00"
type input "31"
type input "3192.00"
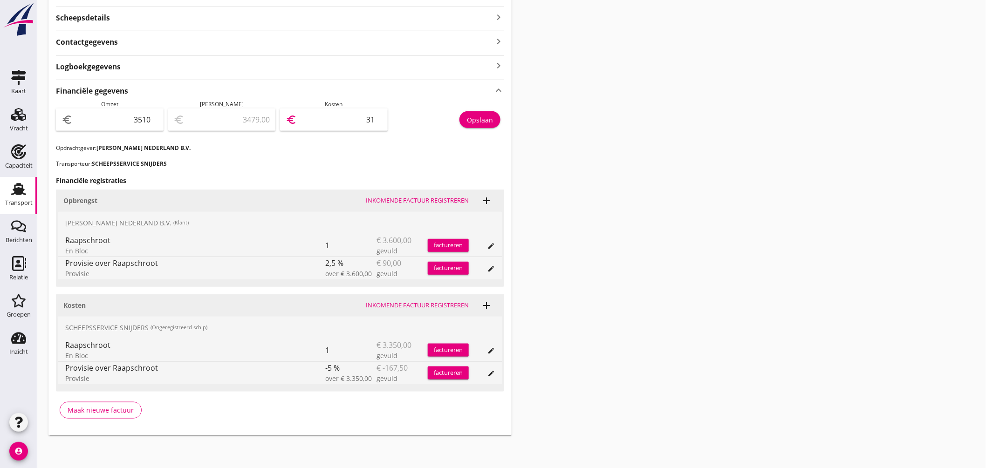
type input "318"
type input "328.00"
type input "3182"
type input "327.50"
type input "3182.50"
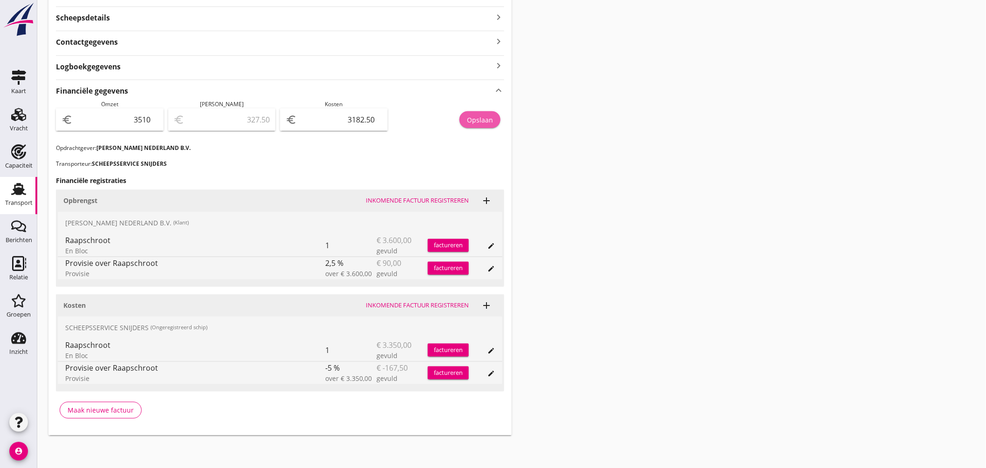
click at [473, 118] on div "Opslaan" at bounding box center [480, 120] width 26 height 10
click at [24, 184] on icon "Transport" at bounding box center [18, 189] width 15 height 15
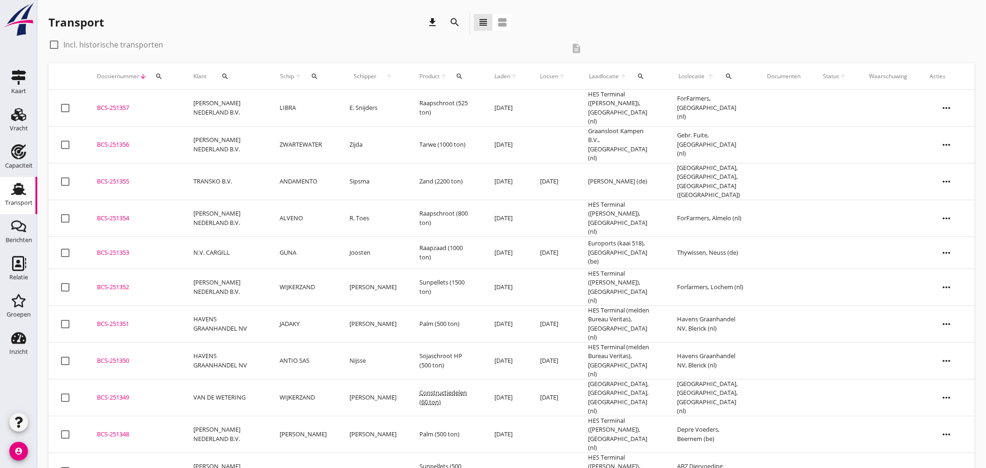
click at [318, 77] on icon "search" at bounding box center [314, 76] width 7 height 7
click at [352, 100] on input "Zoek op (scheeps)naam" at bounding box center [361, 103] width 97 height 15
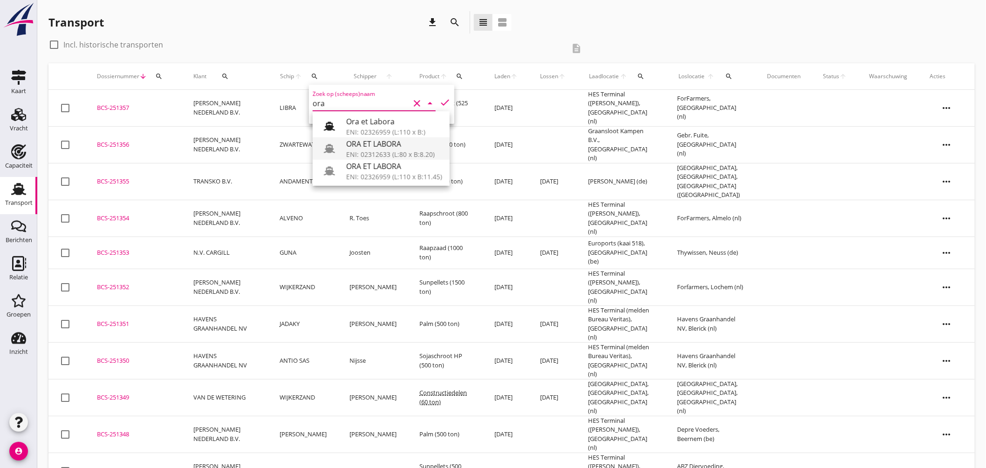
click at [422, 150] on div "ENI: 02312633 (L:80 x B:8.20)" at bounding box center [394, 155] width 96 height 10
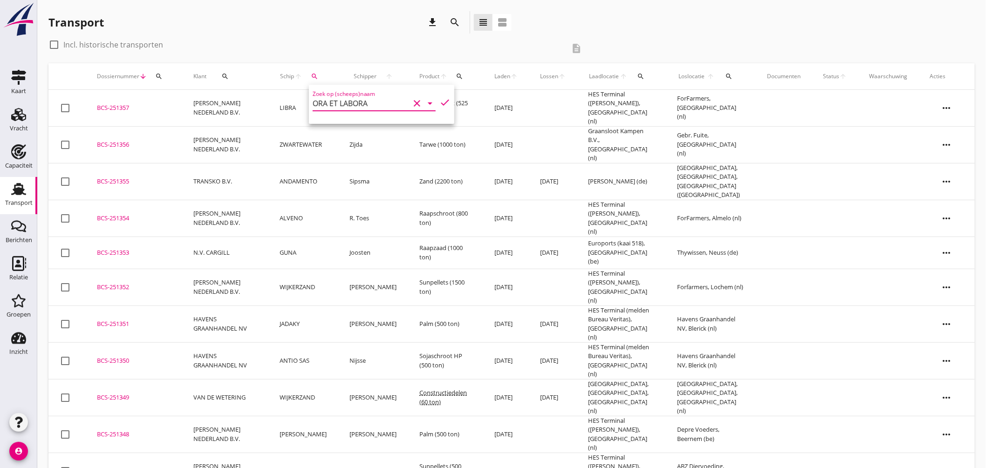
click at [439, 97] on icon "check" at bounding box center [444, 102] width 11 height 11
type input "ORA ET LABORA"
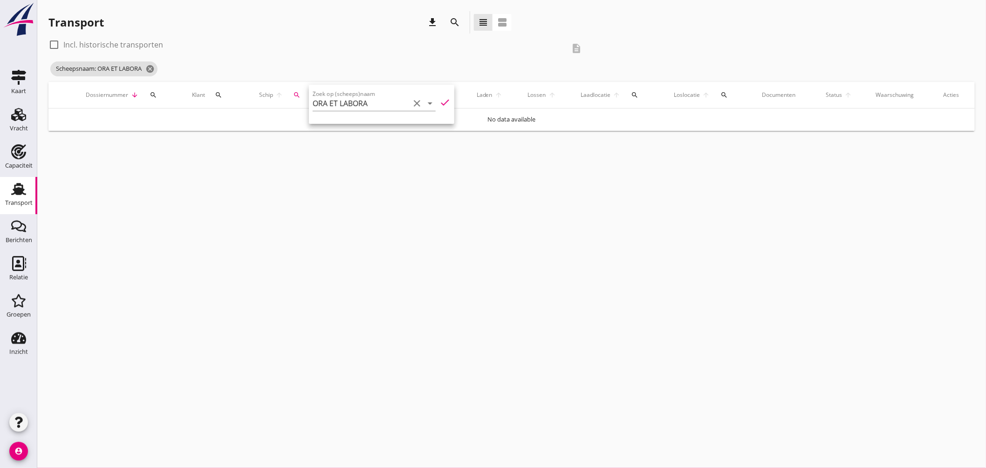
click at [90, 40] on label "Incl. historische transporten" at bounding box center [113, 44] width 100 height 9
checkbox input "true"
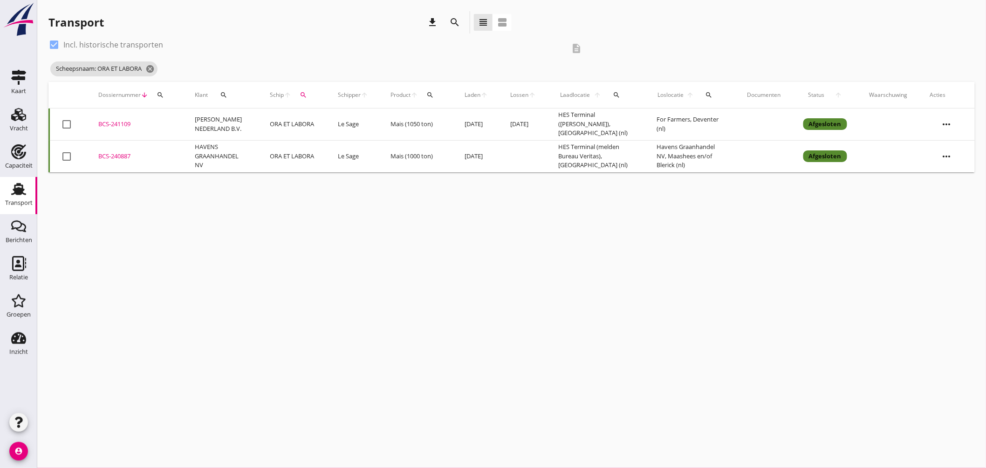
click at [113, 120] on div "BCS-241109" at bounding box center [135, 124] width 74 height 9
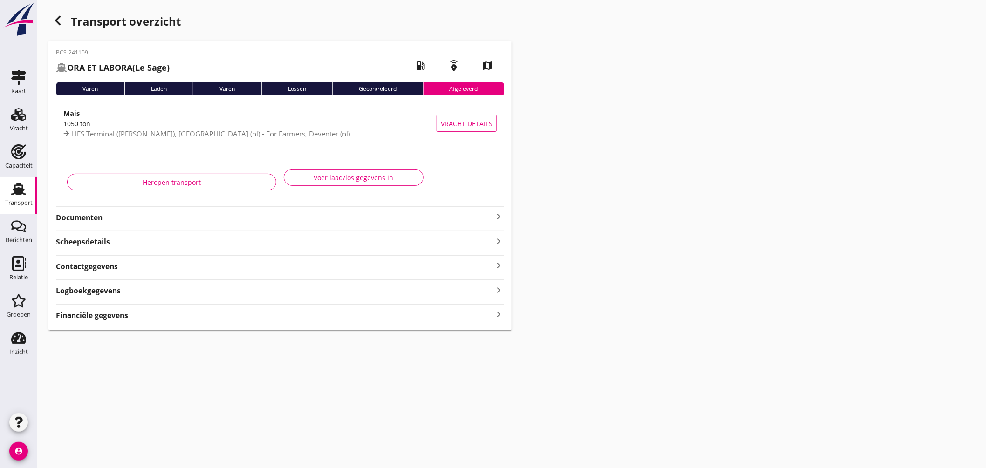
click at [498, 217] on icon "keyboard_arrow_right" at bounding box center [498, 216] width 11 height 11
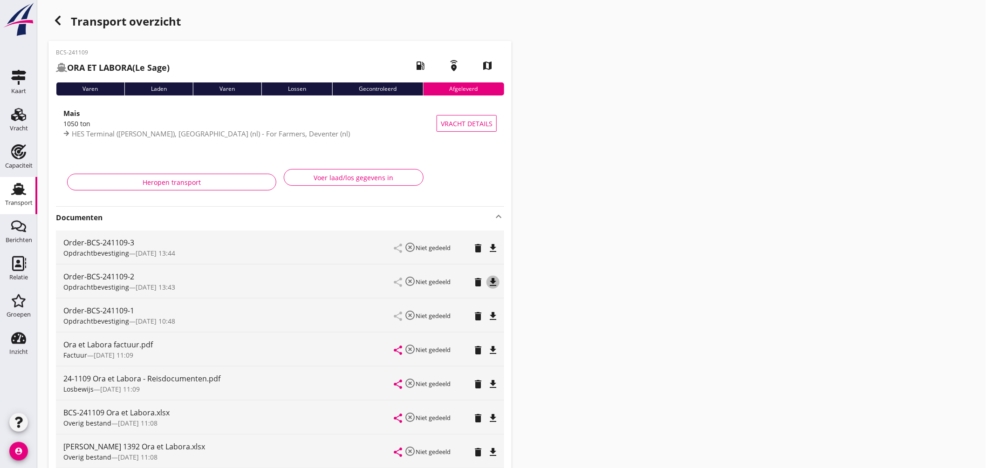
click at [492, 279] on icon "file_download" at bounding box center [492, 282] width 11 height 11
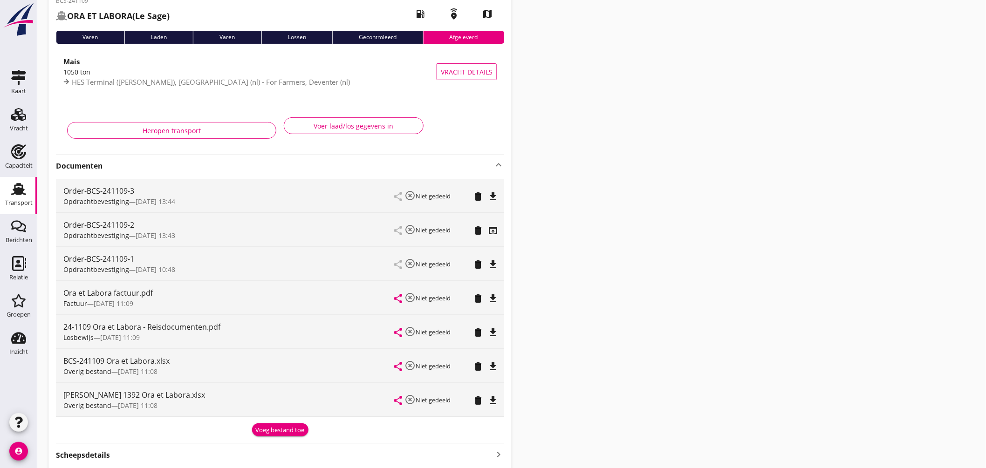
click at [25, 183] on icon "Transport" at bounding box center [18, 189] width 15 height 15
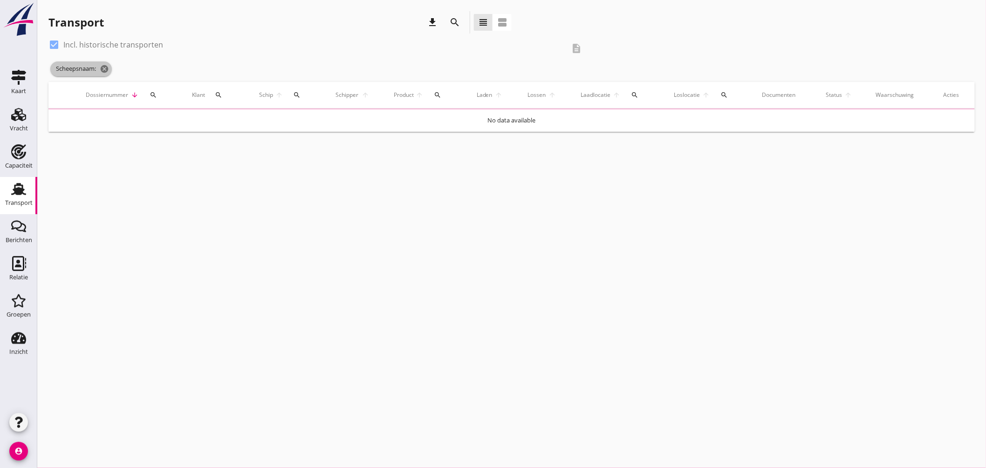
drag, startPoint x: 108, startPoint y: 71, endPoint x: 73, endPoint y: 54, distance: 39.0
click at [108, 71] on icon "cancel" at bounding box center [104, 68] width 9 height 9
click at [50, 43] on div at bounding box center [54, 45] width 16 height 16
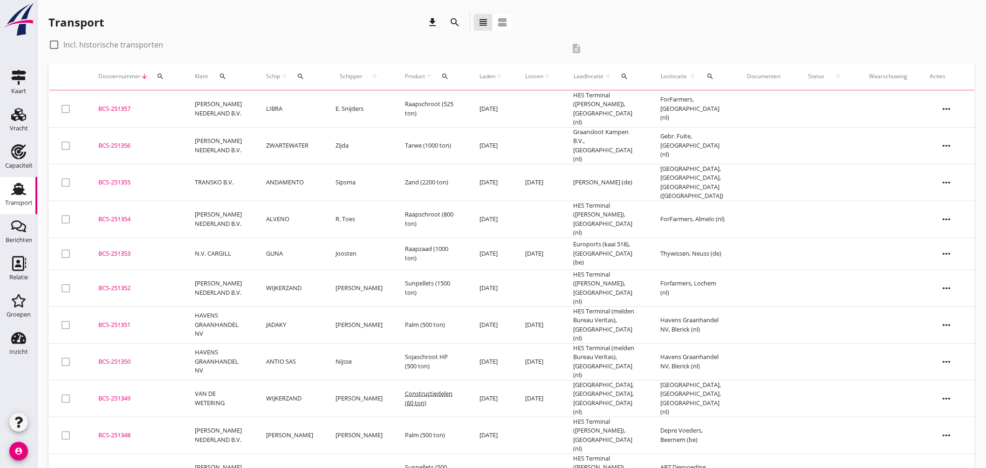
checkbox input "false"
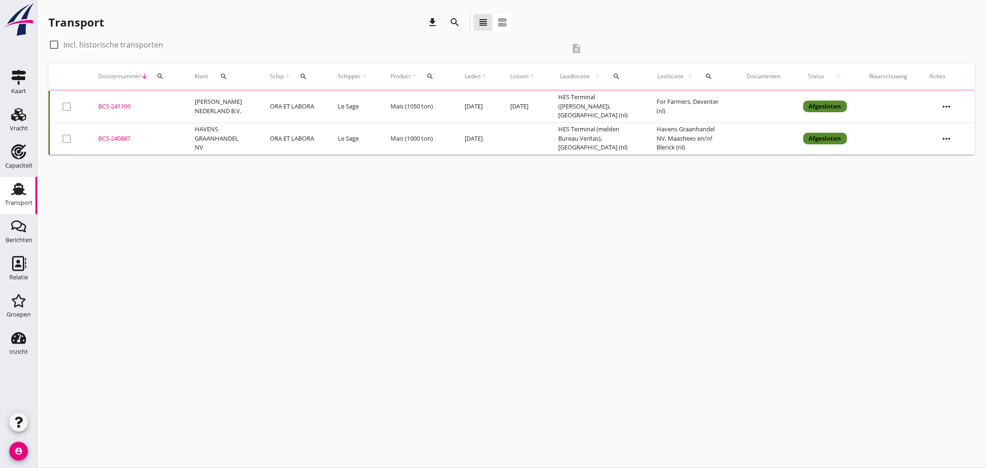
click at [303, 77] on icon "search" at bounding box center [303, 76] width 7 height 7
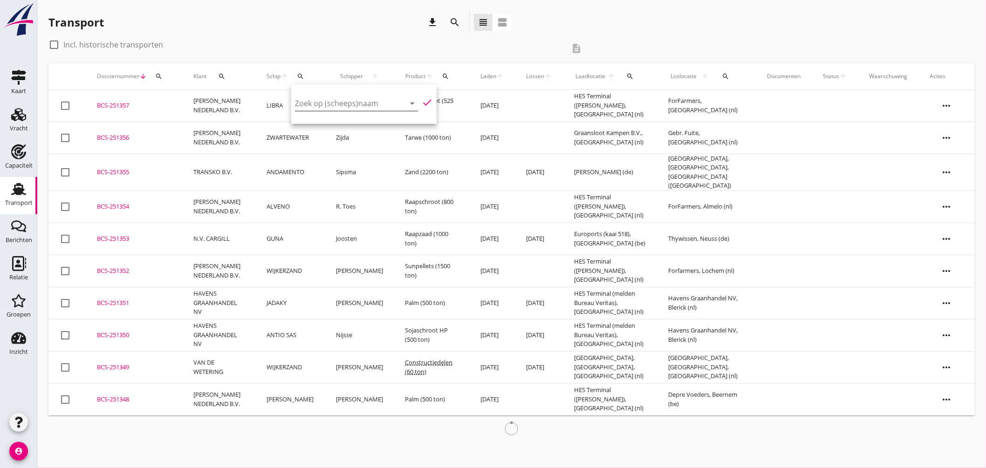
click at [360, 108] on input "Zoek op (scheeps)naam" at bounding box center [343, 103] width 97 height 15
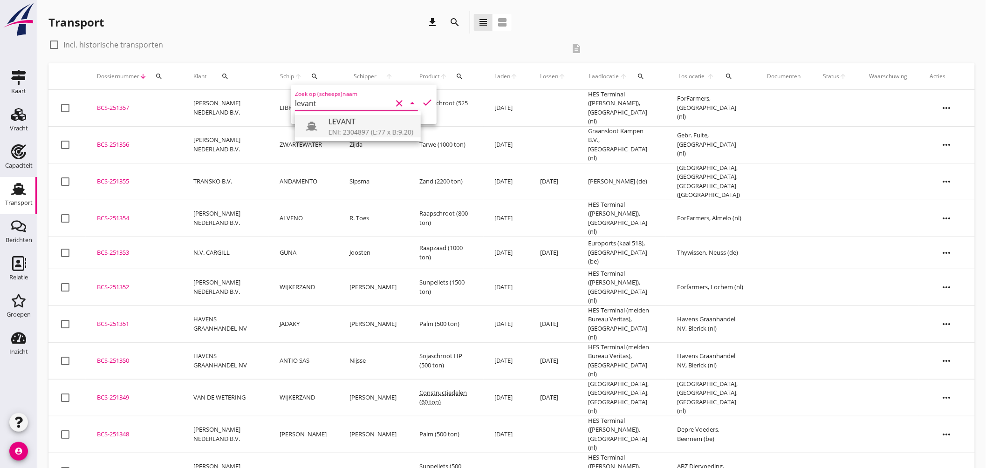
click at [357, 132] on div "ENI: 2304897 (L:77 x B:9.20)" at bounding box center [370, 132] width 85 height 10
click at [422, 98] on icon "check" at bounding box center [427, 102] width 11 height 11
type input "LEVANT"
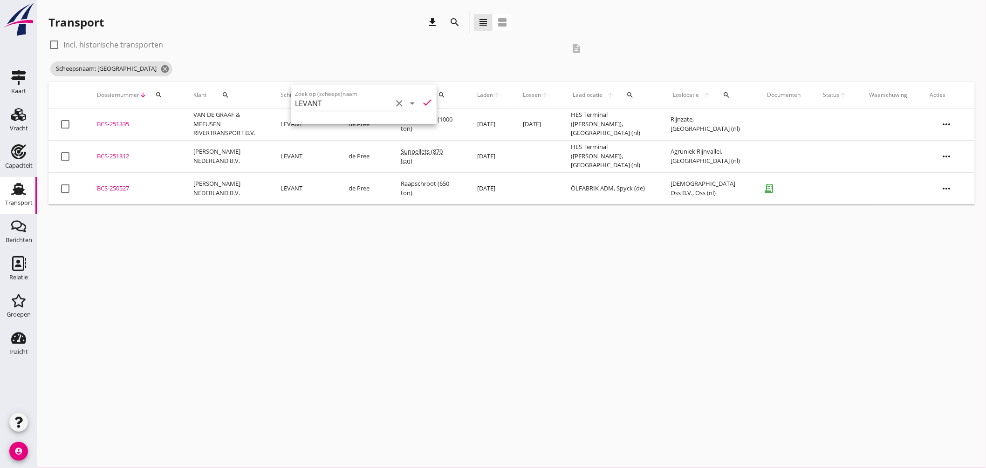
click at [122, 155] on div "BCS-251312" at bounding box center [134, 156] width 74 height 9
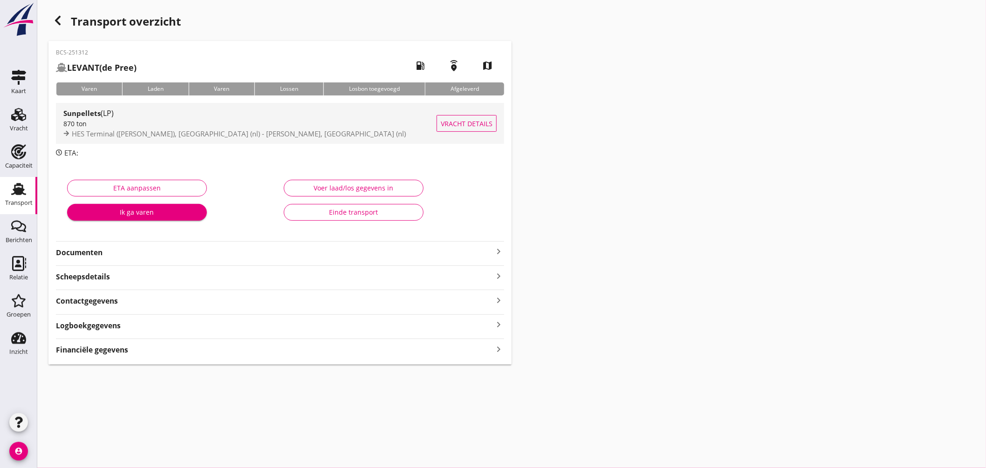
click at [278, 122] on div "870 ton" at bounding box center [249, 124] width 373 height 10
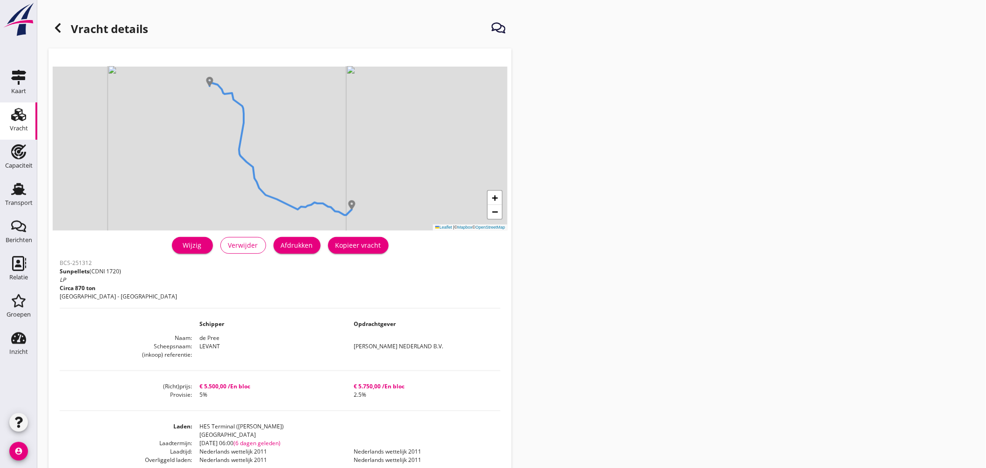
click at [61, 27] on icon at bounding box center [57, 27] width 11 height 11
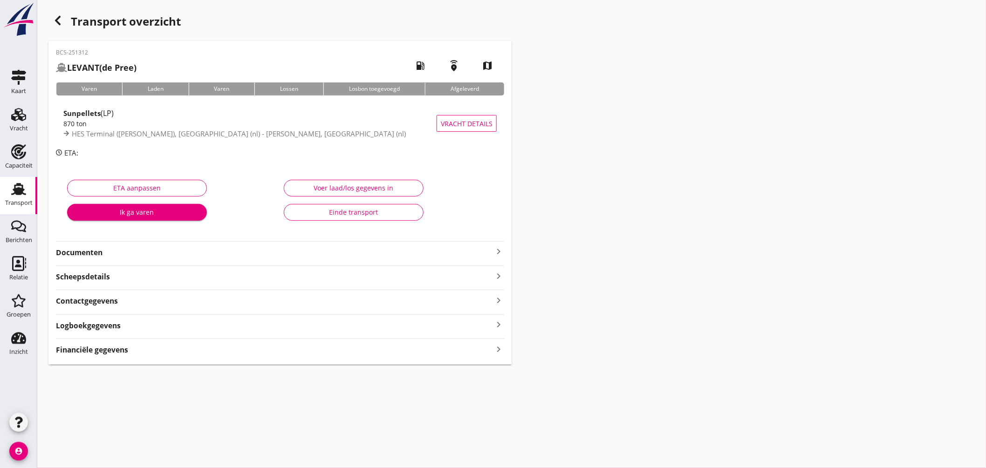
click at [20, 191] on use at bounding box center [18, 189] width 15 height 12
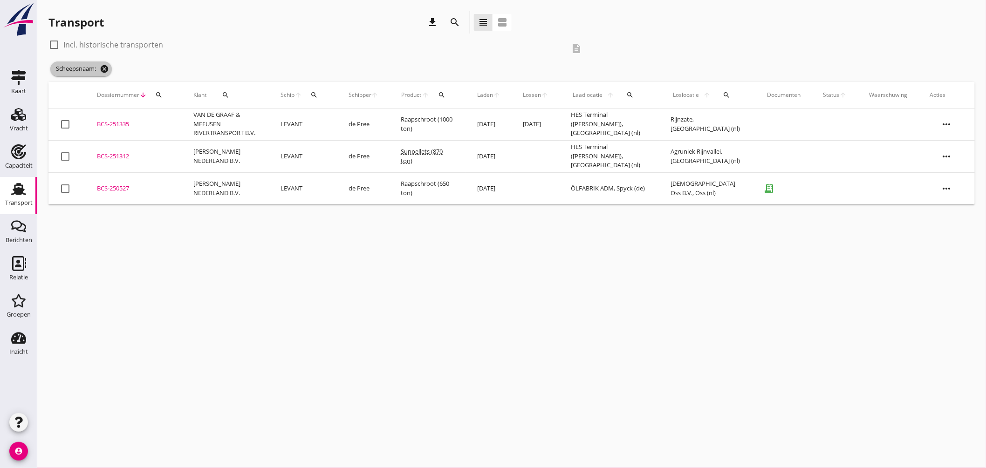
click at [106, 70] on icon "cancel" at bounding box center [104, 68] width 9 height 9
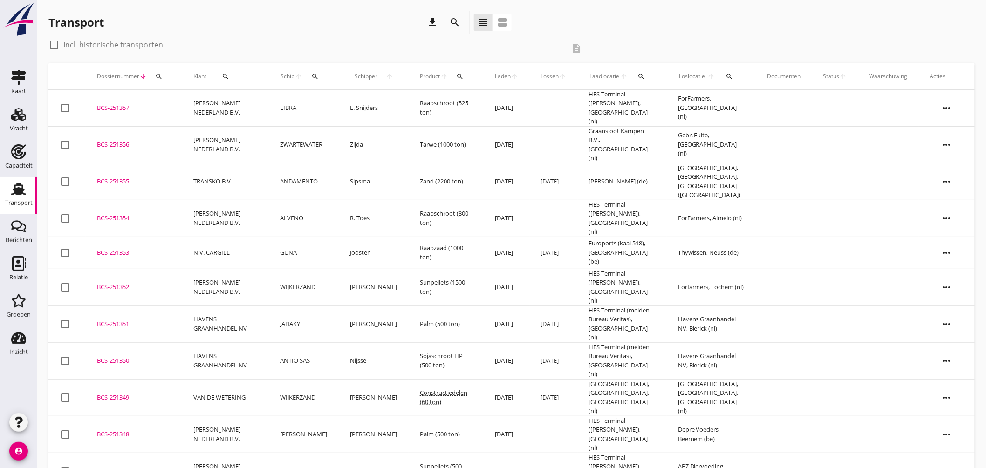
click at [755, 31] on div "Transport download search view_headline view_agenda" at bounding box center [511, 24] width 926 height 26
click at [252, 38] on div "check_box_outline_blank Incl. historische transporten" at bounding box center [306, 44] width 516 height 15
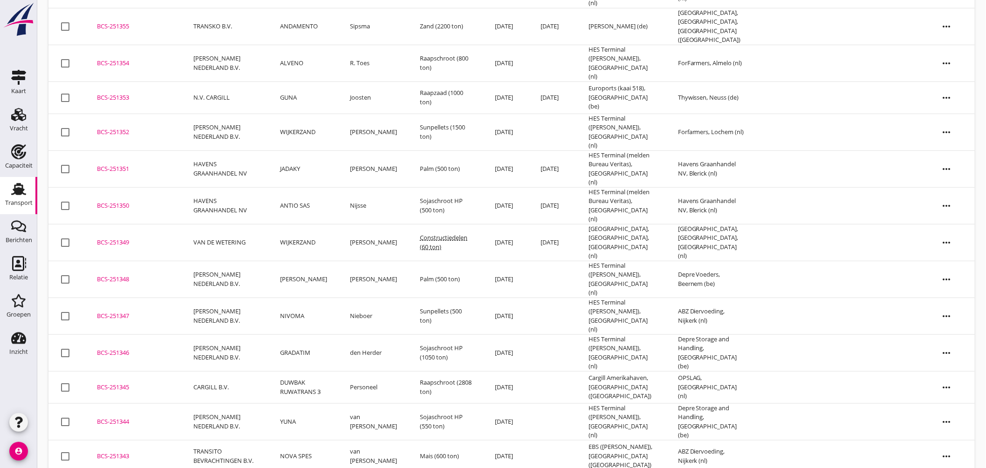
scroll to position [207, 0]
